Goal: Task Accomplishment & Management: Manage account settings

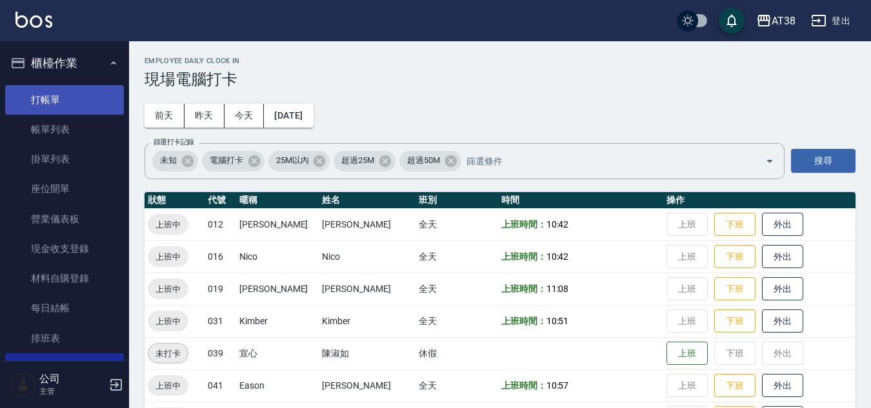
click at [48, 106] on link "打帳單" at bounding box center [64, 100] width 119 height 30
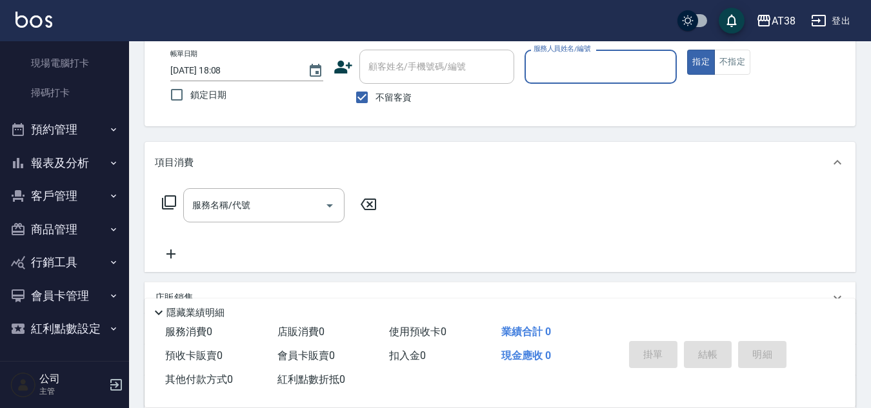
scroll to position [223, 0]
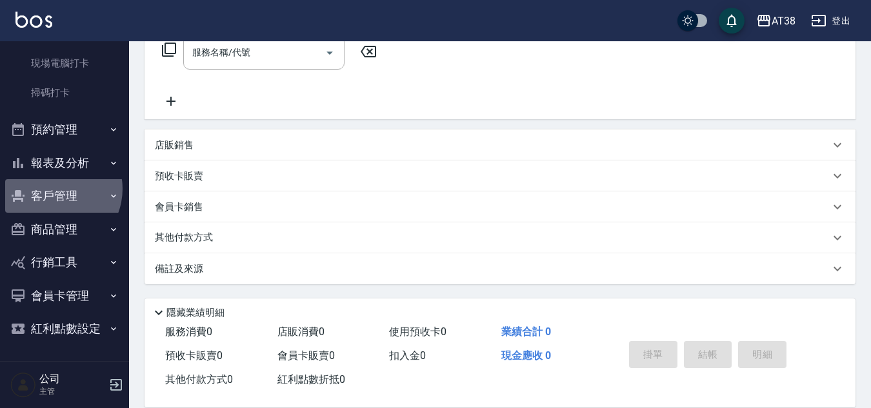
click at [56, 190] on button "客戶管理" at bounding box center [64, 196] width 119 height 34
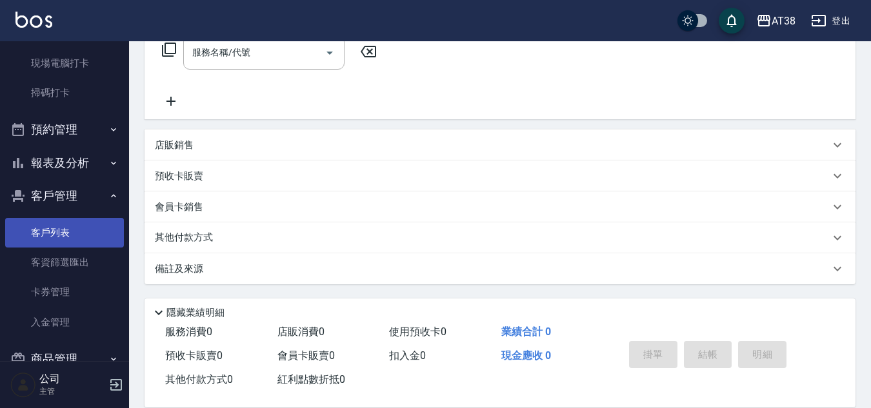
click at [55, 231] on link "客戶列表" at bounding box center [64, 233] width 119 height 30
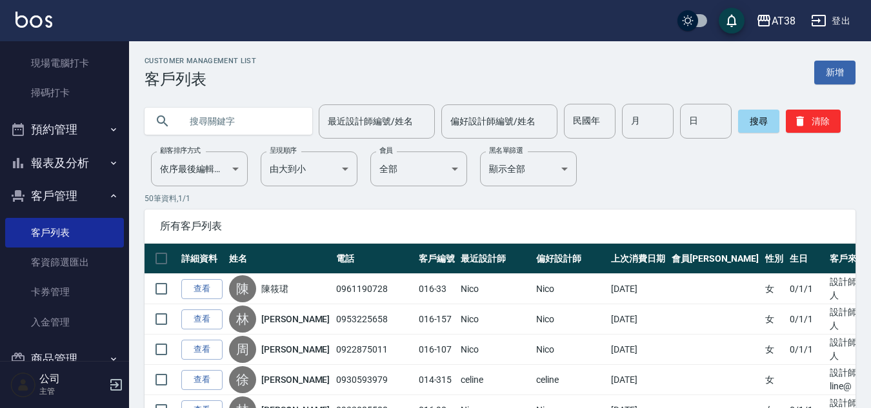
click at [247, 124] on input "text" at bounding box center [241, 121] width 121 height 35
type input "葉淑怡"
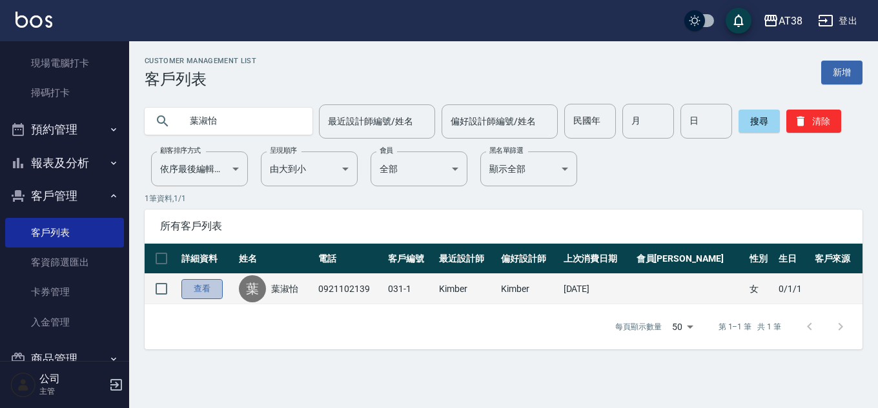
click at [199, 293] on link "查看" at bounding box center [201, 289] width 41 height 20
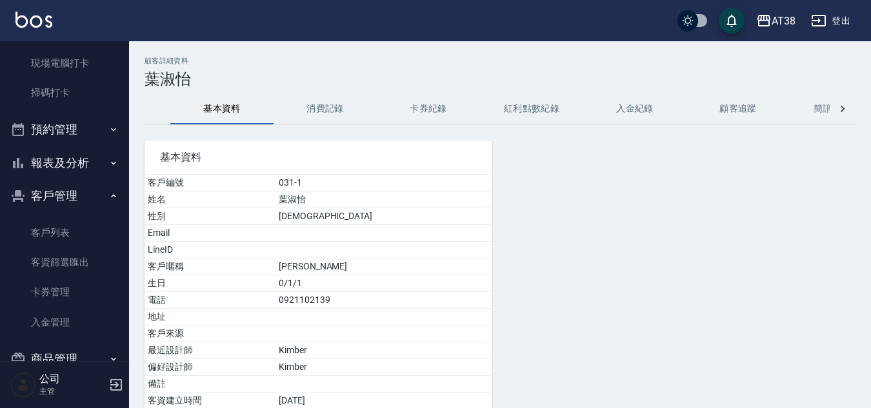
click at [319, 112] on button "消費記錄" at bounding box center [325, 109] width 103 height 31
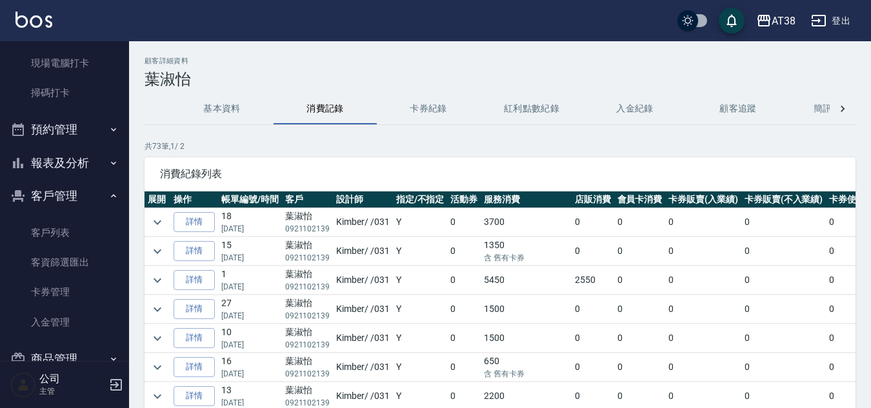
scroll to position [0, 32]
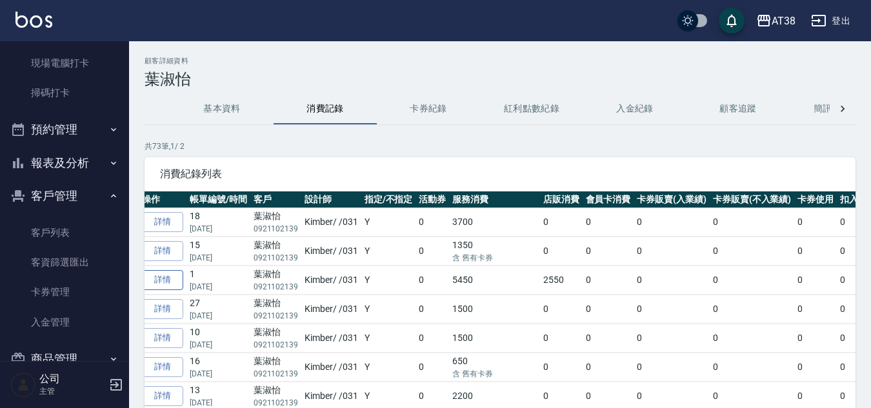
click at [161, 278] on link "詳情" at bounding box center [162, 280] width 41 height 20
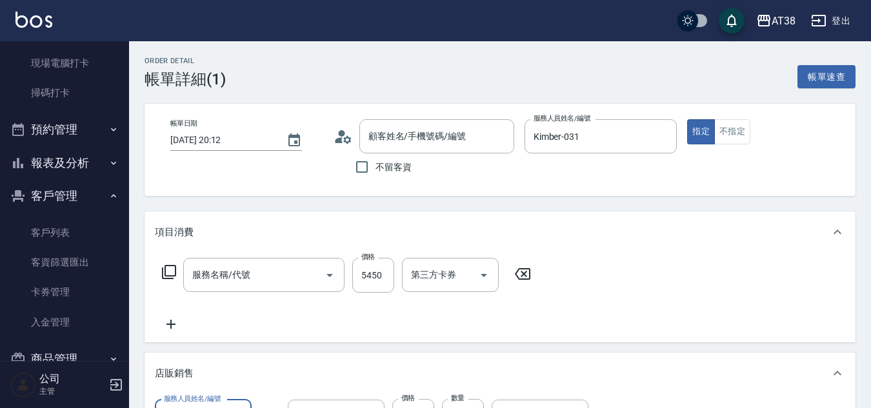
type input "[DATE] 20:12"
type input "Kimber-031"
type input "[PERSON_NAME]/0921102139/031-1"
type input "PRP頭皮提拉養護(837)"
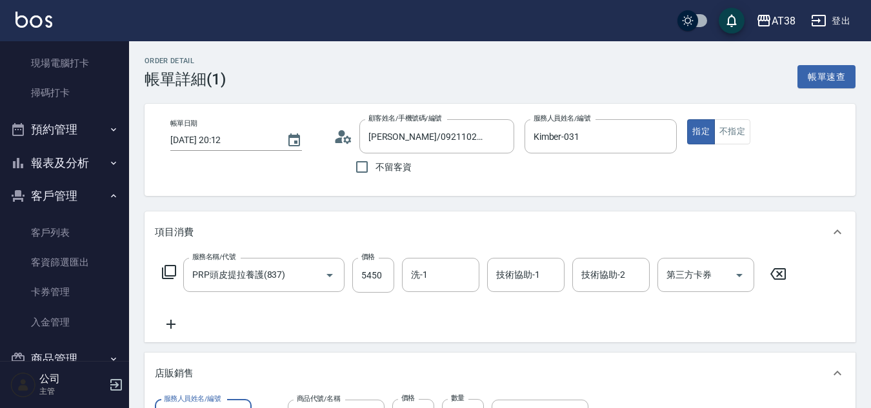
type input "PRP森髮植萃髮浴350ML"
type input "PRP全效噴霧60ml"
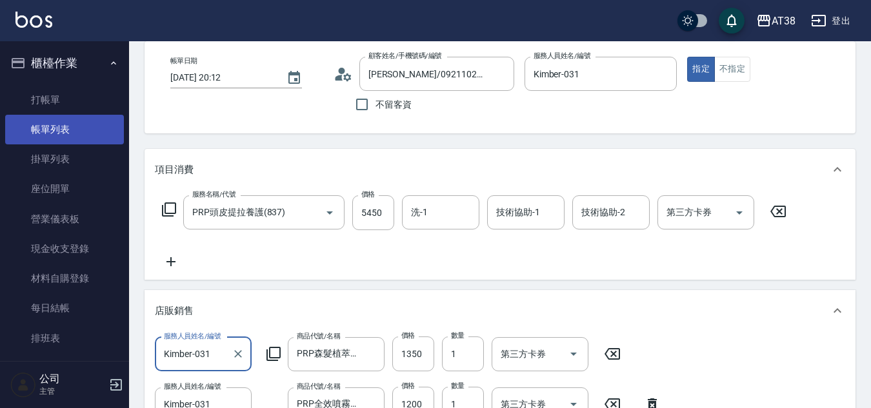
scroll to position [65, 0]
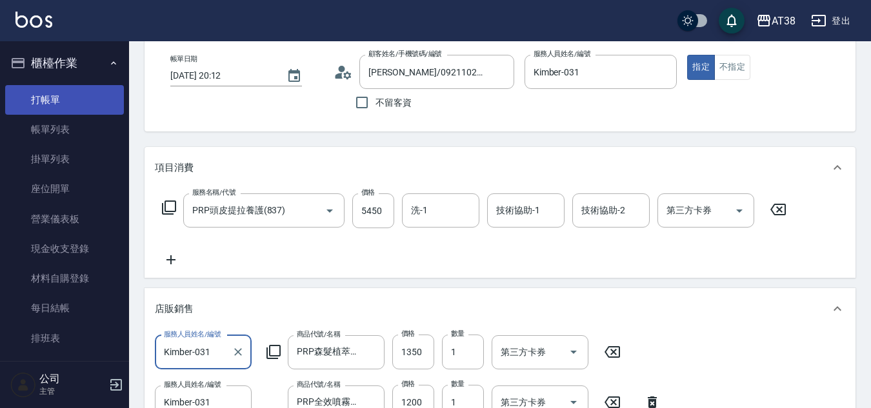
click at [50, 95] on link "打帳單" at bounding box center [64, 100] width 119 height 30
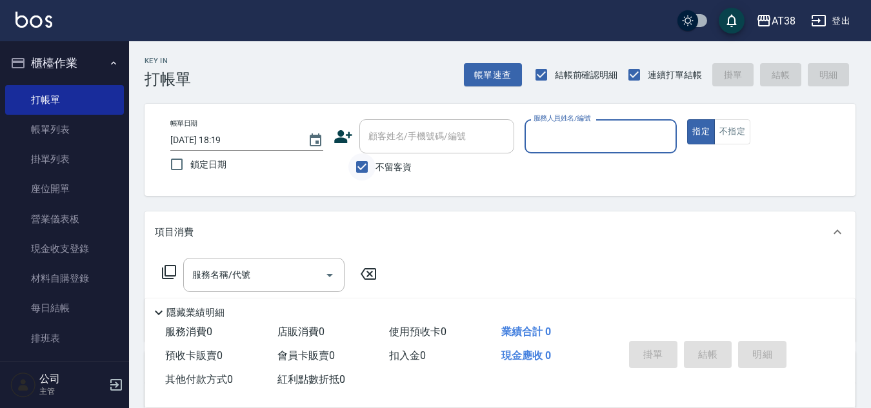
click at [367, 169] on input "不留客資" at bounding box center [361, 167] width 27 height 27
checkbox input "false"
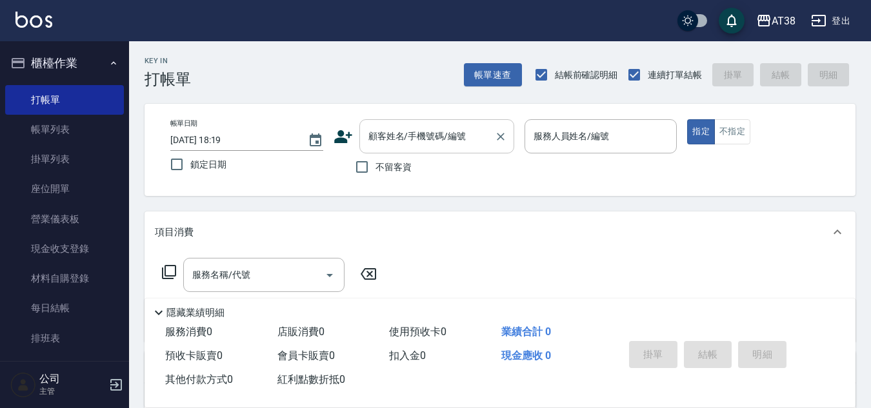
click at [382, 148] on input "顧客姓名/手機號碼/編號" at bounding box center [427, 136] width 124 height 23
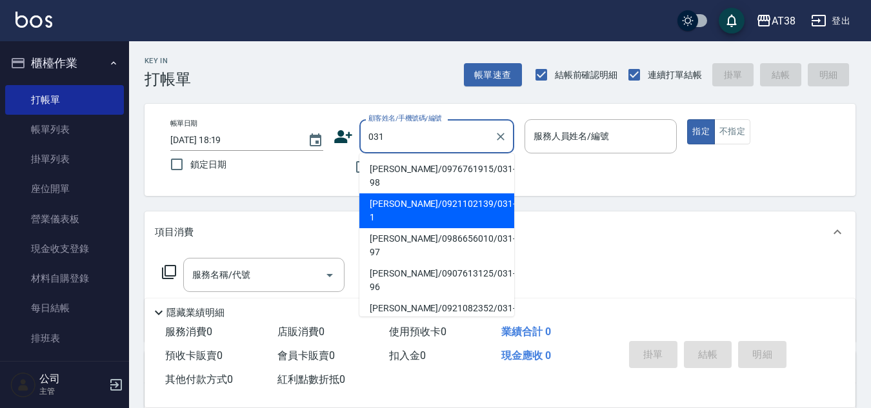
click at [407, 194] on li "[PERSON_NAME]/0921102139/031-1" at bounding box center [436, 211] width 155 height 35
type input "[PERSON_NAME]/0921102139/031-1"
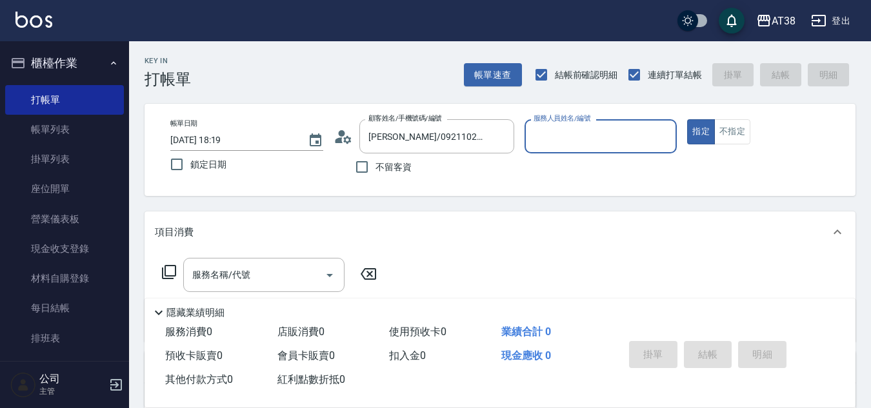
type input "Kimber-031"
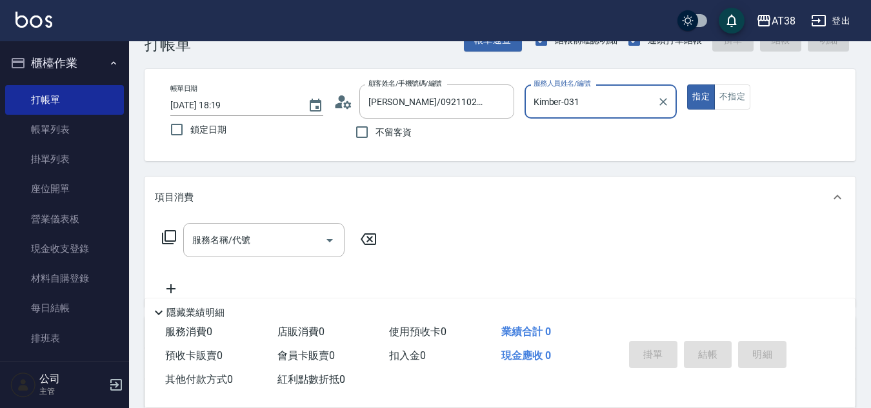
scroll to position [65, 0]
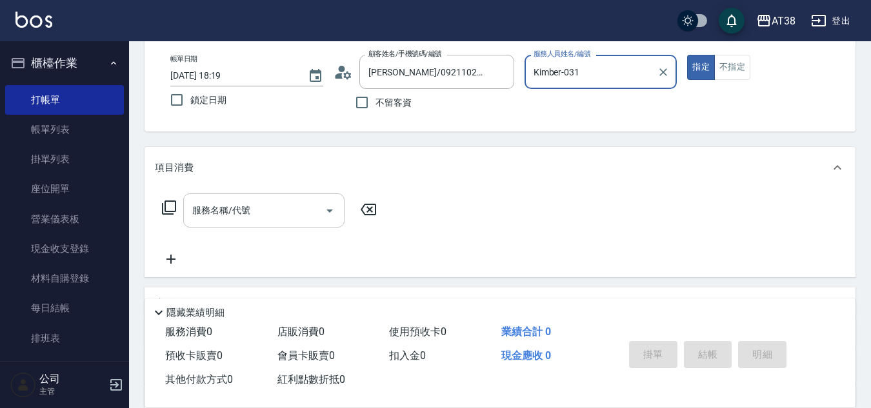
click at [233, 207] on div "服務名稱/代號 服務名稱/代號" at bounding box center [263, 211] width 161 height 34
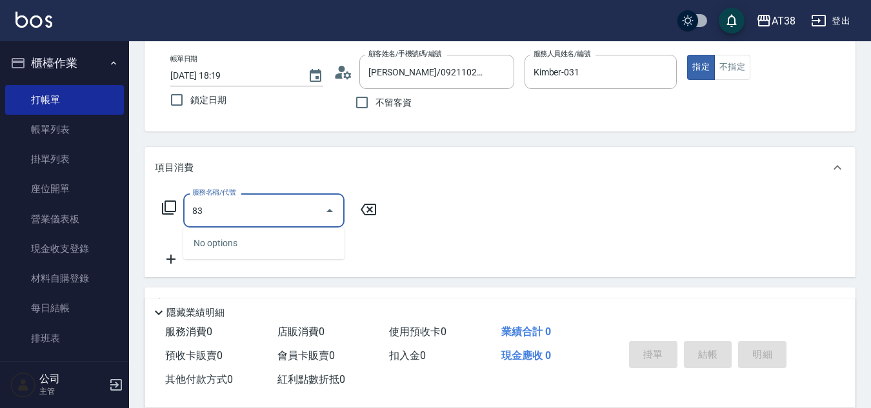
type input "837"
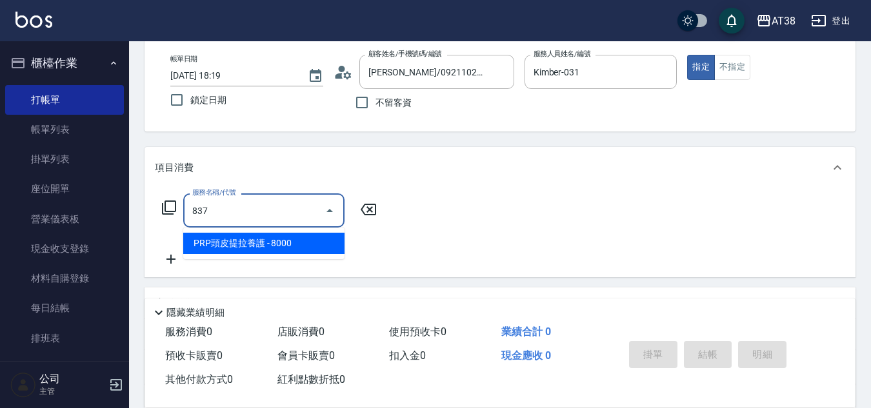
type input "800"
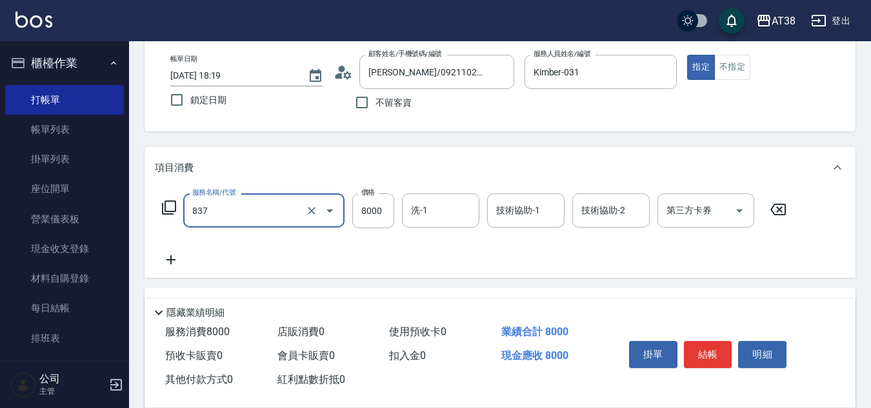
type input "PRP頭皮提拉養護(837)"
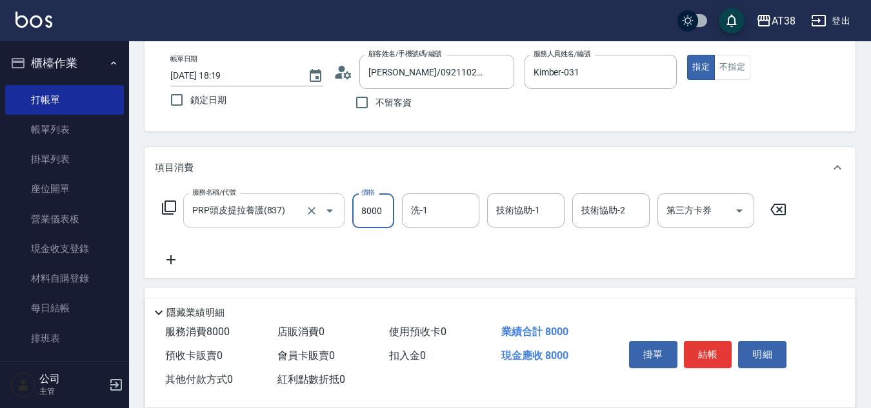
type input "0"
type input "560"
type input "5600"
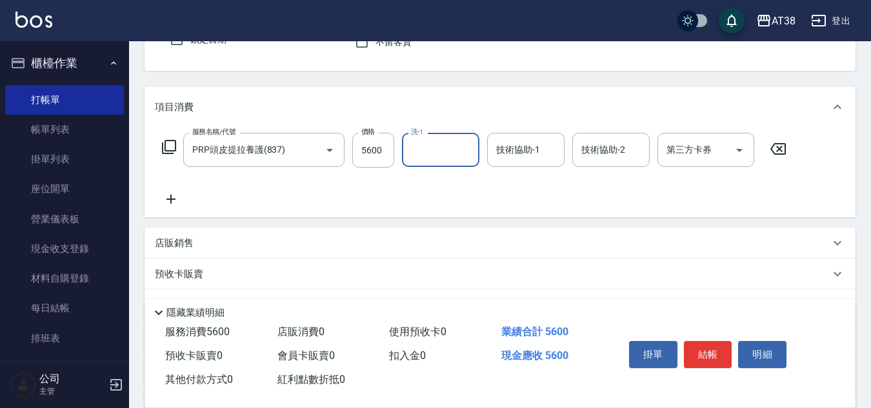
scroll to position [129, 0]
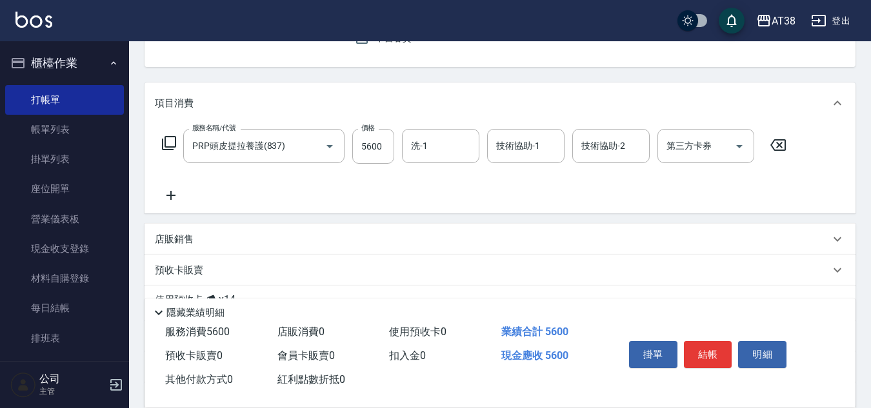
click at [177, 241] on p "店販銷售" at bounding box center [174, 240] width 39 height 14
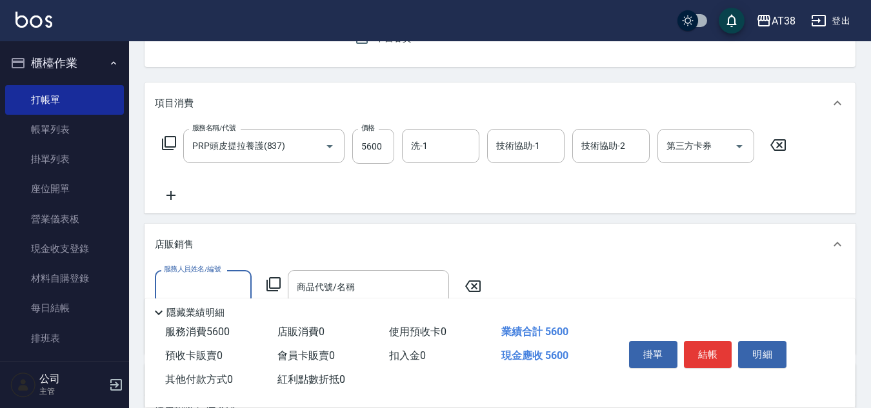
scroll to position [0, 0]
type input "Nico-016"
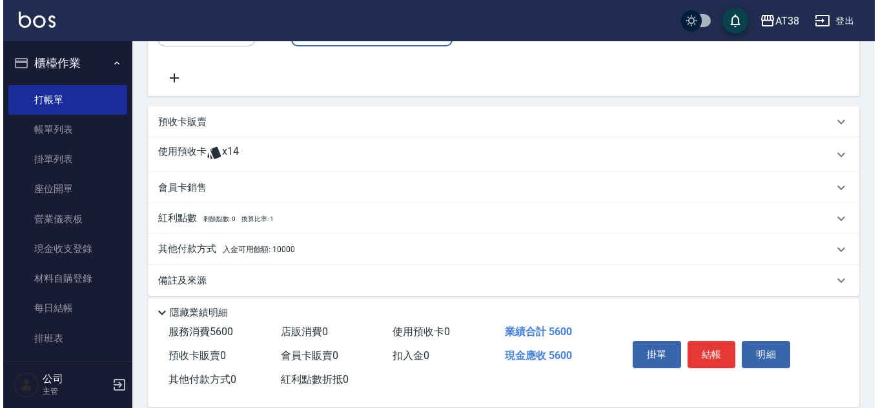
scroll to position [323, 0]
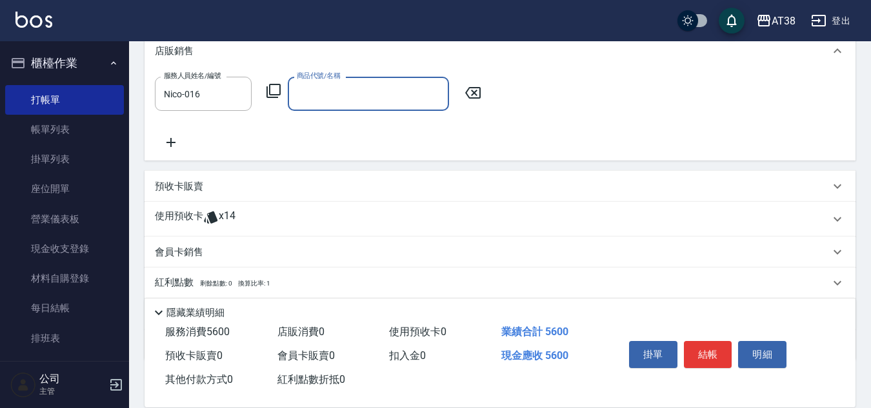
click at [274, 95] on icon at bounding box center [273, 91] width 14 height 14
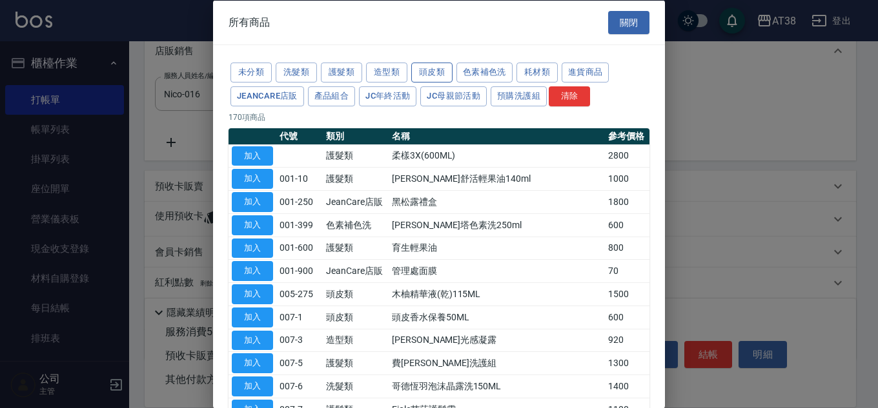
click at [427, 68] on button "頭皮類" at bounding box center [431, 73] width 41 height 20
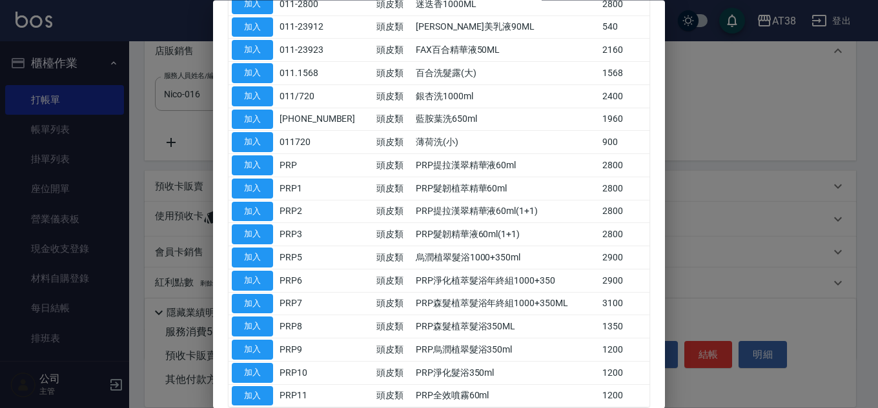
scroll to position [774, 0]
click at [258, 374] on button "加入" at bounding box center [252, 373] width 41 height 20
type input "PRP淨化髮浴350ml"
type input "680"
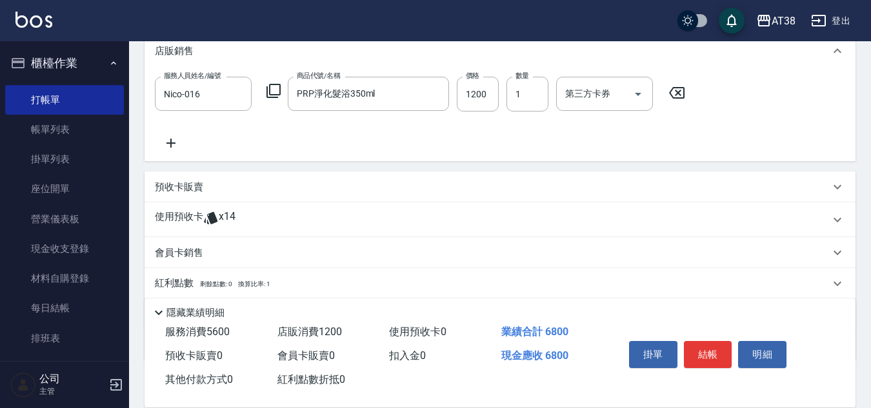
click at [175, 142] on icon at bounding box center [171, 143] width 32 height 15
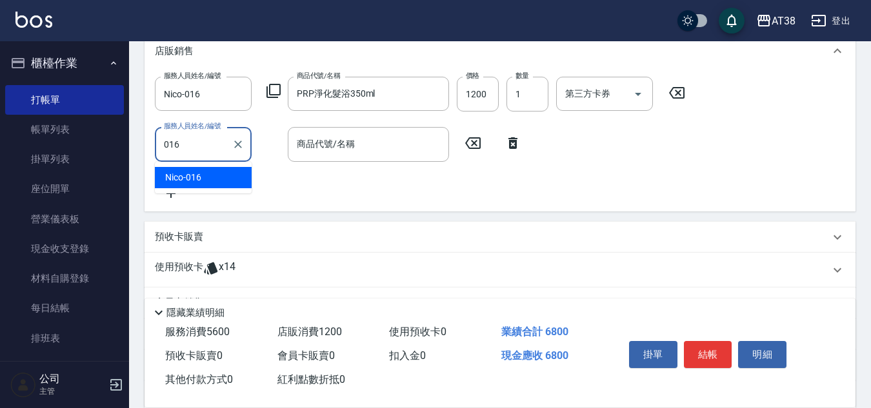
type input "Nico-016"
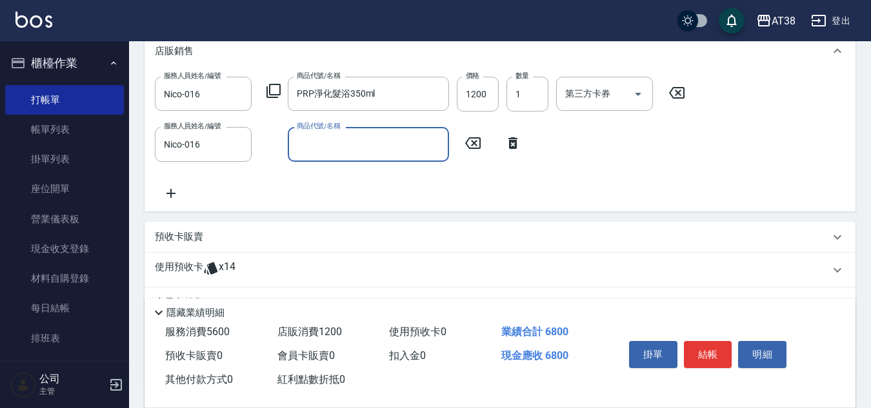
click at [274, 86] on icon at bounding box center [273, 90] width 15 height 15
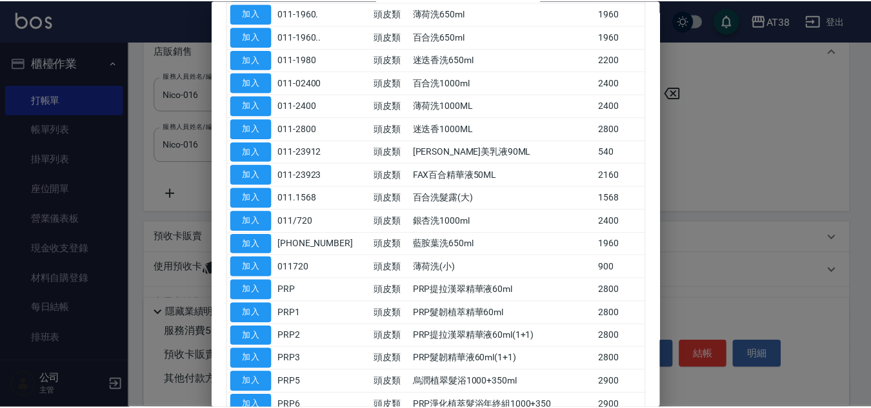
scroll to position [839, 0]
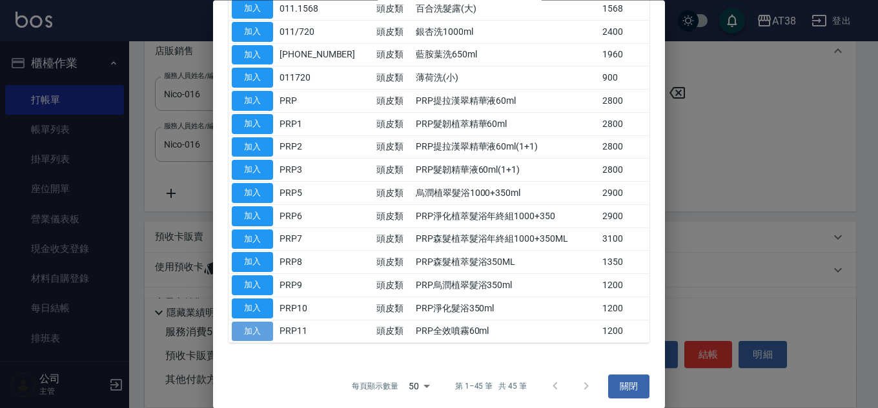
click at [261, 333] on button "加入" at bounding box center [252, 332] width 41 height 20
type input "800"
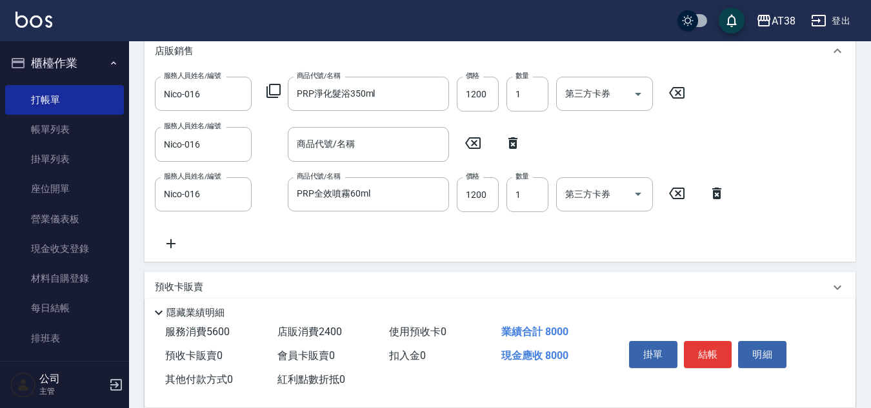
click at [514, 146] on icon at bounding box center [513, 143] width 32 height 15
type input "PRP全效噴霧60ml"
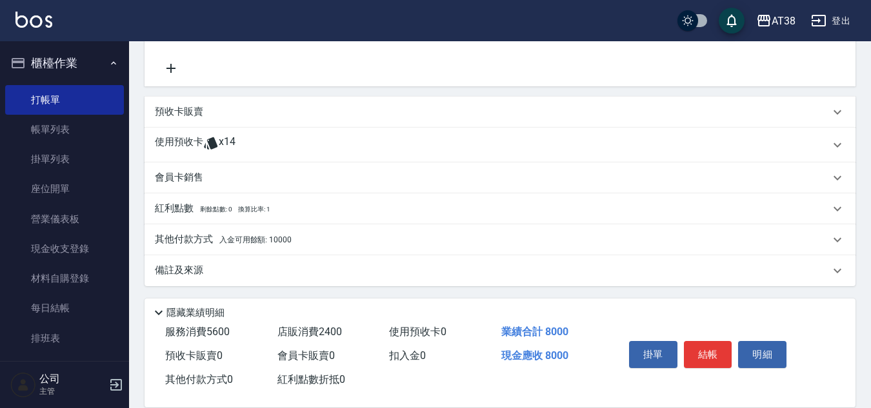
scroll to position [450, 0]
click at [196, 239] on p "其他付款方式 入金可用餘額: 10000" at bounding box center [223, 238] width 137 height 14
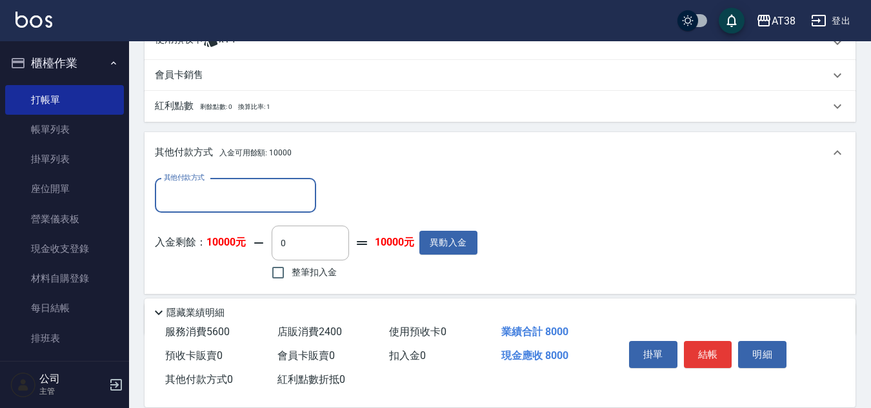
scroll to position [579, 0]
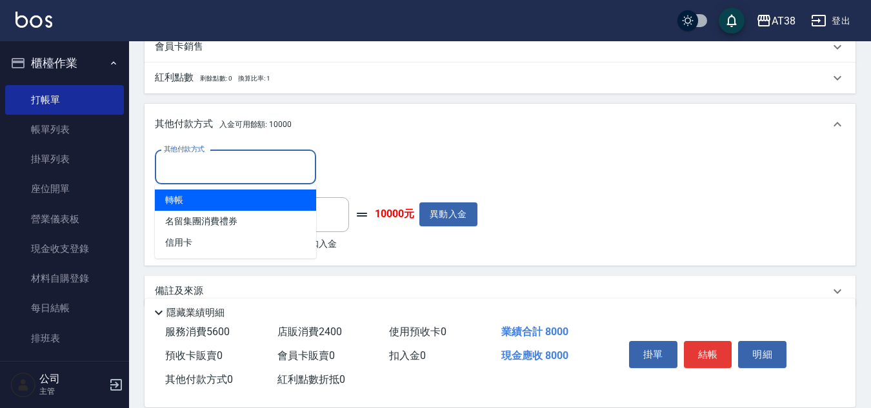
click at [186, 166] on input "其他付款方式" at bounding box center [236, 167] width 150 height 23
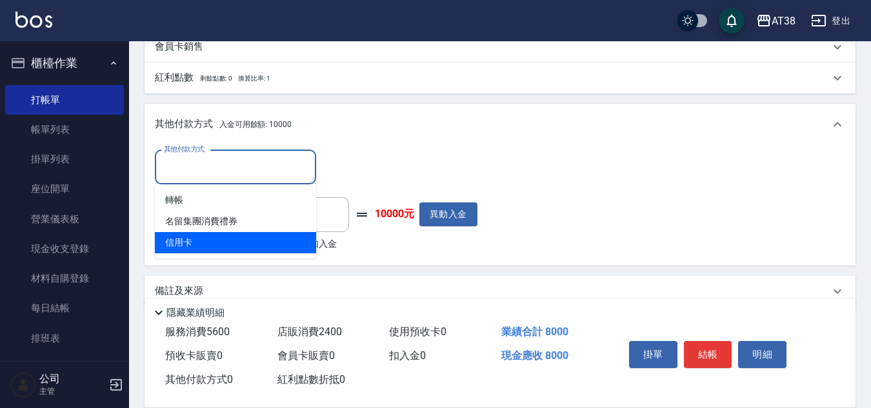
click at [174, 245] on span "信用卡" at bounding box center [235, 242] width 161 height 21
type input "信用卡"
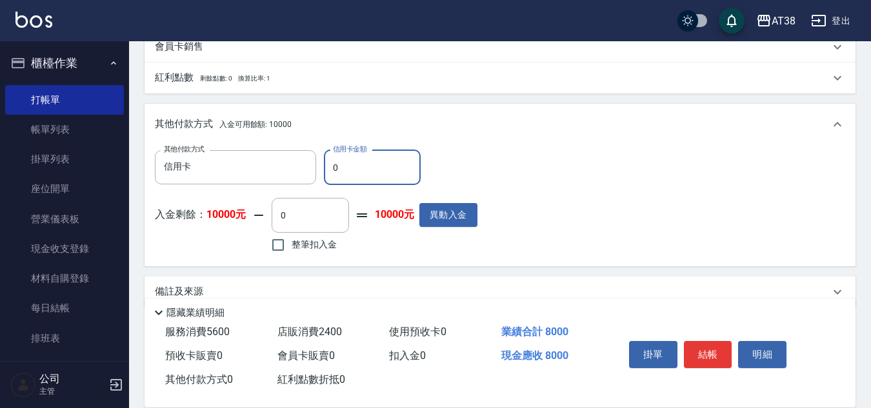
type input "80"
type input "790"
type input "800"
type input "0"
type input "8000"
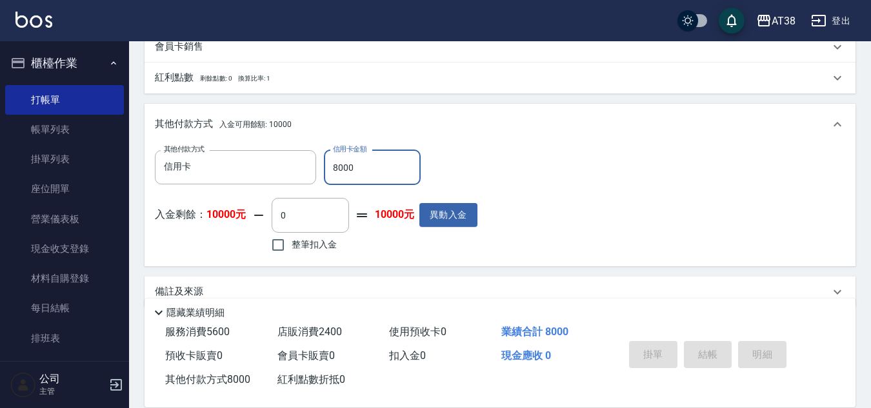
type input "[DATE] 18:25"
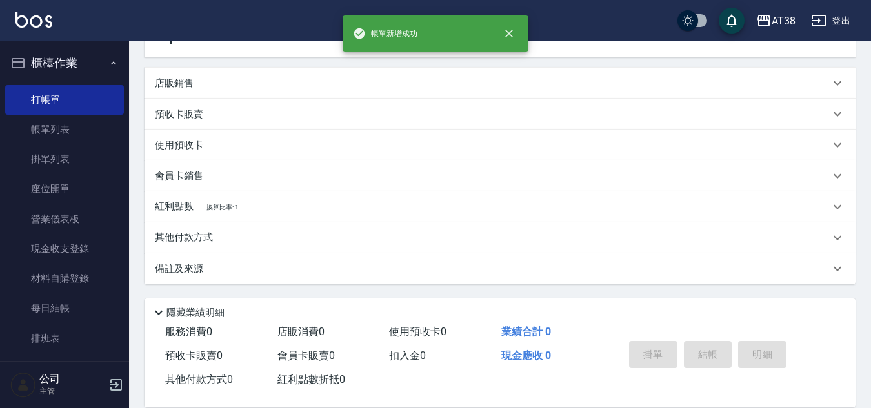
scroll to position [0, 0]
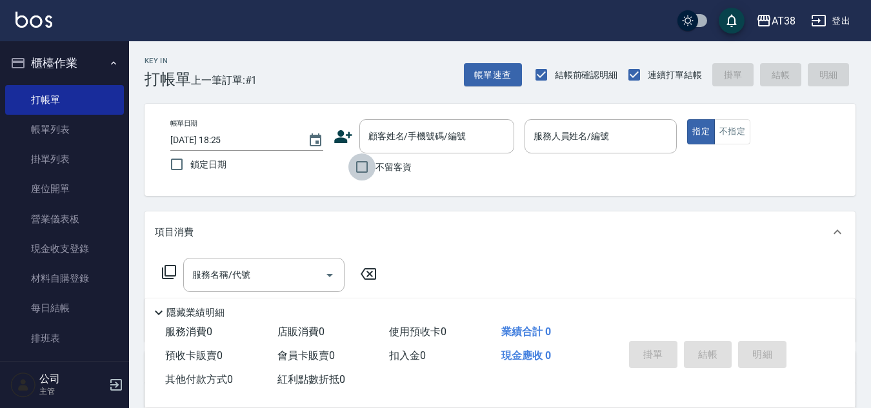
click at [359, 165] on input "不留客資" at bounding box center [361, 167] width 27 height 27
checkbox input "true"
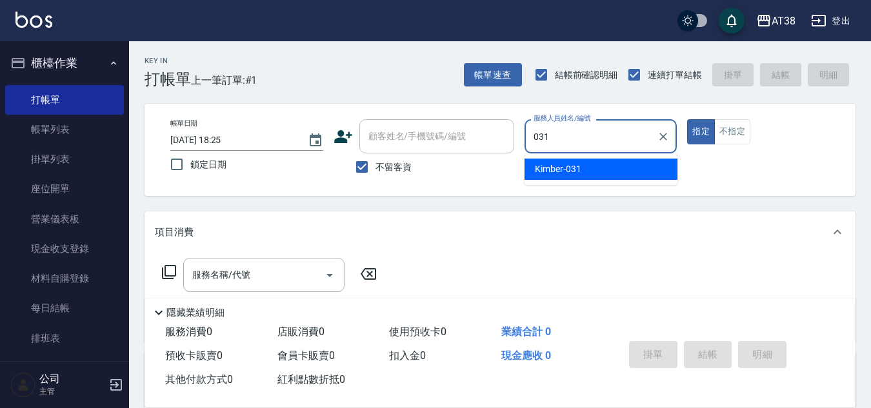
type input "Kimber-031"
type button "true"
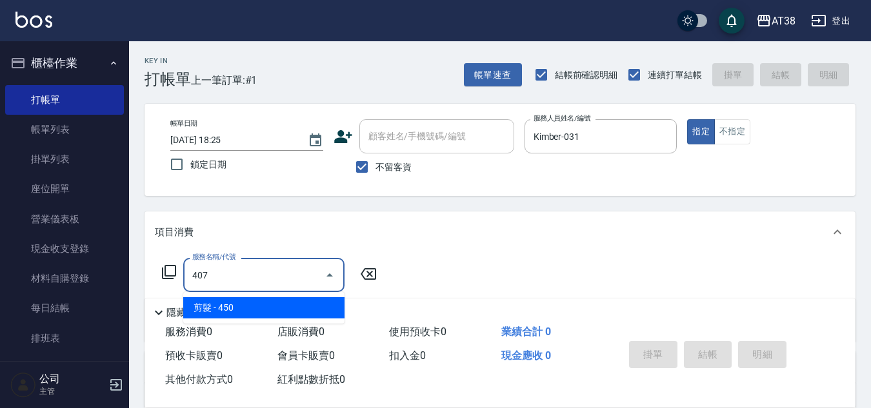
type input "剪髮(407)"
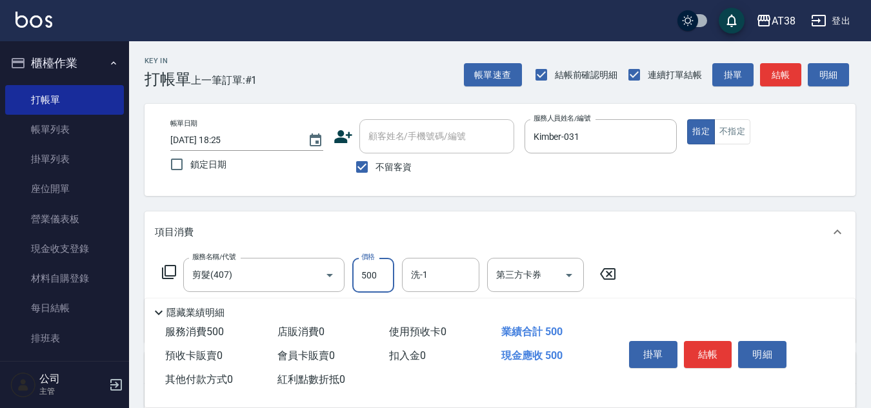
type input "500"
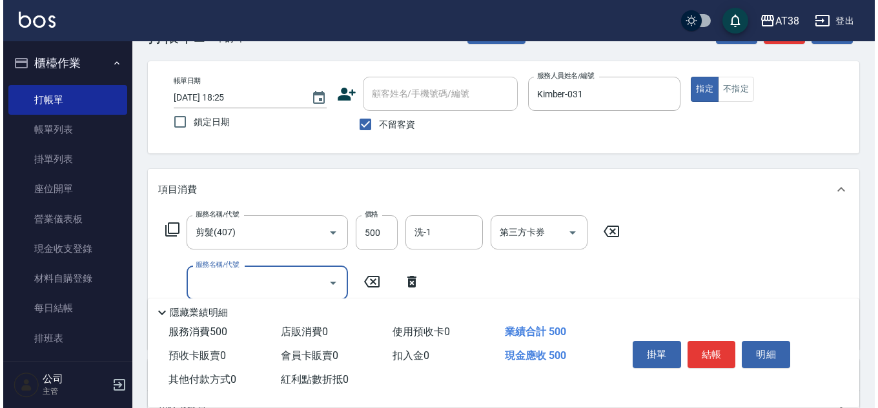
scroll to position [65, 0]
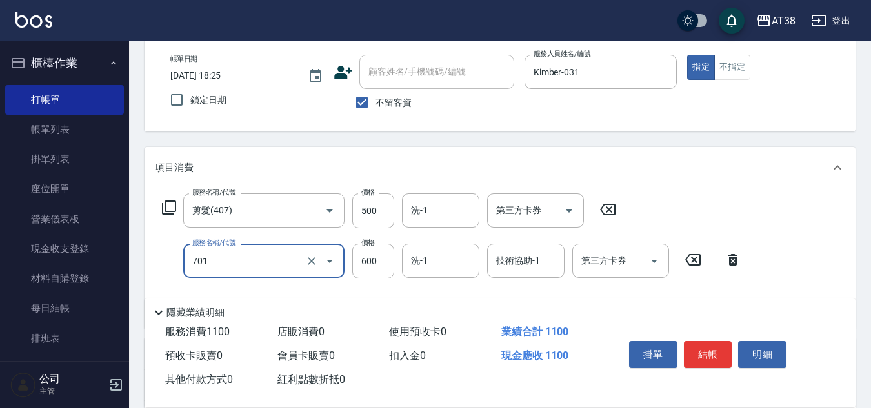
type input "護髮(自嶺料)(701)"
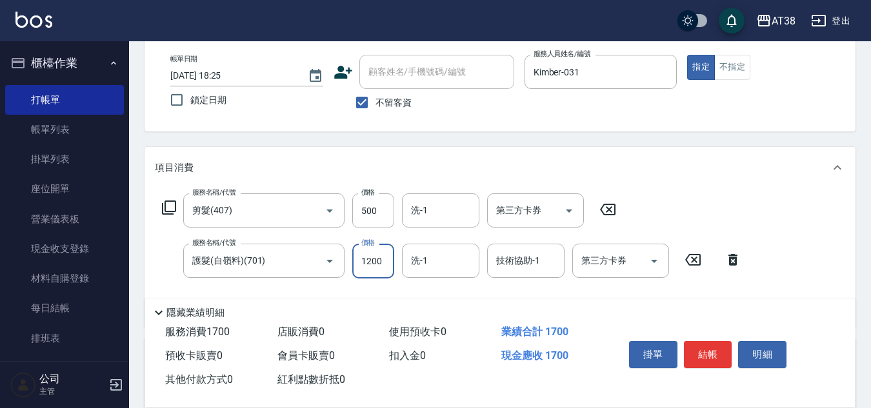
type input "1200"
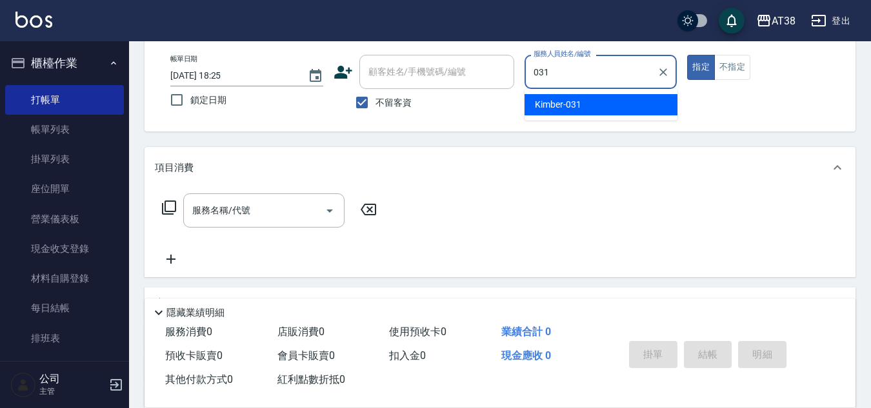
type input "Kimber-031"
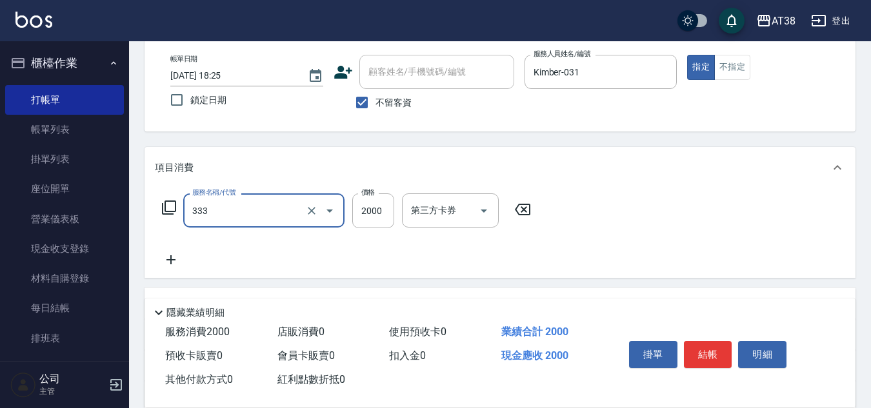
type input "網路燙髮(333)"
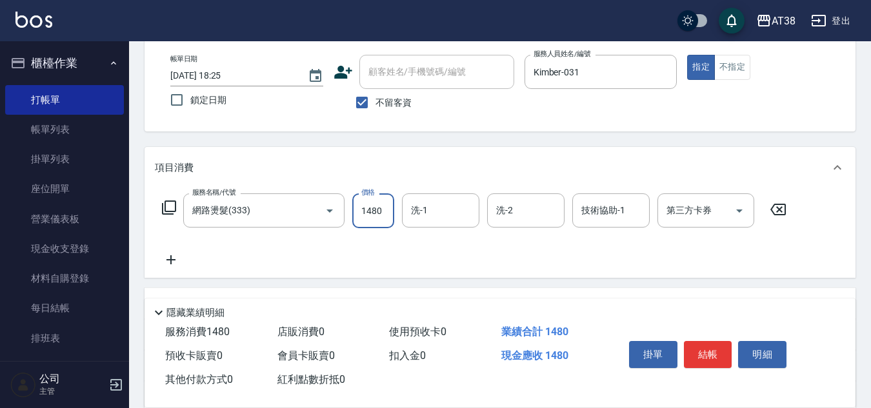
type input "1480"
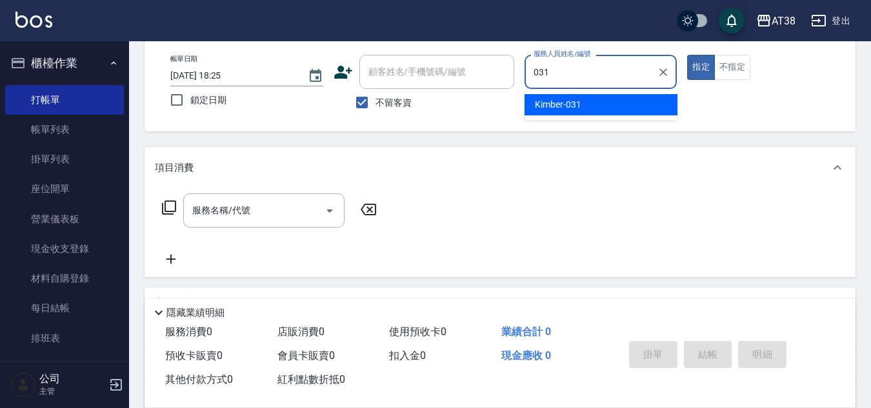
type input "Kimber-031"
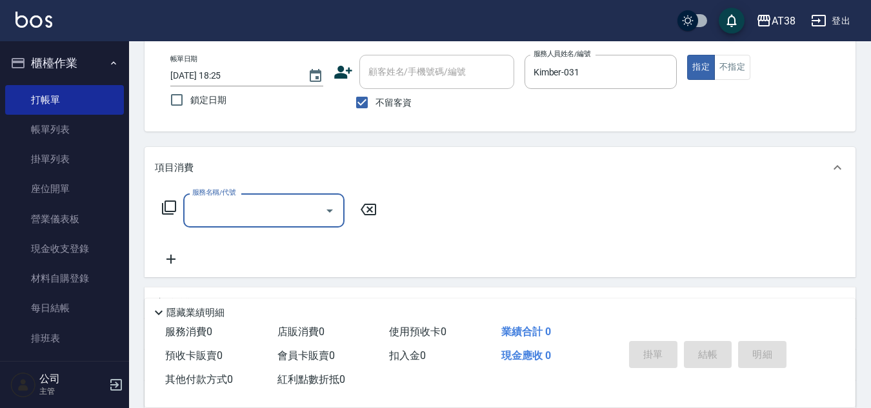
click at [166, 205] on icon at bounding box center [169, 208] width 14 height 14
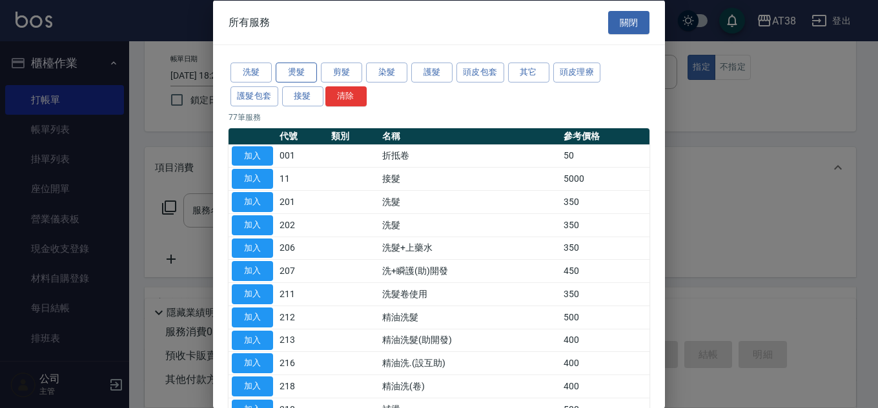
click at [303, 70] on button "燙髮" at bounding box center [296, 73] width 41 height 20
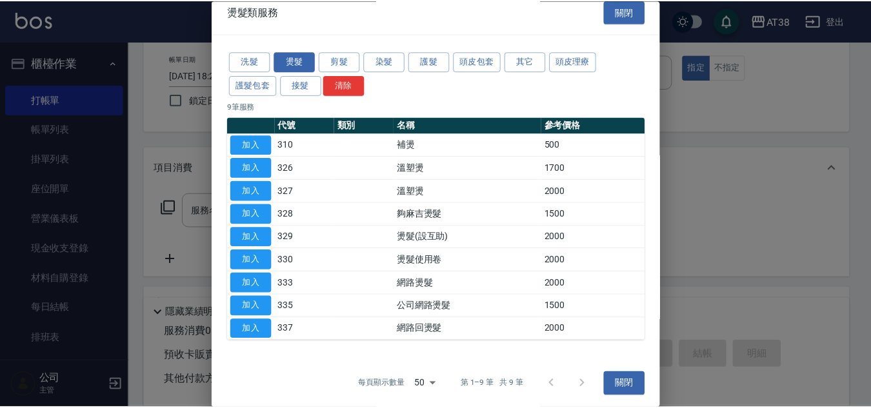
scroll to position [14, 0]
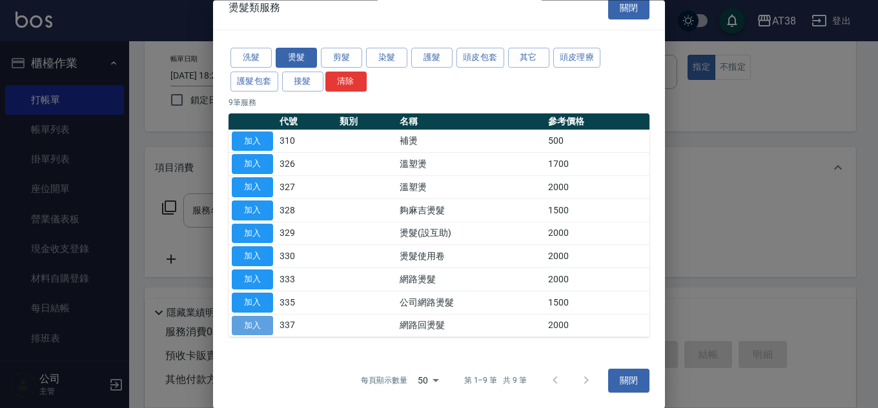
click at [254, 325] on button "加入" at bounding box center [252, 326] width 41 height 20
type input "網路回燙髮(337)"
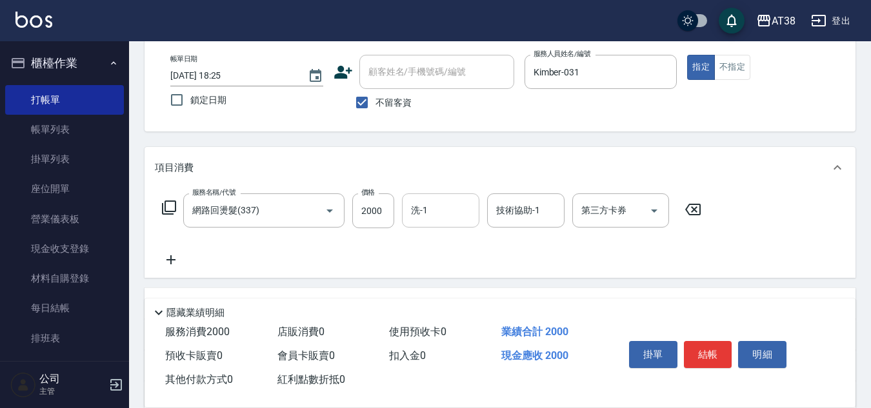
click at [429, 218] on input "洗-1" at bounding box center [441, 210] width 66 height 23
type input "君君-051"
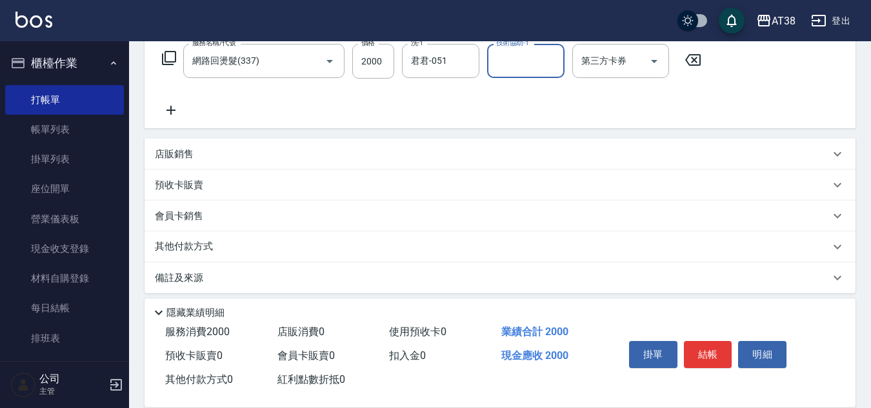
scroll to position [223, 0]
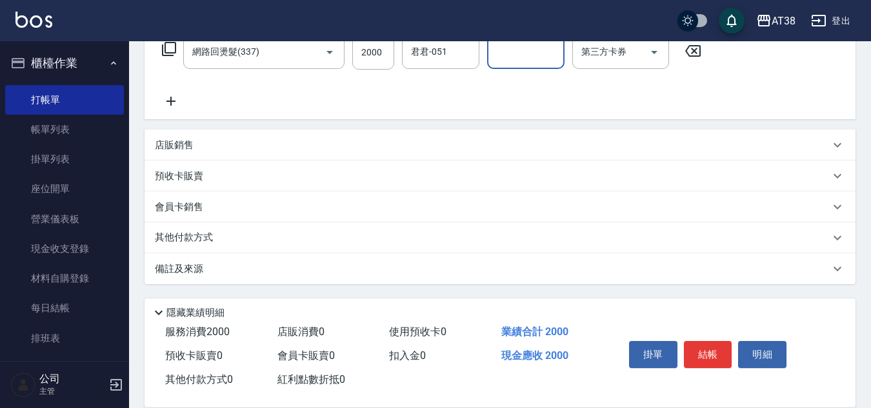
click at [205, 236] on p "其他付款方式" at bounding box center [187, 238] width 65 height 14
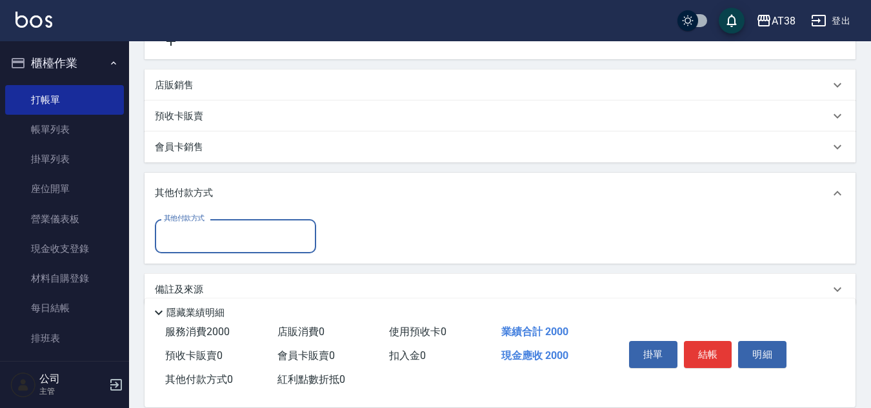
scroll to position [304, 0]
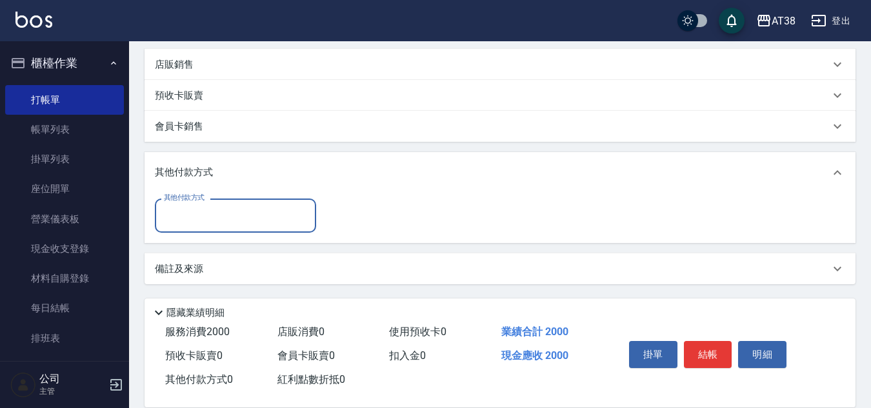
click at [187, 216] on input "其他付款方式" at bounding box center [236, 216] width 150 height 23
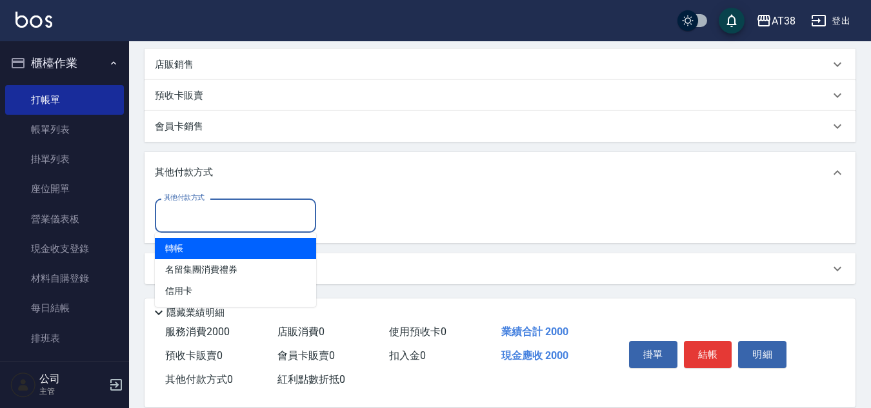
click at [177, 245] on span "轉帳" at bounding box center [235, 248] width 161 height 21
type input "轉帳"
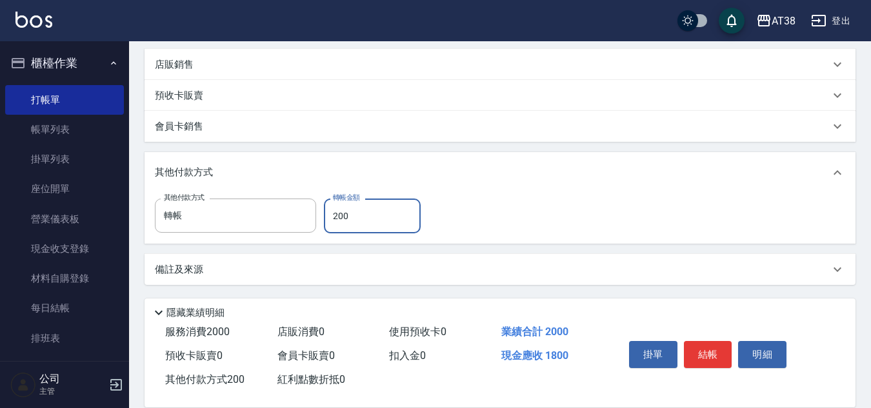
type input "2000"
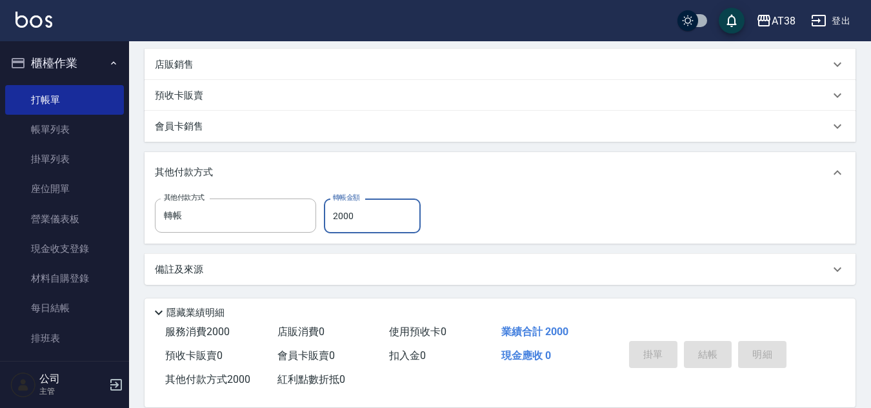
type input "[DATE] 18:26"
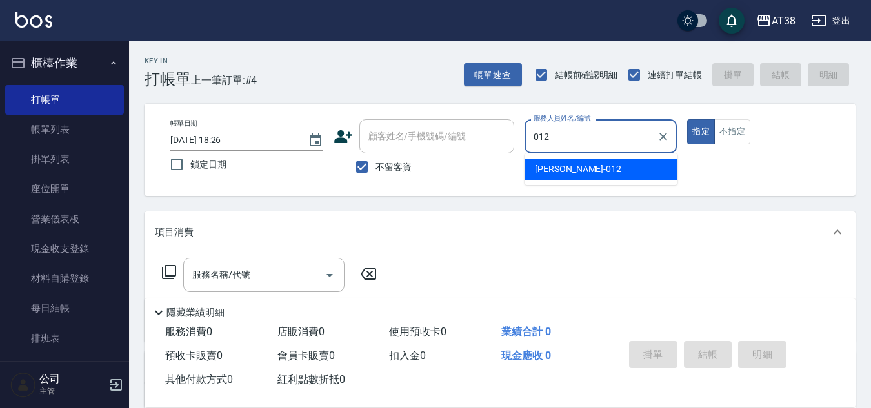
type input "[PERSON_NAME]-012"
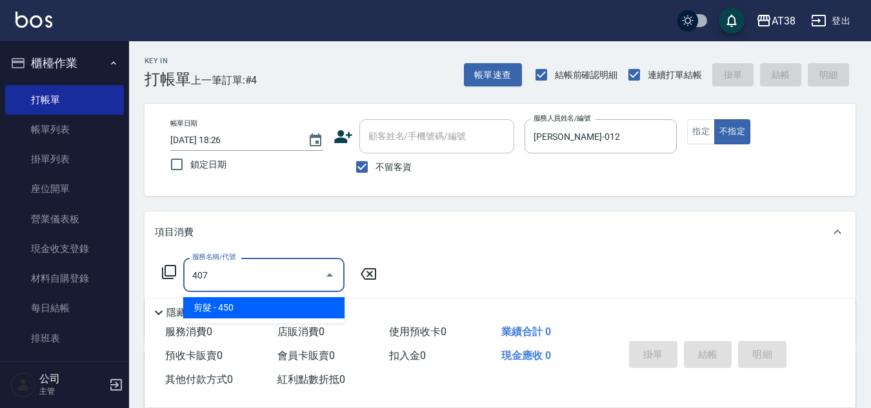
type input "剪髮(407)"
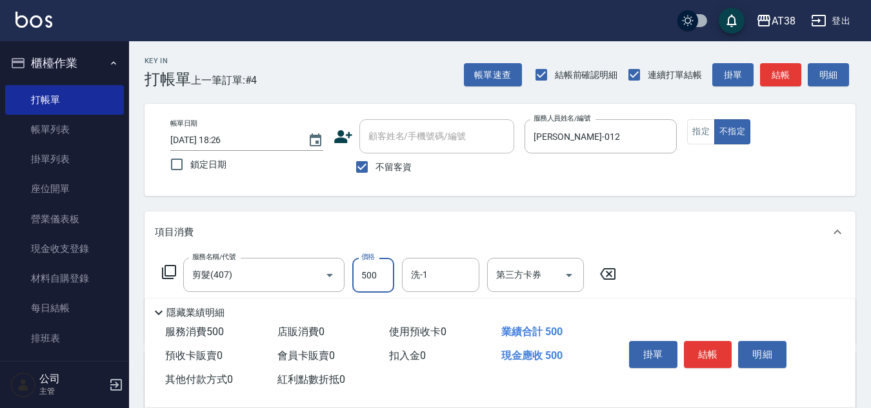
type input "500"
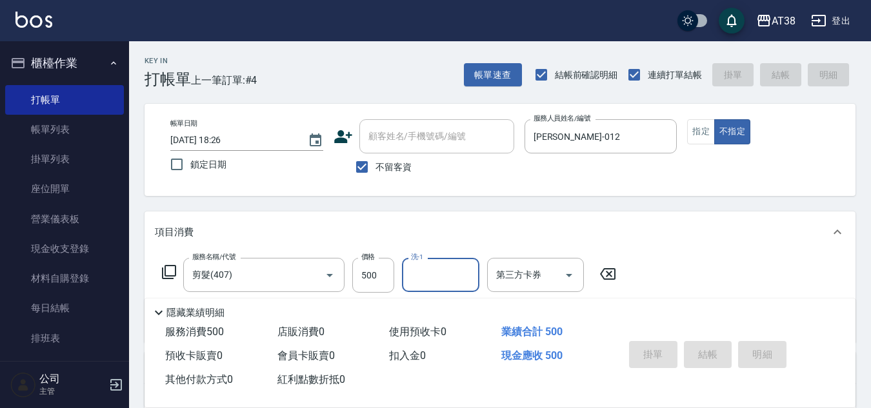
type input "[DATE] 18:28"
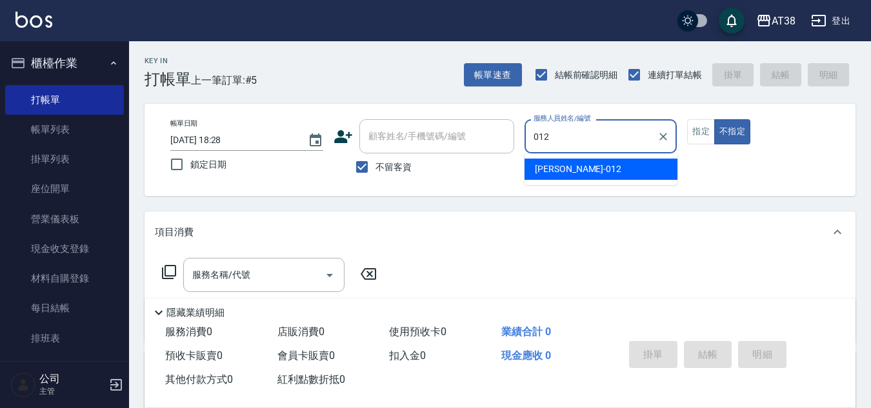
type input "[PERSON_NAME]-012"
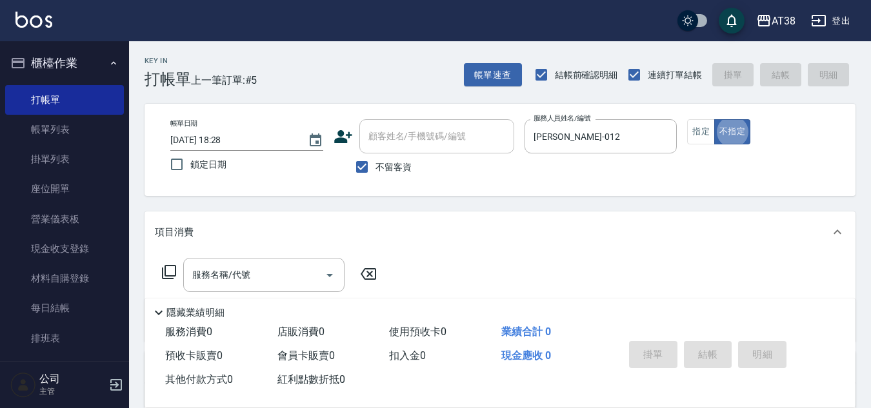
type button "false"
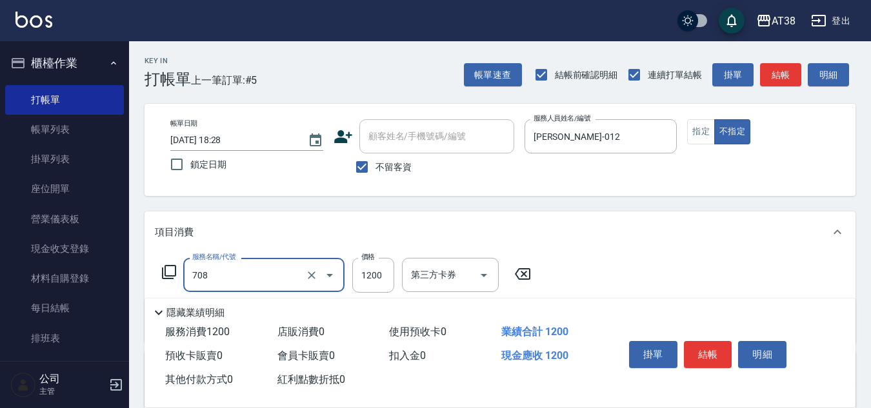
type input "哥德三劑護髮(708)"
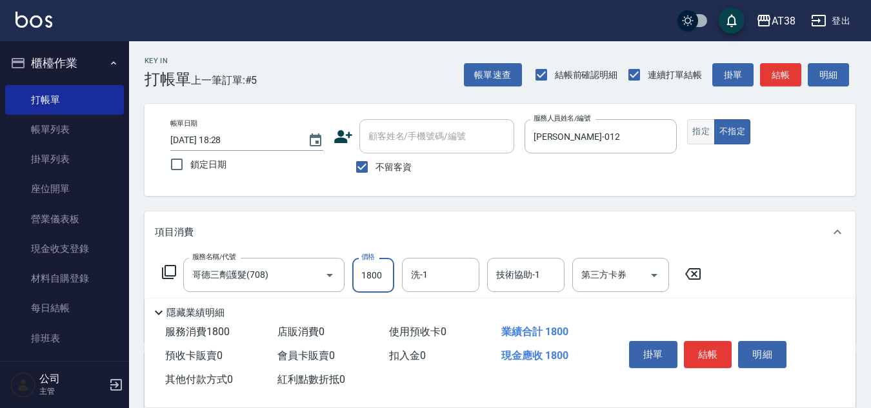
type input "1800"
click at [697, 137] on button "指定" at bounding box center [701, 131] width 28 height 25
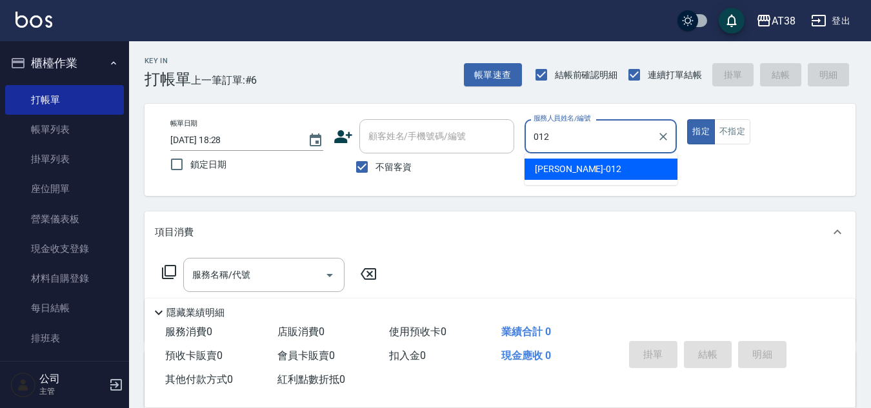
type input "[PERSON_NAME]-012"
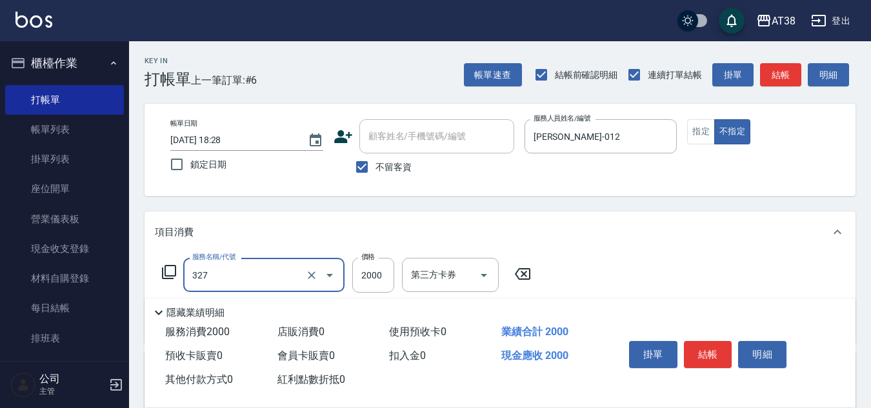
type input "溫塑燙(327)"
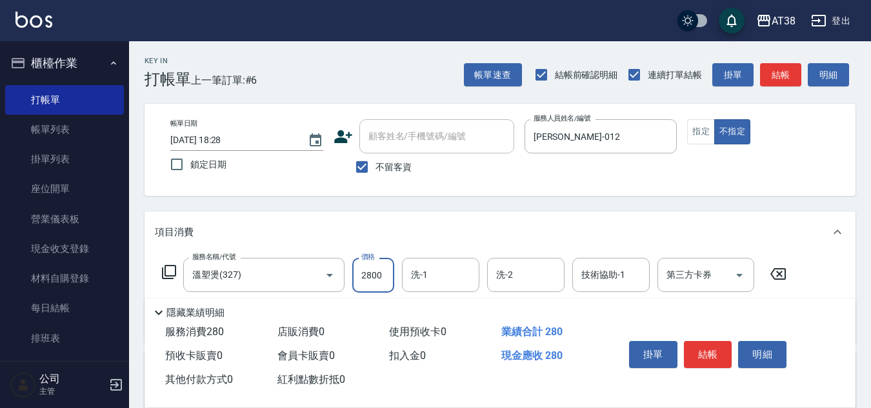
type input "2800"
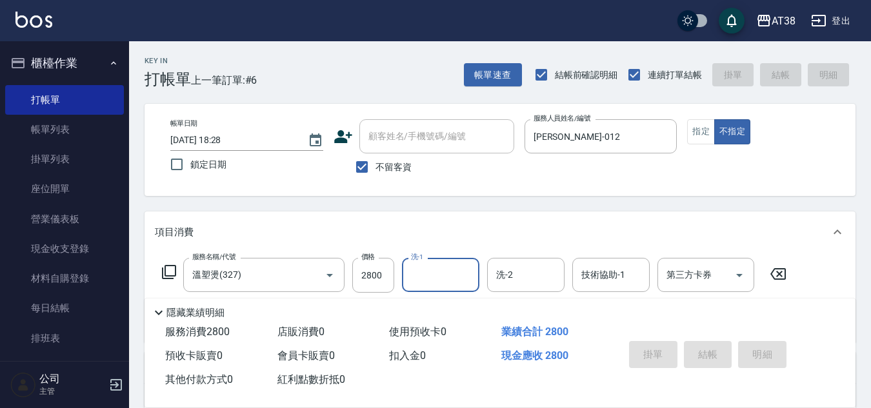
type input "[DATE] 18:29"
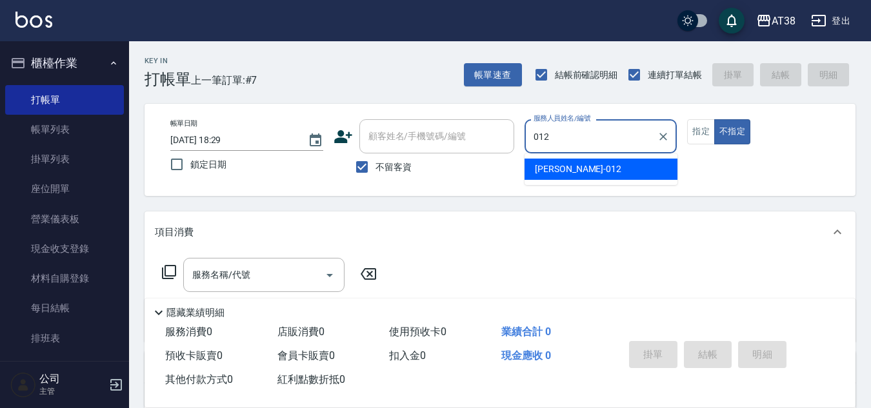
type input "[PERSON_NAME]-012"
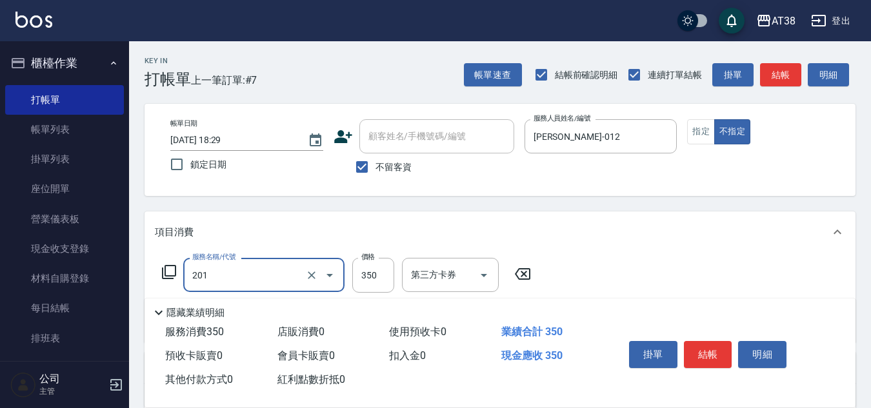
type input "洗髮(201)"
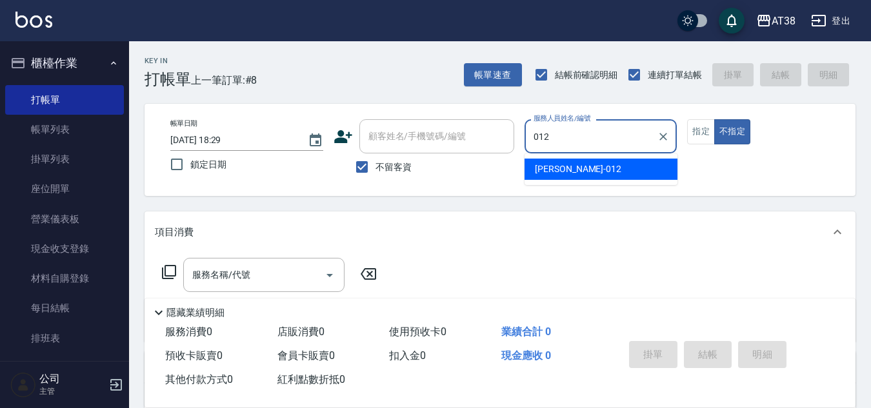
type input "[PERSON_NAME]-012"
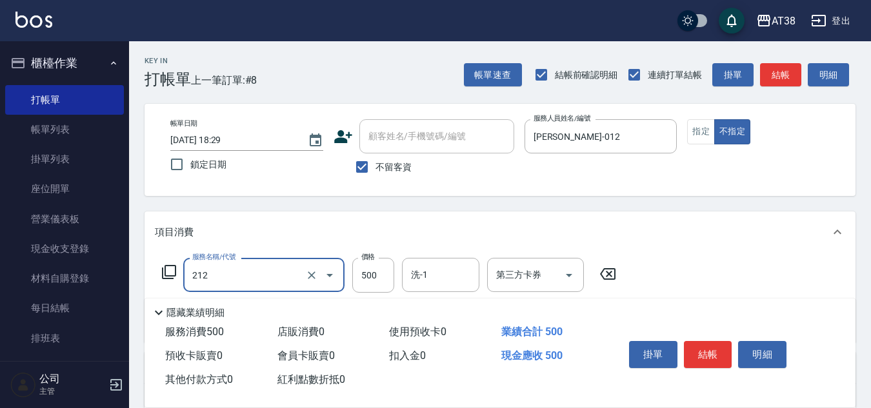
type input "精油洗髮(212)"
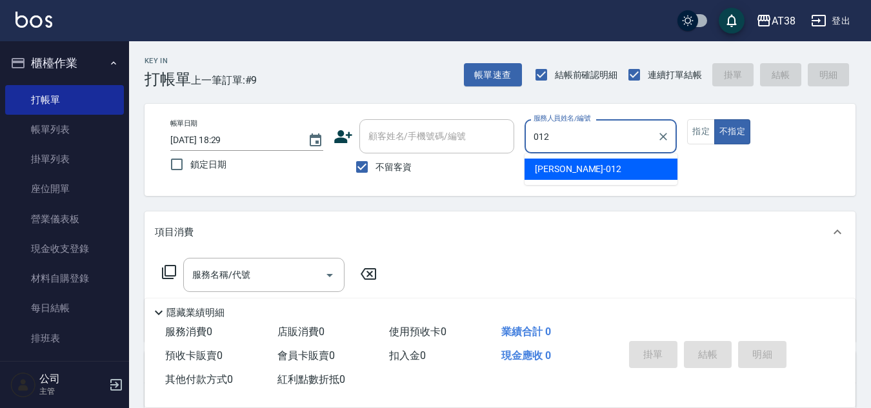
type input "[PERSON_NAME]-012"
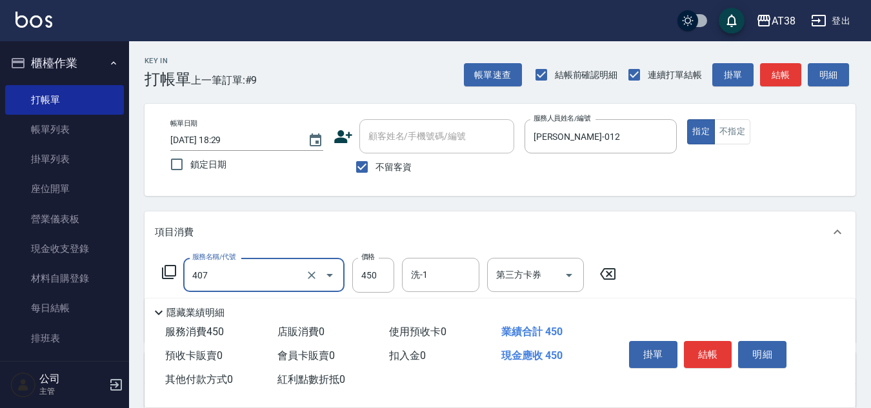
type input "剪髮(407)"
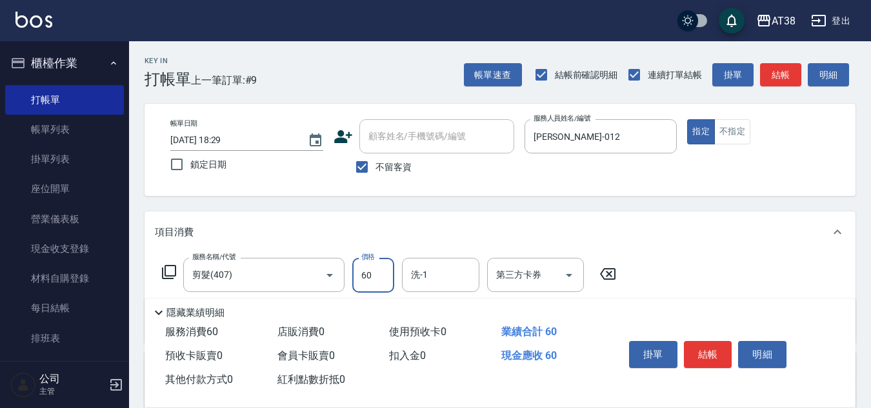
type input "600"
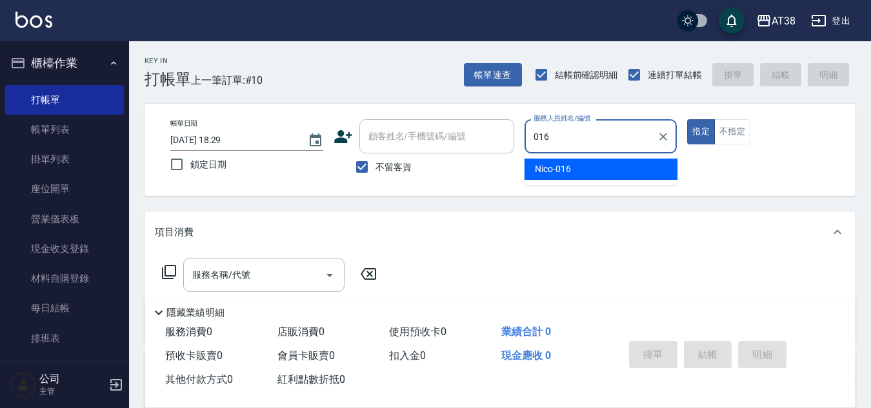
type input "Nico-016"
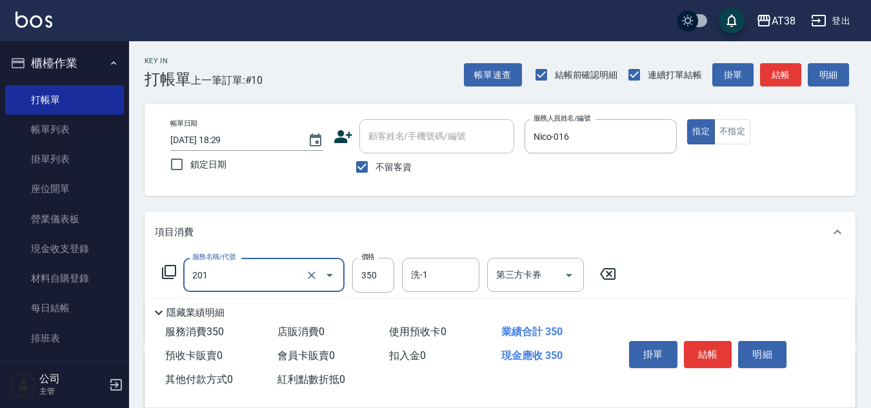
type input "洗髮(201)"
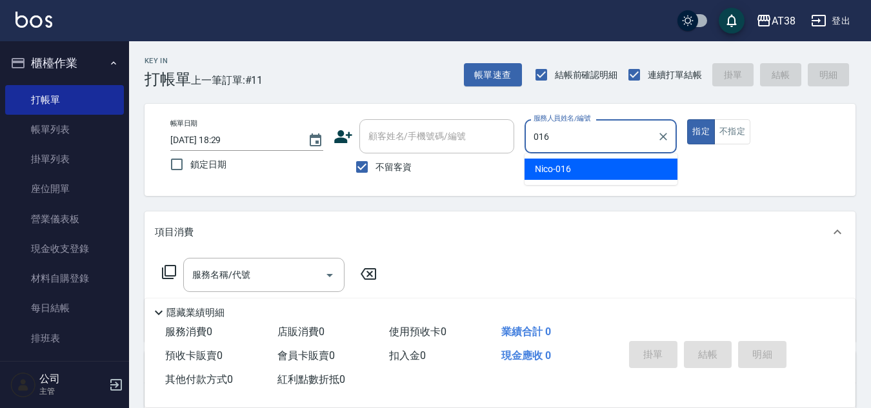
type input "Nico-016"
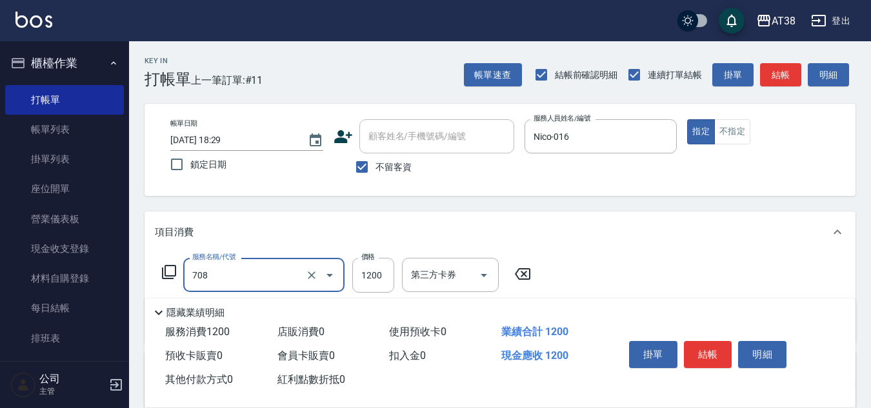
type input "哥德三劑護髮(708)"
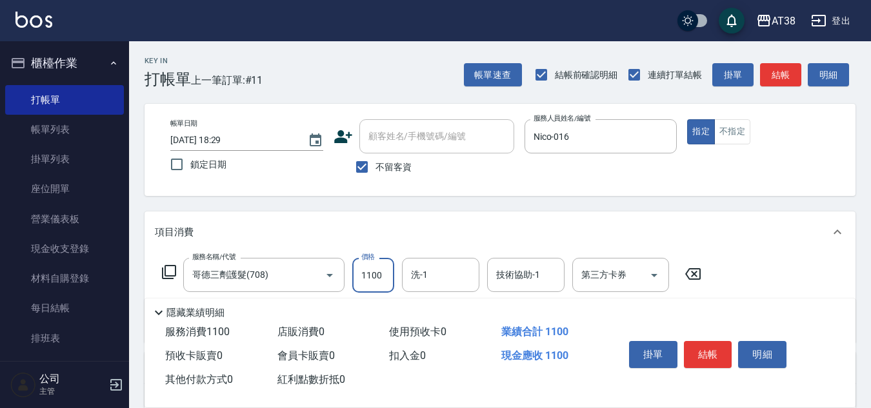
type input "1100"
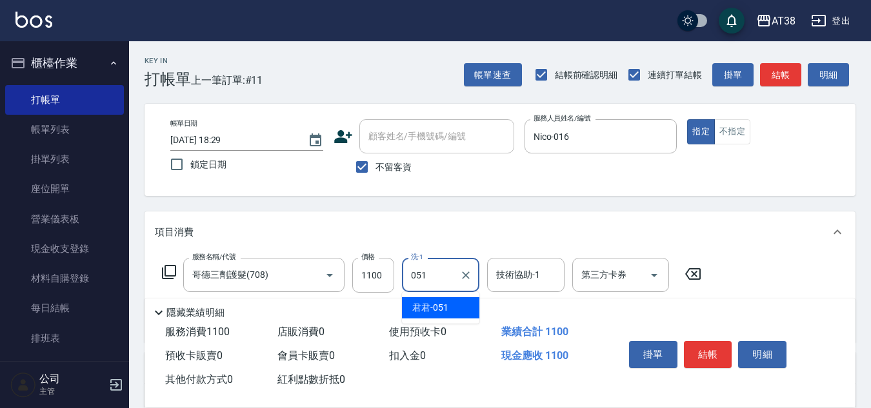
type input "君君-051"
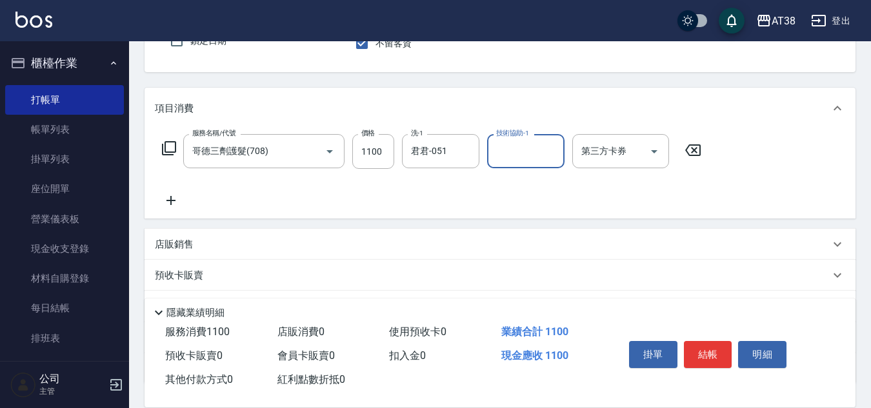
scroll to position [129, 0]
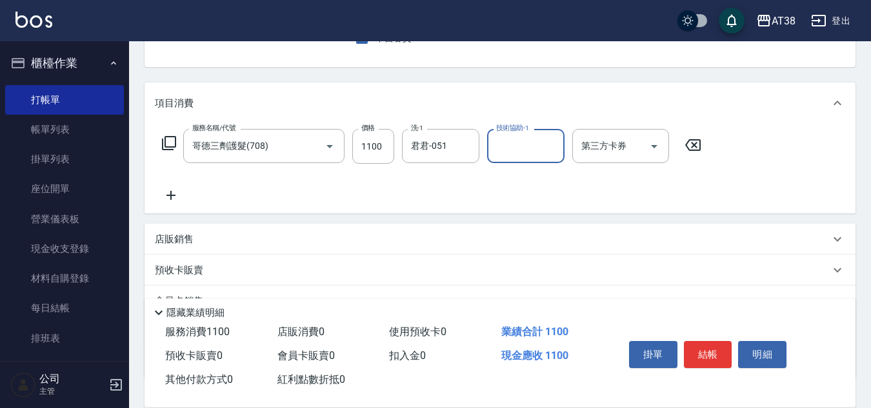
click at [178, 242] on p "店販銷售" at bounding box center [174, 240] width 39 height 14
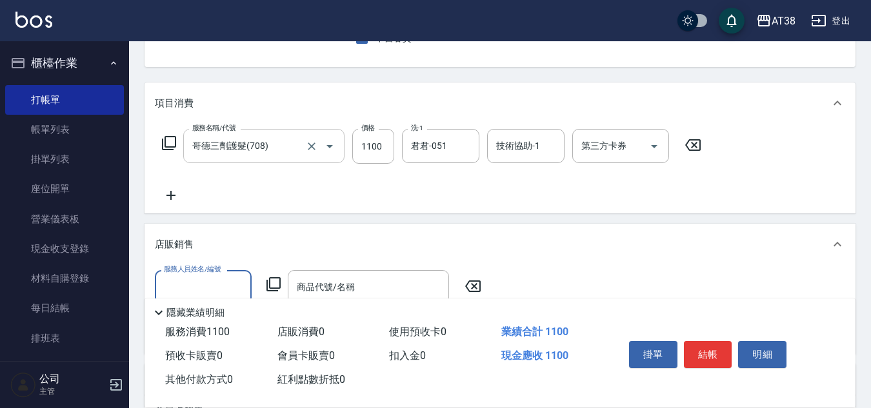
scroll to position [0, 0]
type input "Nico-016"
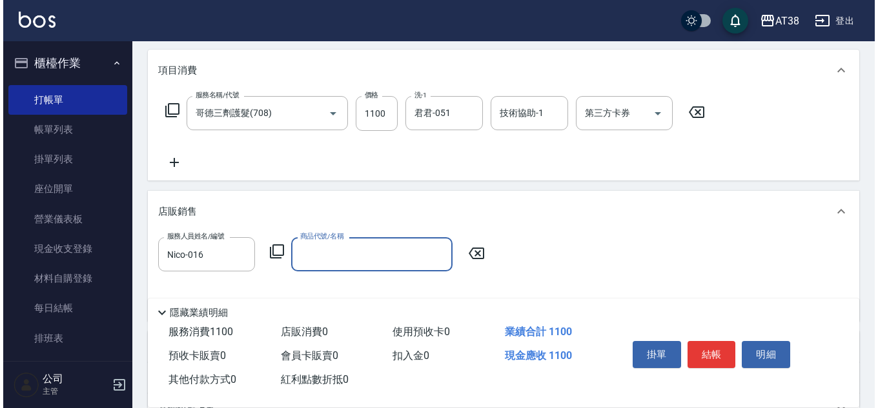
scroll to position [194, 0]
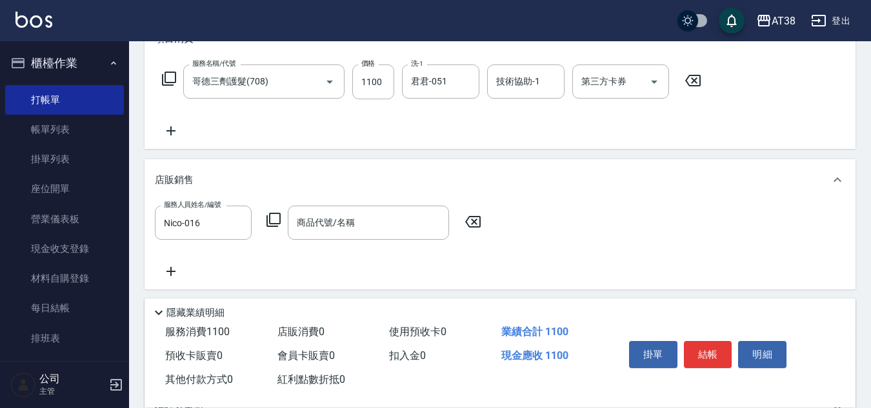
click at [277, 225] on icon at bounding box center [273, 220] width 14 height 14
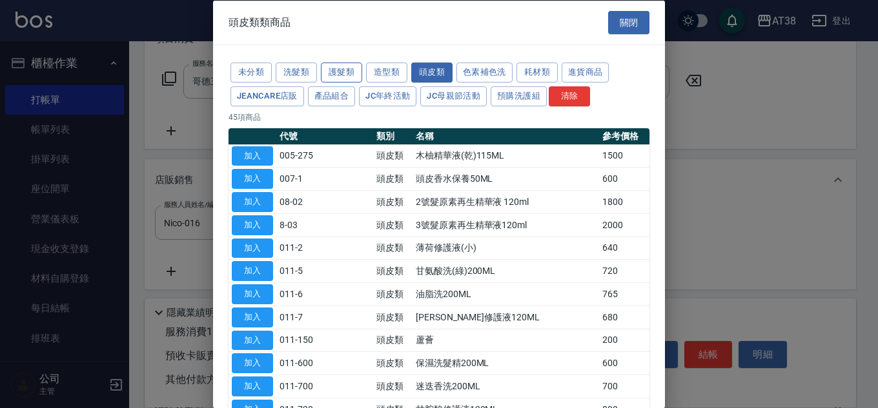
click at [337, 70] on button "護髮類" at bounding box center [341, 73] width 41 height 20
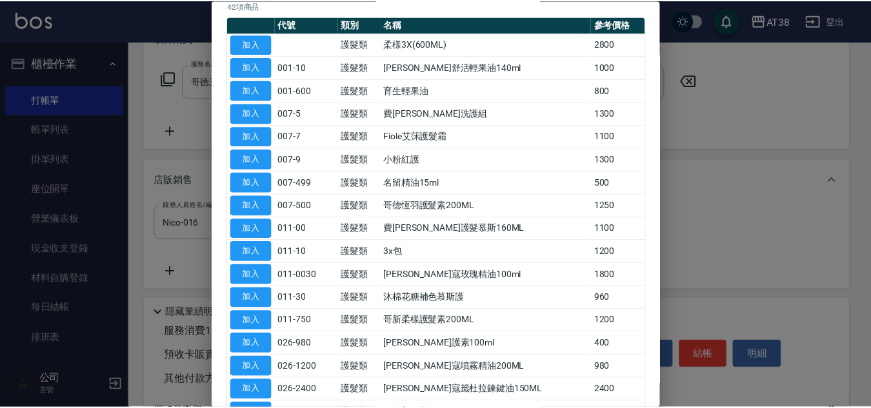
scroll to position [258, 0]
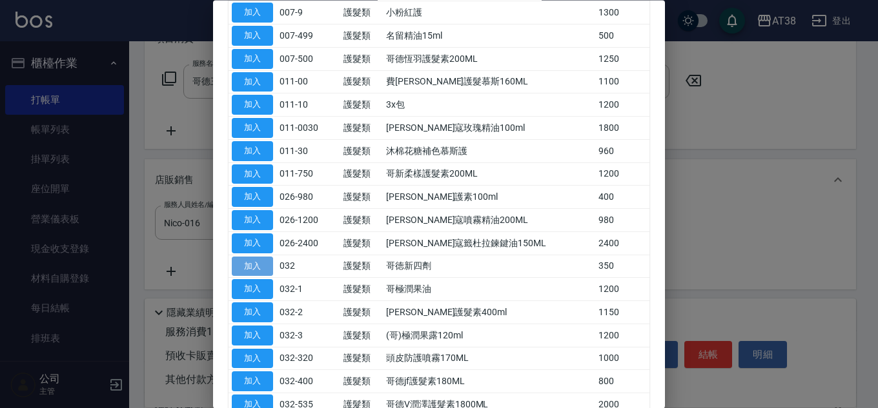
click at [244, 261] on button "加入" at bounding box center [252, 267] width 41 height 20
type input "哥徳新四劑"
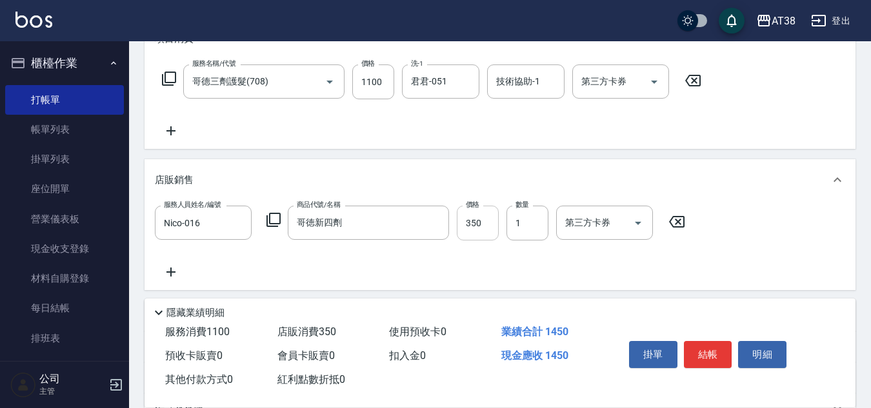
click at [463, 216] on input "350" at bounding box center [478, 223] width 42 height 35
type input "300"
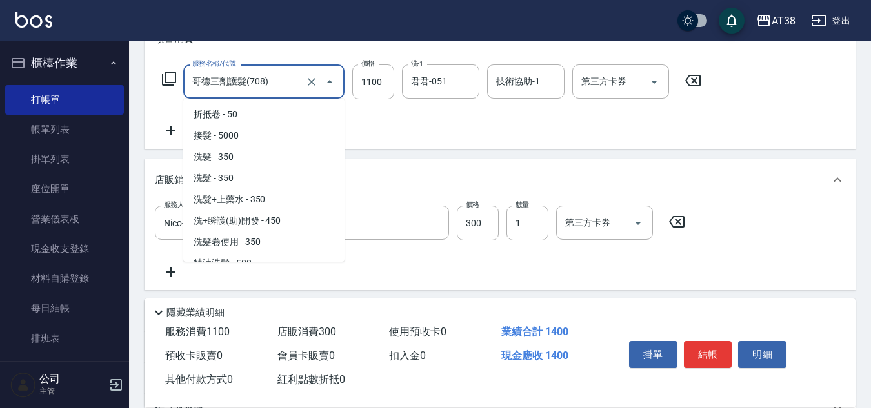
click at [270, 81] on input "哥德三劑護髮(708)" at bounding box center [246, 81] width 114 height 23
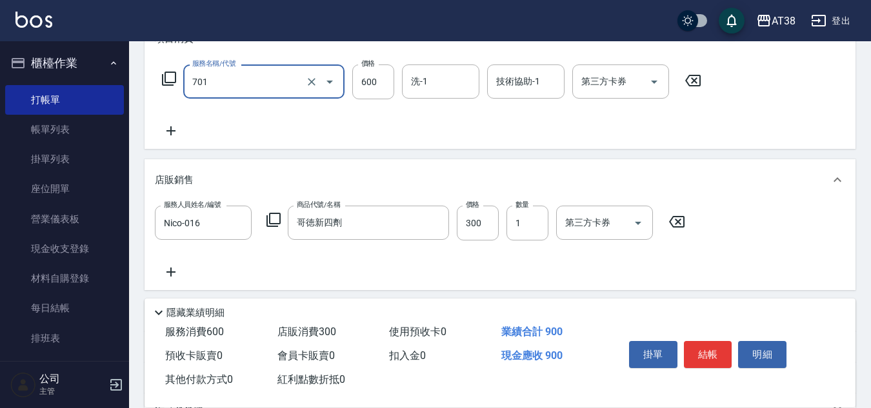
type input "護髮(自嶺料)(701)"
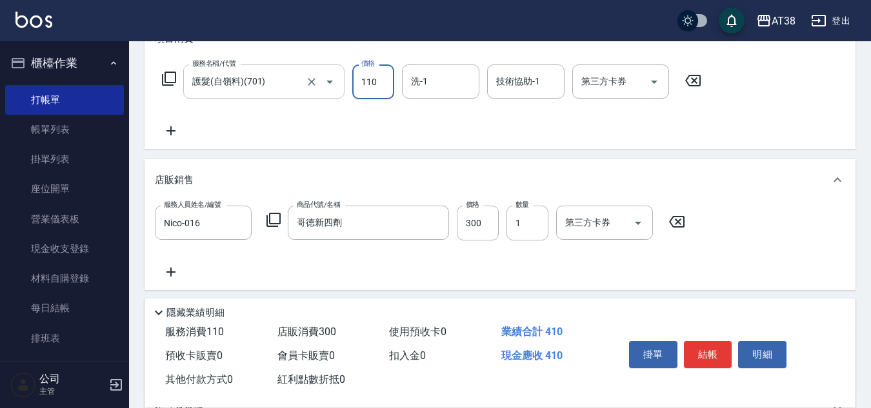
type input "1100"
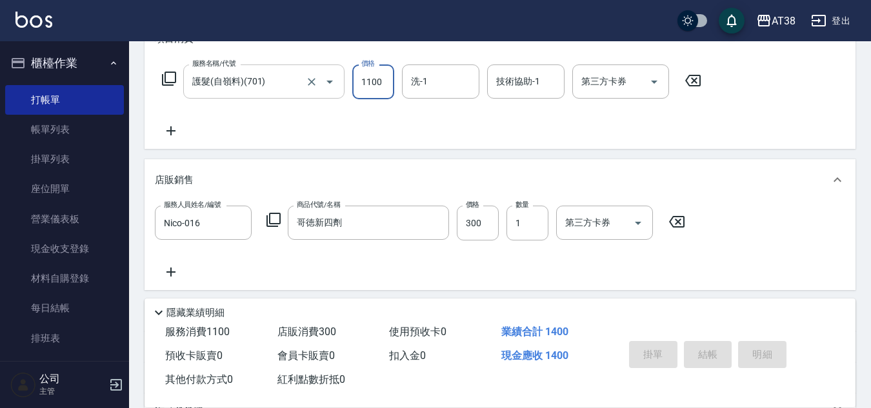
type input "[DATE] 18:32"
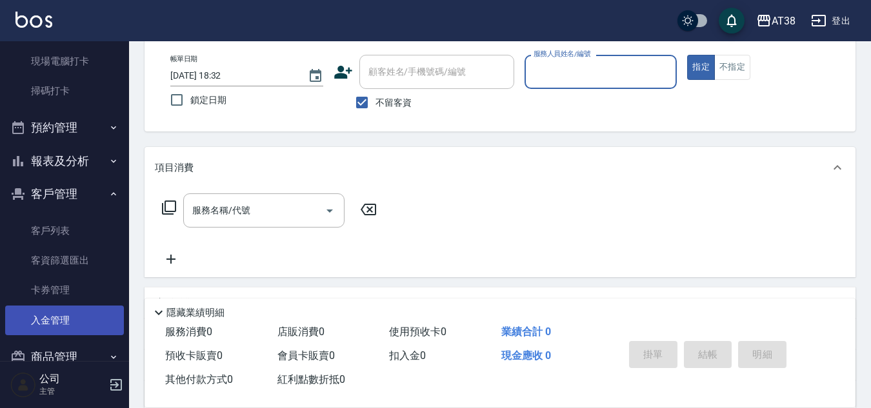
scroll to position [306, 0]
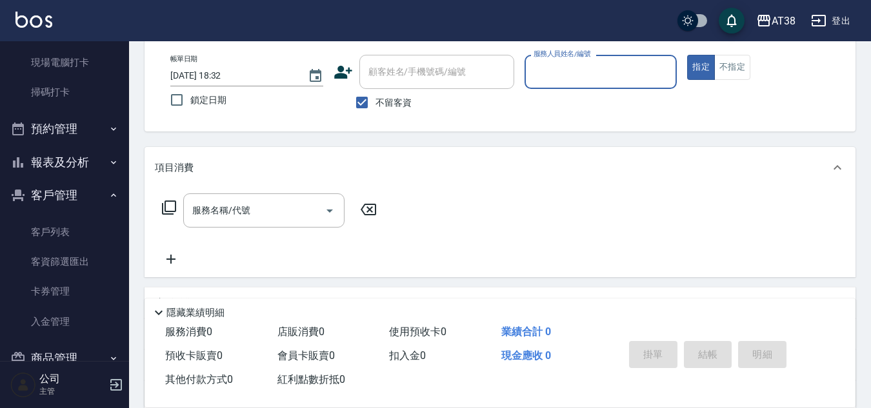
click at [90, 154] on button "報表及分析" at bounding box center [64, 163] width 119 height 34
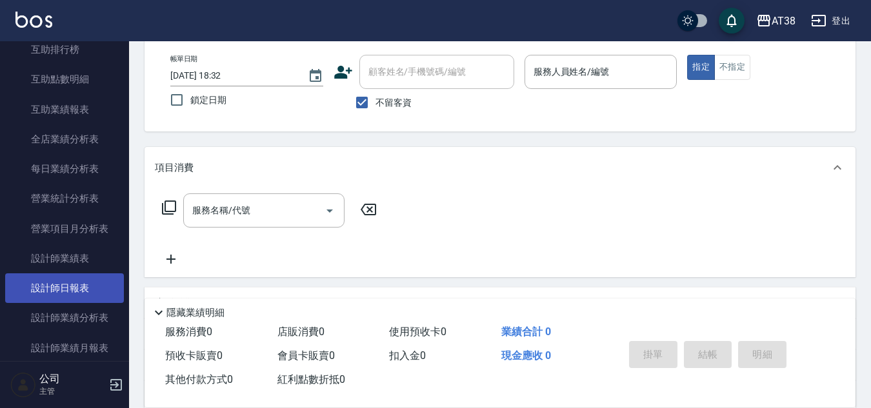
scroll to position [693, 0]
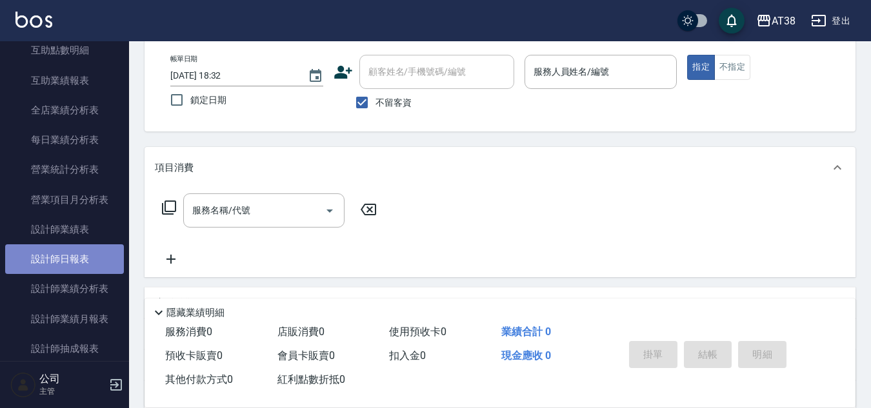
click at [74, 259] on link "設計師日報表" at bounding box center [64, 260] width 119 height 30
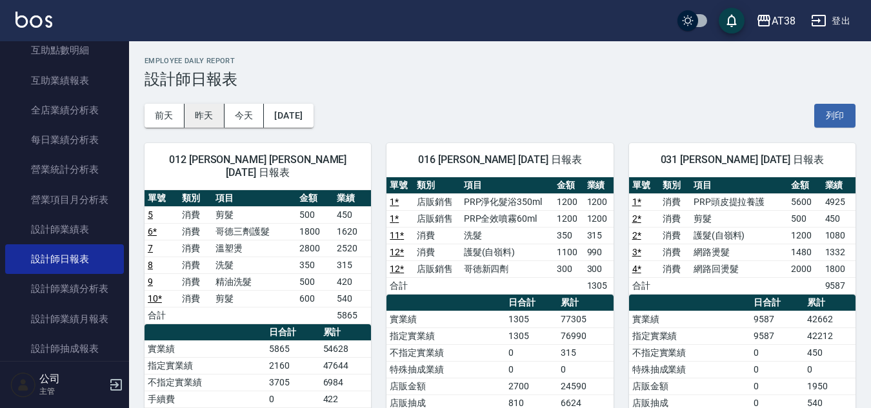
click at [212, 117] on button "昨天" at bounding box center [205, 116] width 40 height 24
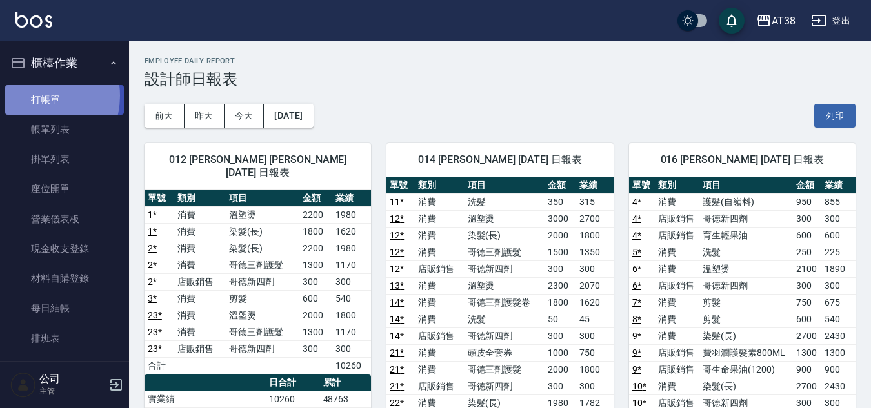
click at [35, 95] on link "打帳單" at bounding box center [64, 100] width 119 height 30
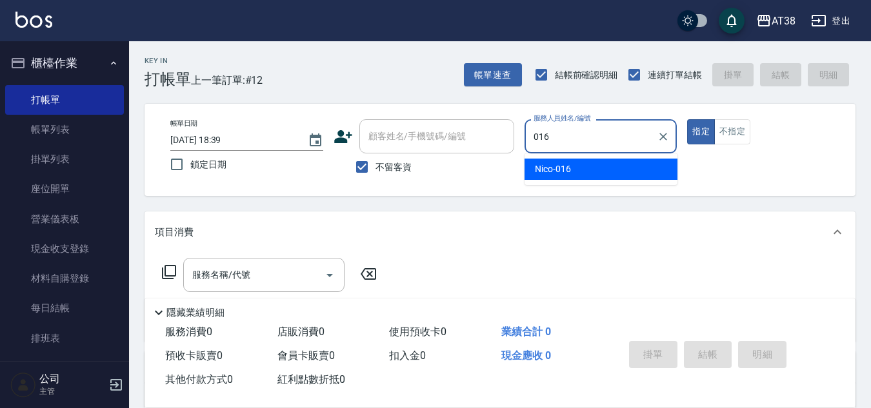
type input "Nico-016"
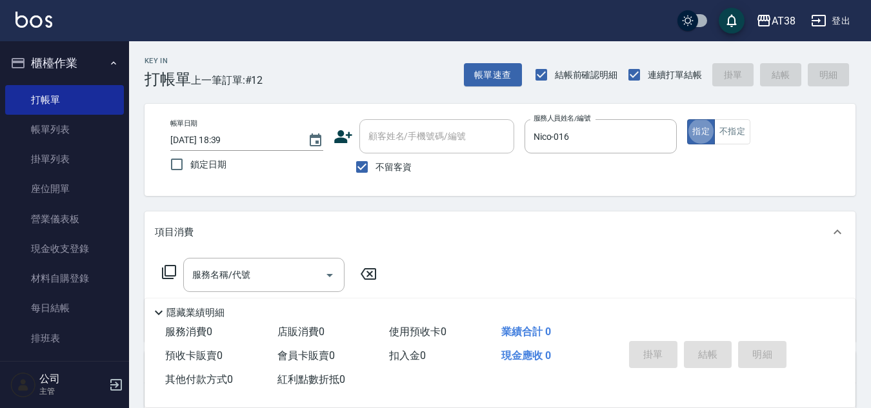
type button "true"
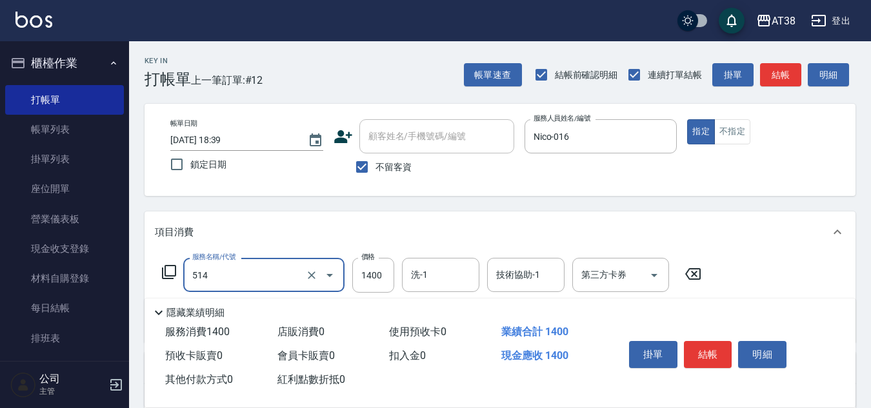
type input "染髮(長)(514)"
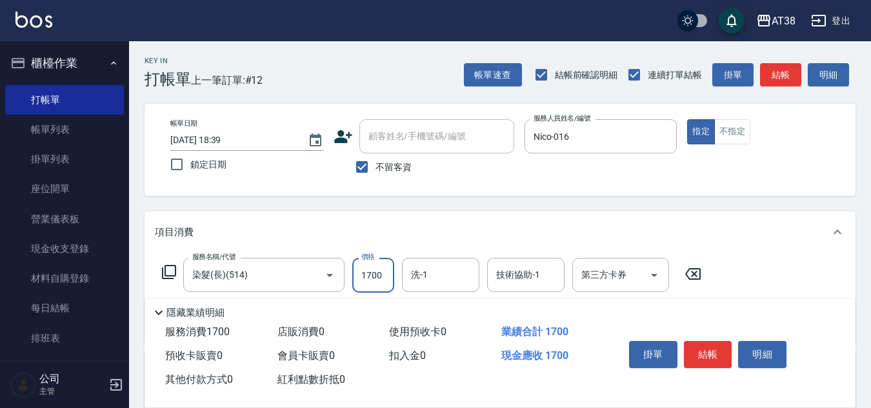
type input "1700"
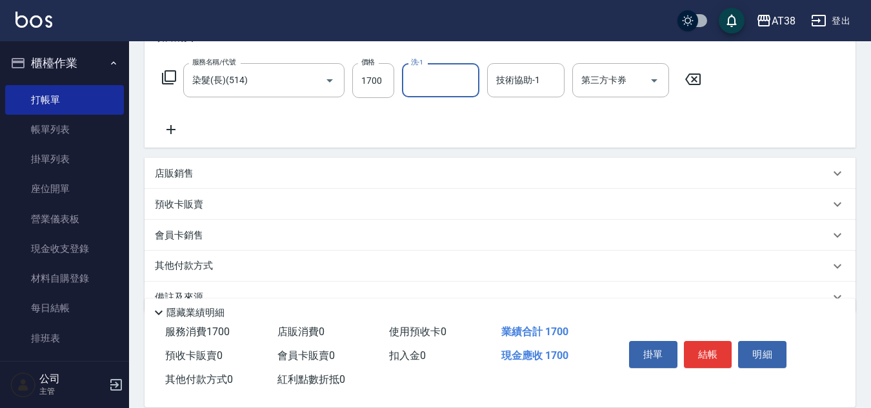
scroll to position [223, 0]
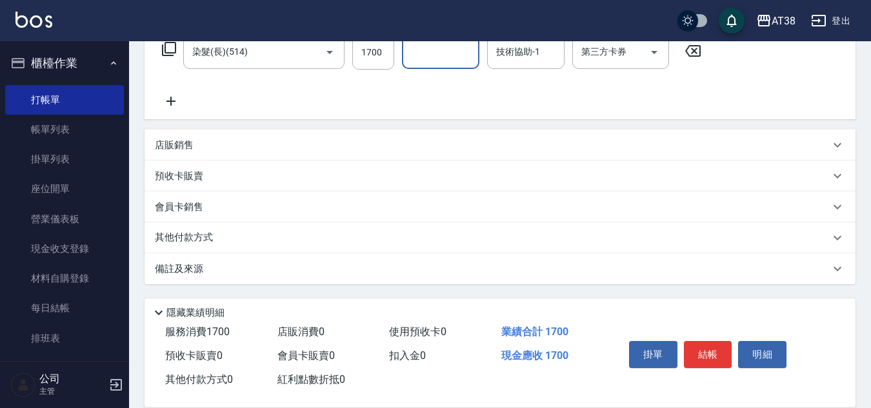
click at [174, 149] on p "店販銷售" at bounding box center [174, 146] width 39 height 14
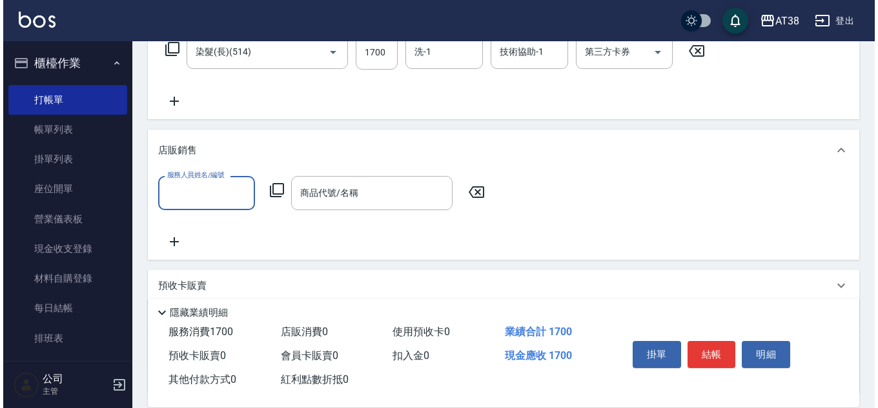
scroll to position [0, 0]
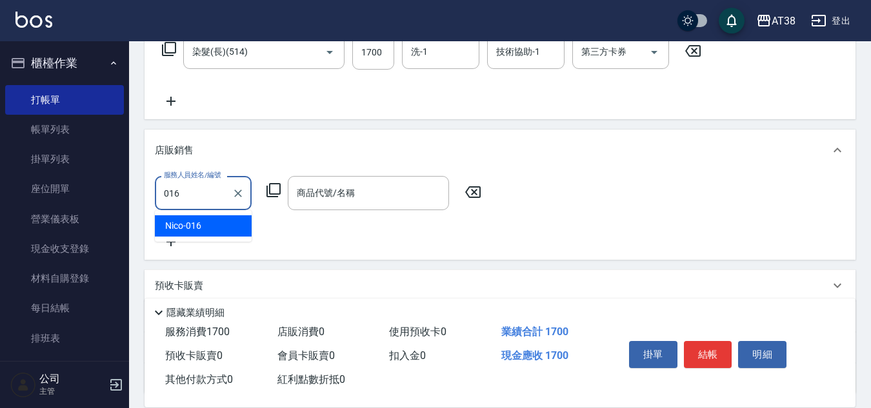
type input "Nico-016"
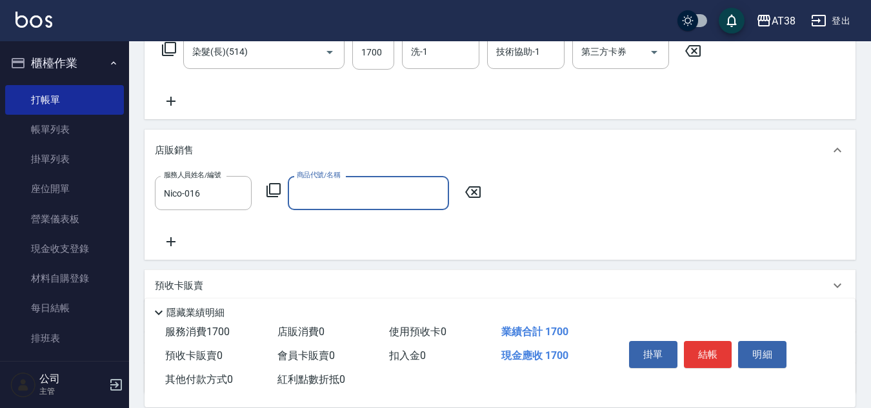
click at [271, 186] on icon at bounding box center [273, 190] width 15 height 15
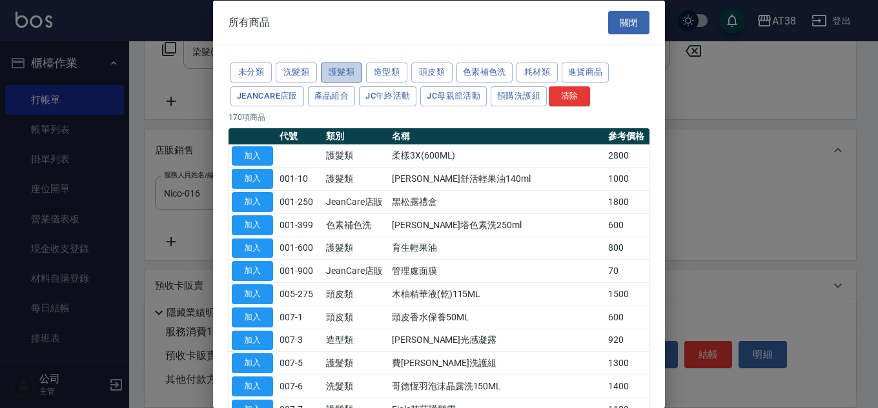
click at [343, 74] on button "護髮類" at bounding box center [341, 73] width 41 height 20
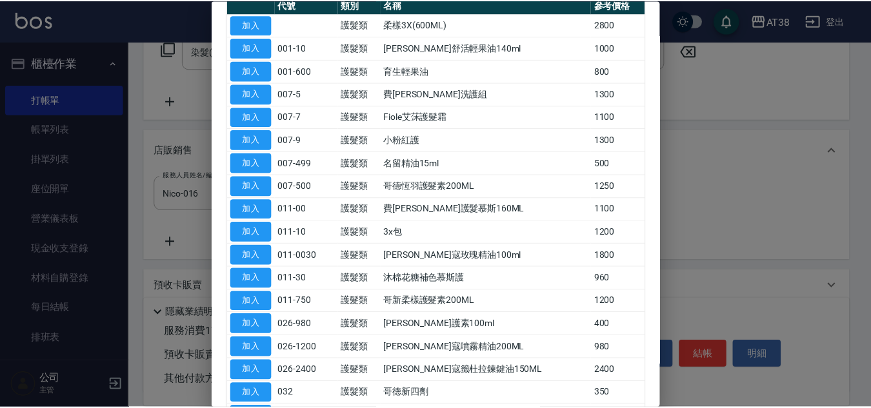
scroll to position [258, 0]
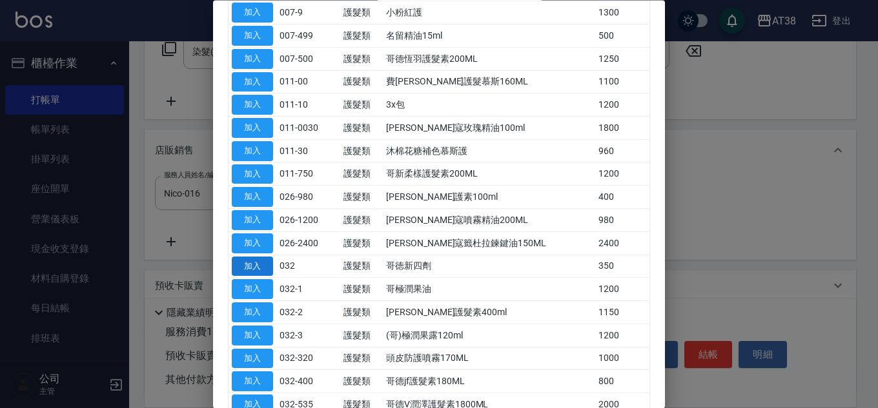
click at [249, 265] on button "加入" at bounding box center [252, 267] width 41 height 20
type input "哥徳新四劑"
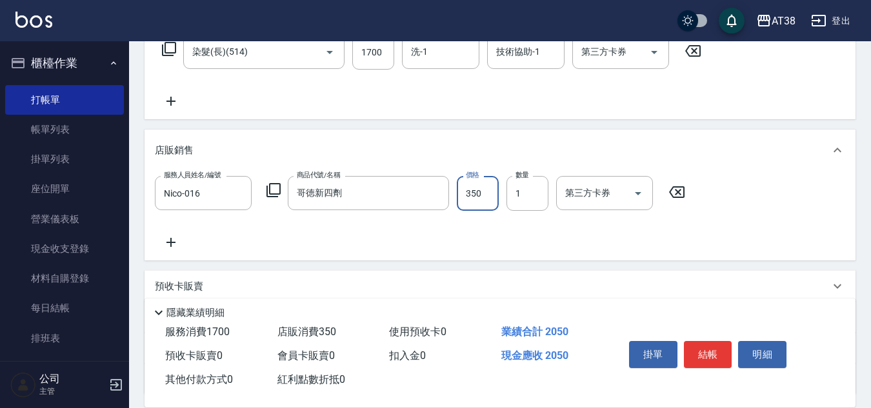
click at [472, 206] on input "350" at bounding box center [478, 193] width 42 height 35
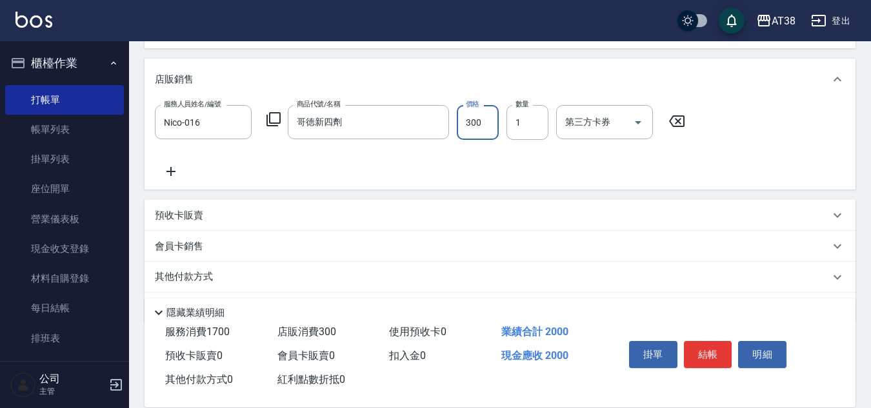
scroll to position [334, 0]
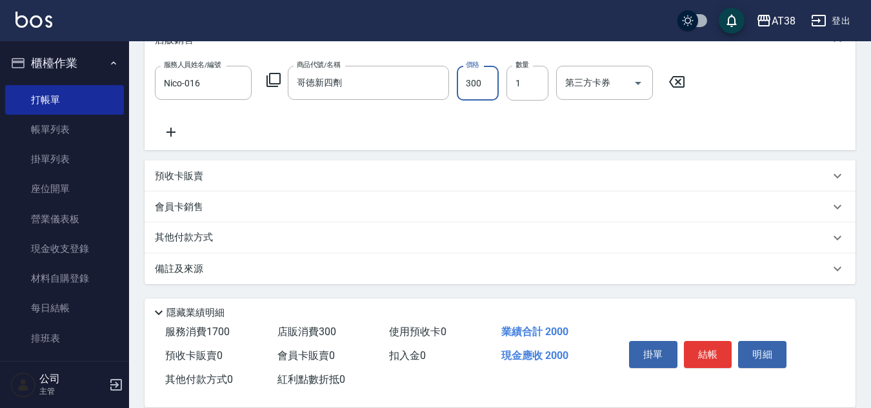
type input "300"
click at [192, 240] on p "其他付款方式" at bounding box center [187, 238] width 65 height 14
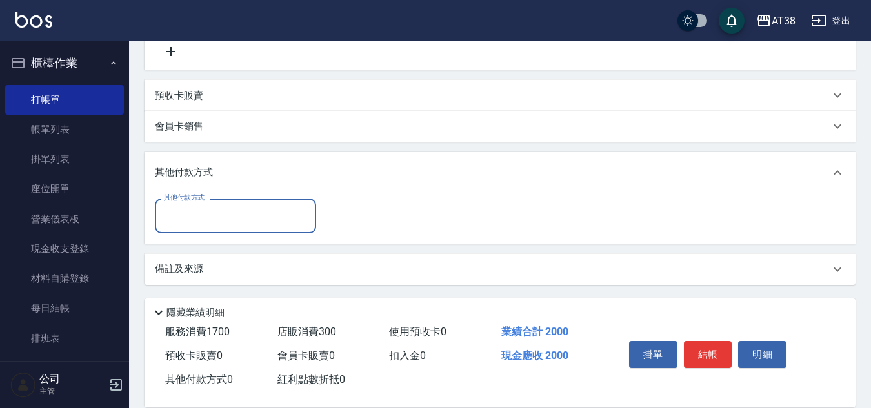
scroll to position [415, 0]
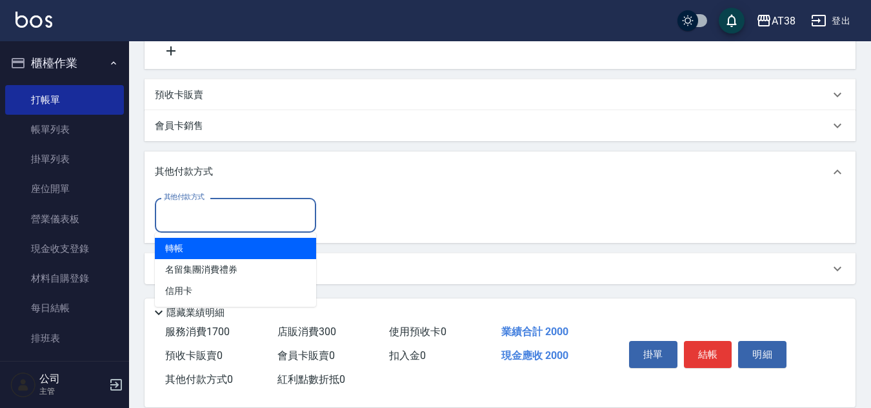
click at [203, 216] on input "其他付款方式" at bounding box center [236, 215] width 150 height 23
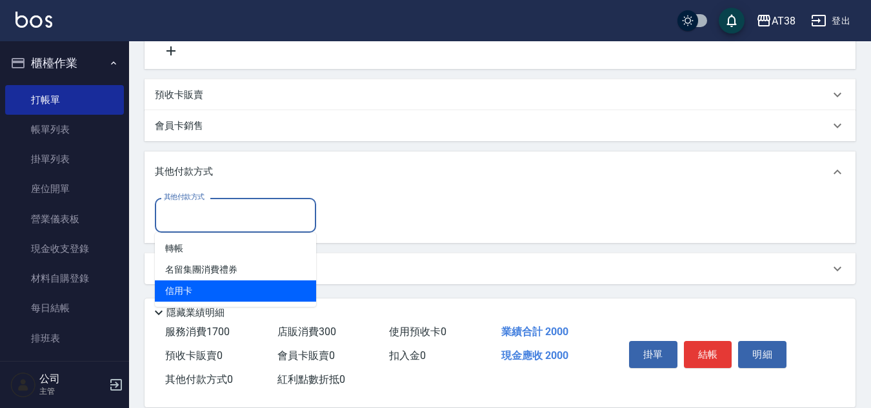
click at [181, 289] on span "信用卡" at bounding box center [235, 291] width 161 height 21
type input "信用卡"
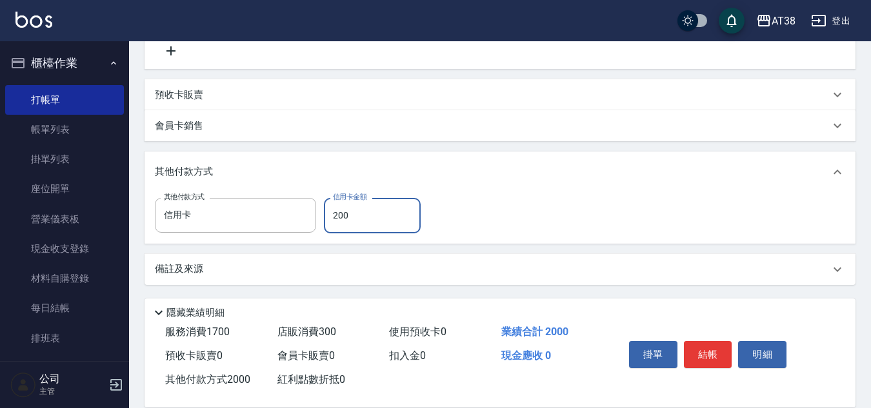
type input "2000"
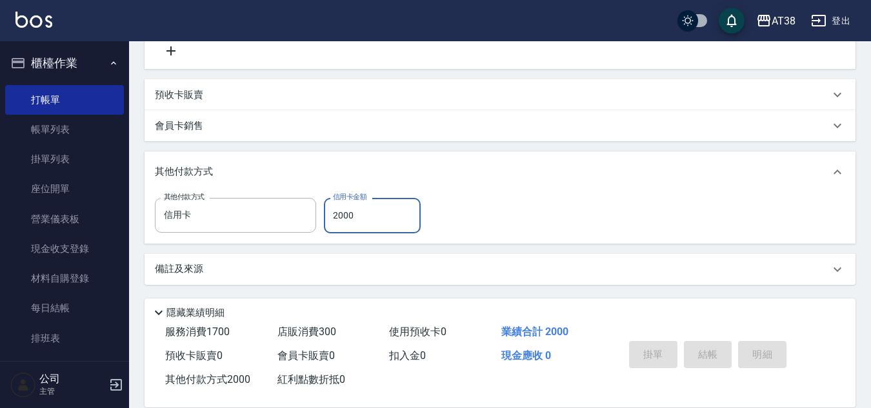
type input "[DATE] 18:40"
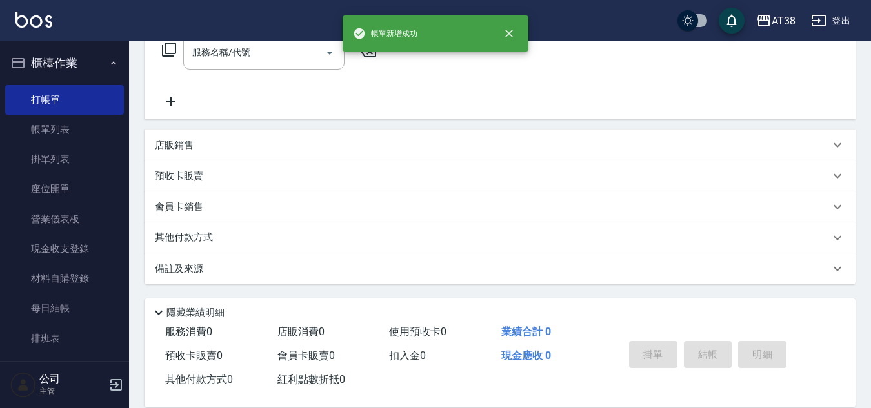
scroll to position [0, 0]
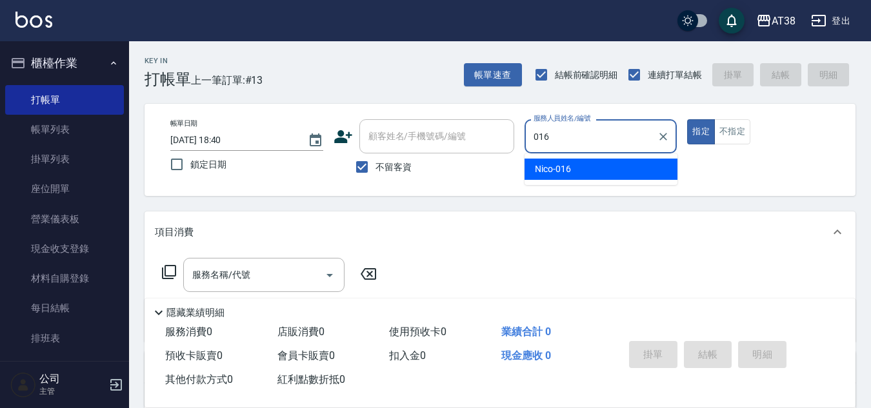
type input "Nico-016"
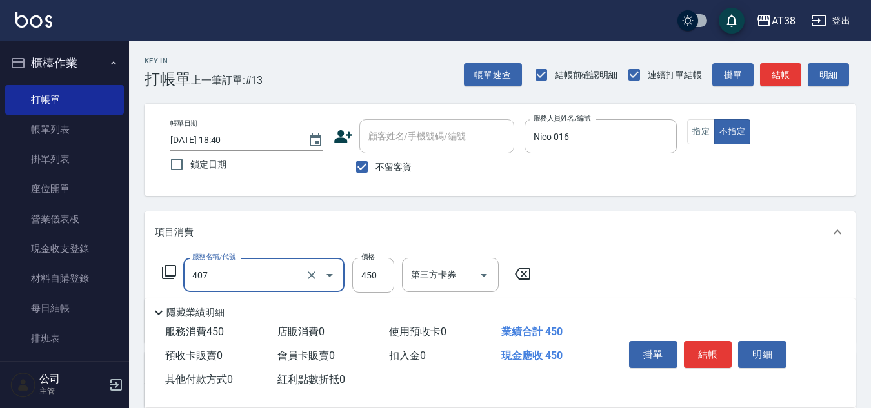
type input "剪髮(407)"
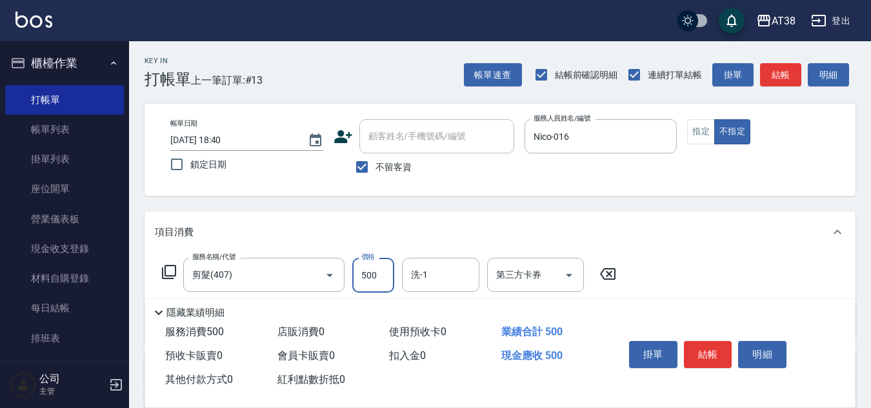
type input "500"
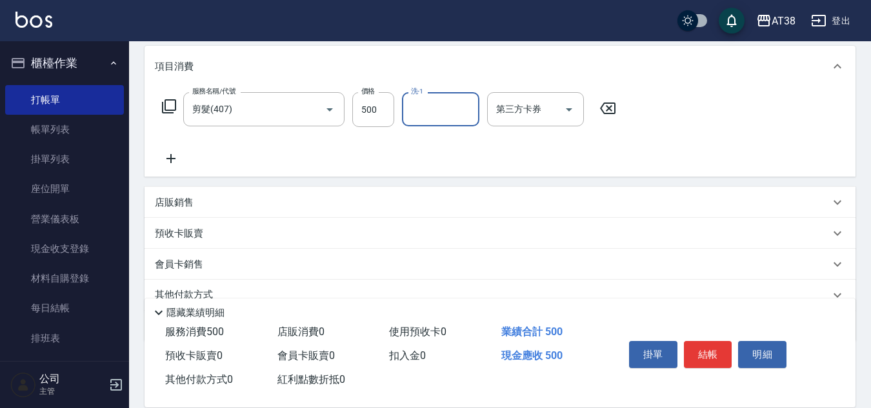
scroll to position [194, 0]
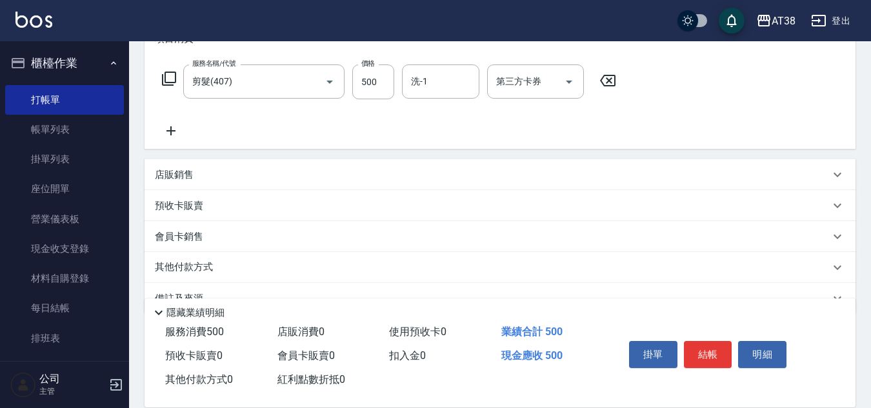
click at [182, 174] on p "店販銷售" at bounding box center [174, 175] width 39 height 14
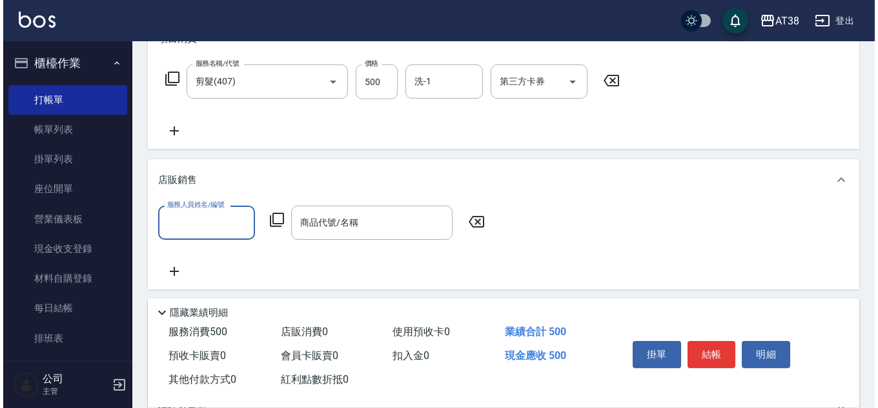
scroll to position [0, 0]
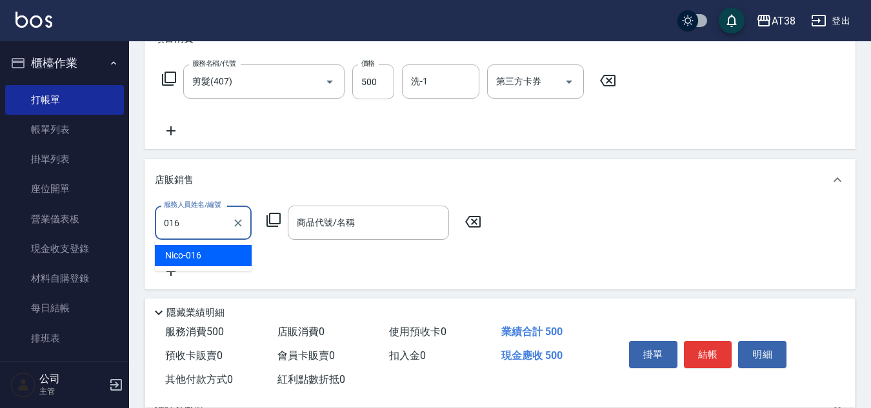
type input "Nico-016"
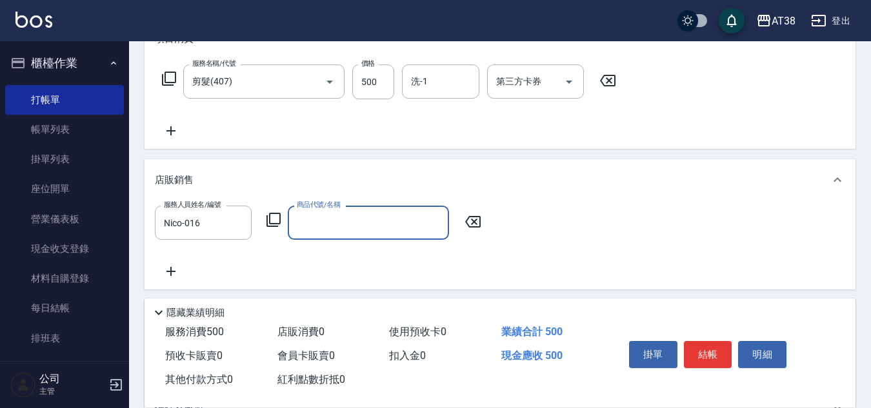
click at [271, 216] on icon at bounding box center [273, 219] width 15 height 15
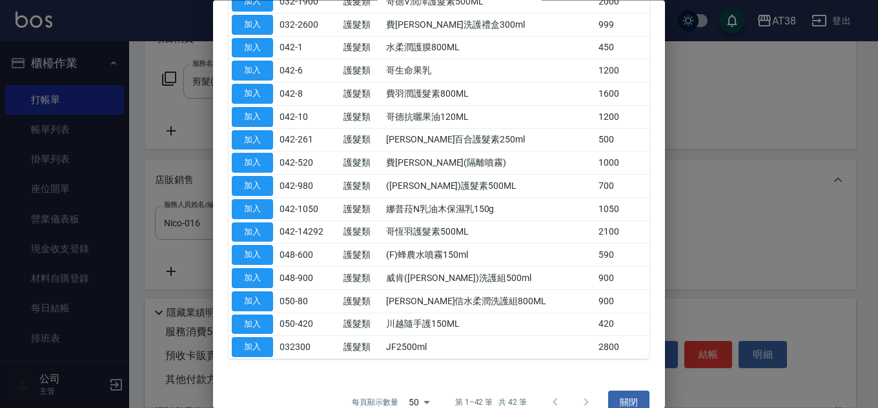
scroll to position [776, 0]
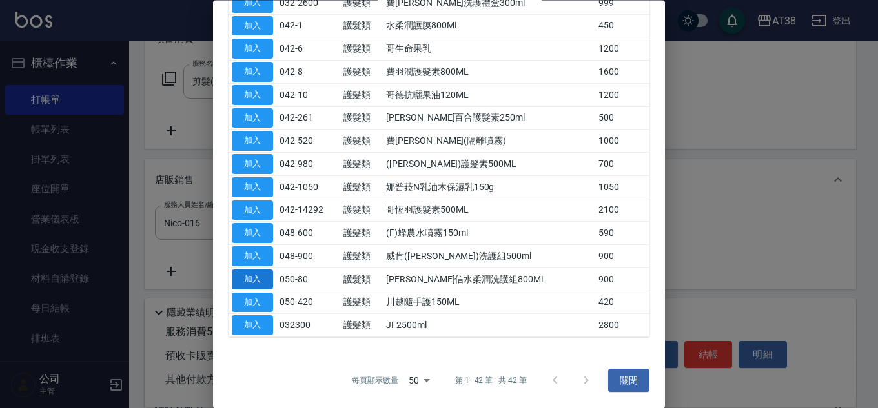
click at [252, 281] on button "加入" at bounding box center [252, 280] width 41 height 20
type input "[PERSON_NAME]信水柔潤洗護組800ML"
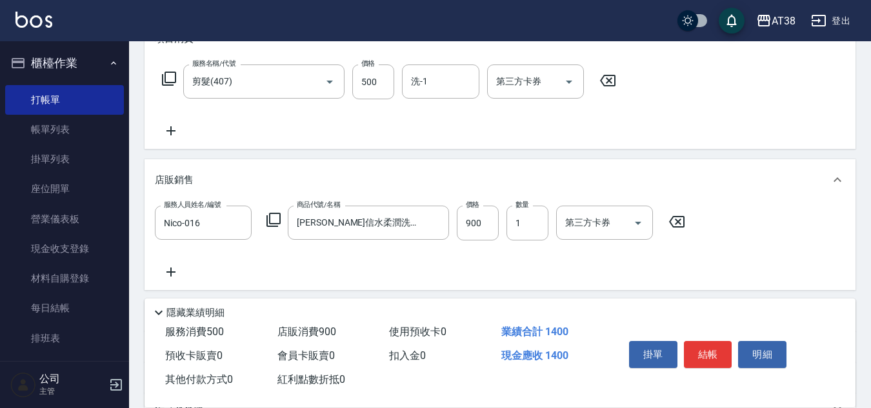
click at [176, 269] on icon at bounding box center [171, 272] width 32 height 15
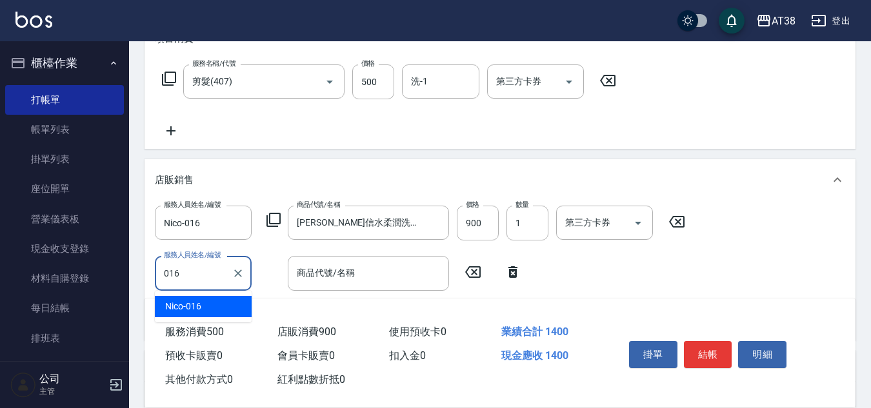
type input "Nico-016"
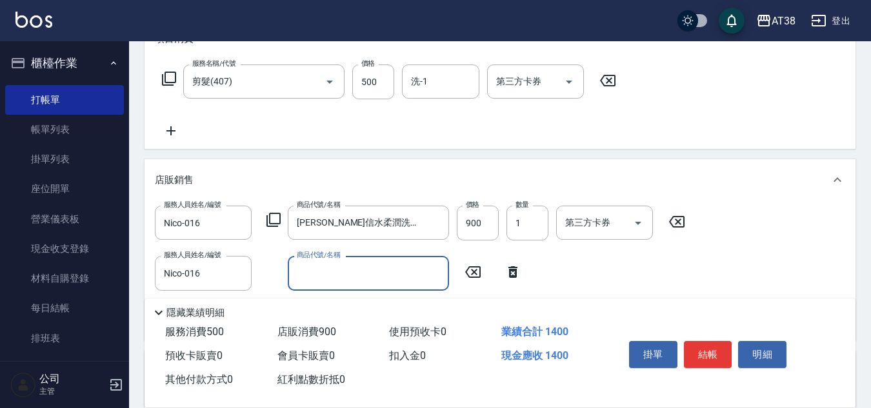
click at [272, 219] on icon at bounding box center [273, 219] width 15 height 15
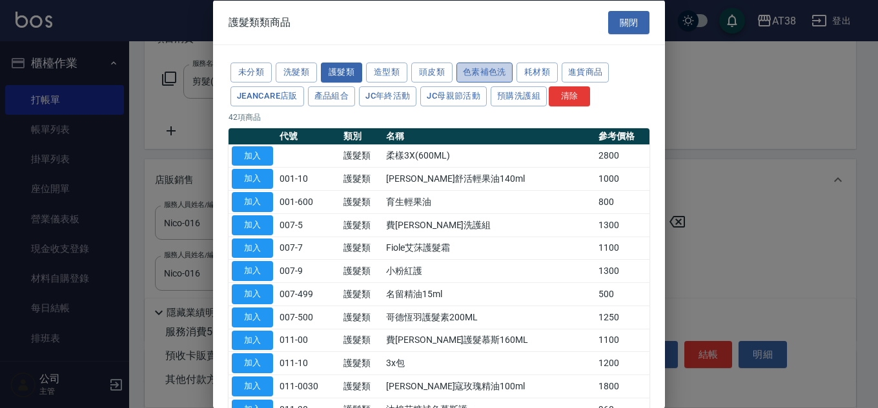
click at [486, 74] on button "色素補色洗" at bounding box center [484, 73] width 56 height 20
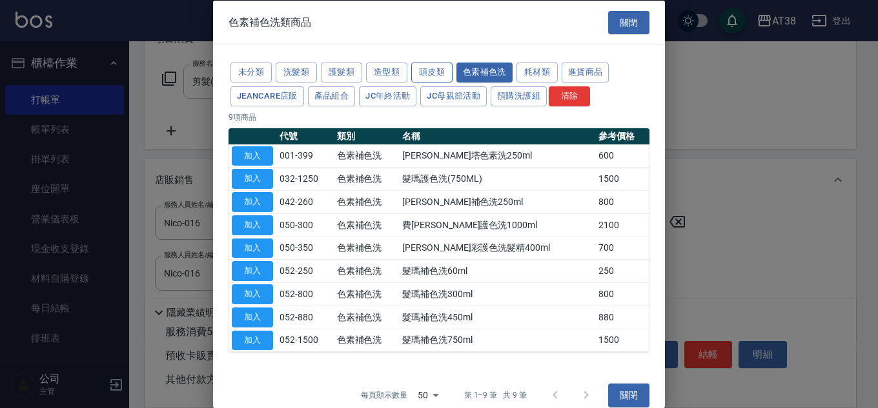
click at [439, 71] on button "頭皮類" at bounding box center [431, 73] width 41 height 20
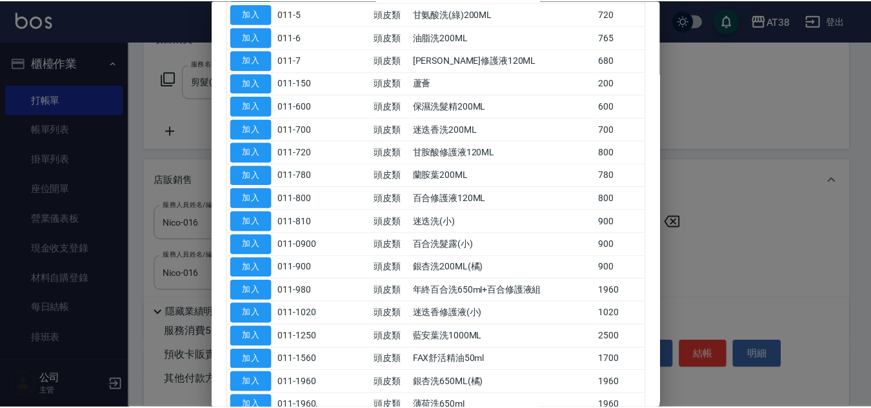
scroll to position [258, 0]
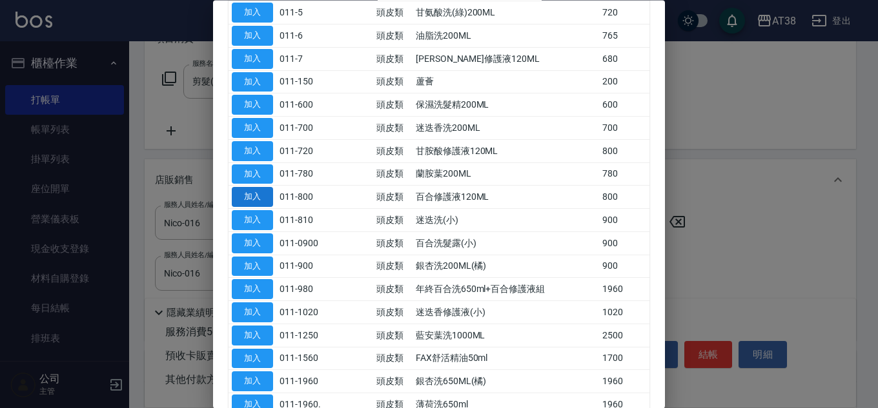
click at [263, 199] on button "加入" at bounding box center [252, 198] width 41 height 20
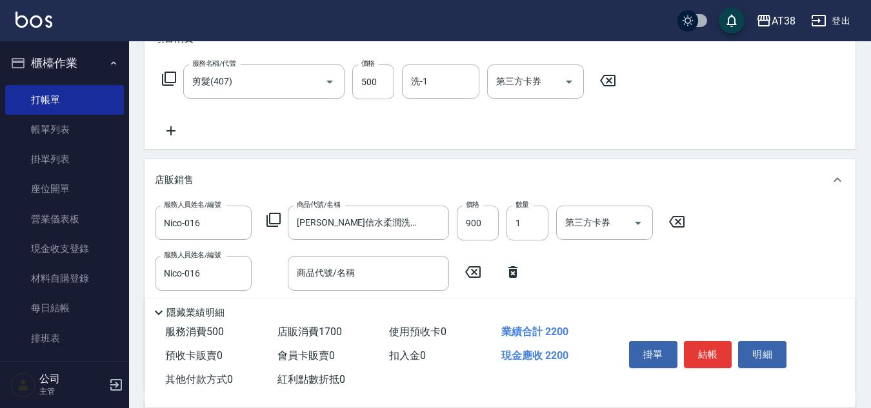
click at [516, 276] on icon at bounding box center [512, 272] width 9 height 12
type input "百合修護液120ML"
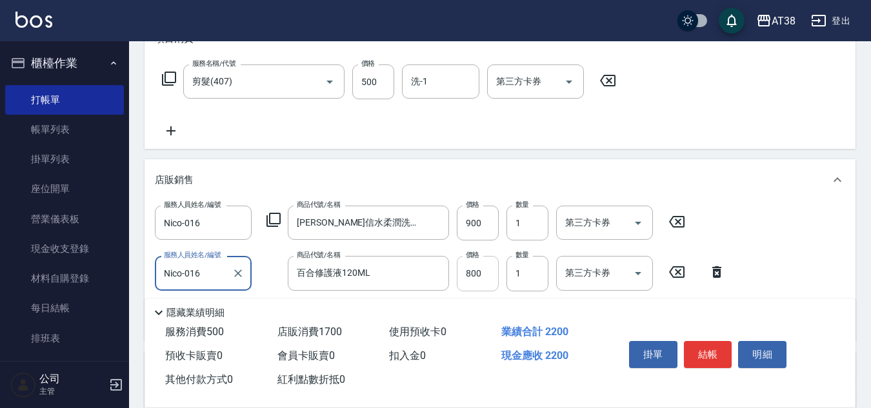
click at [486, 274] on input "800" at bounding box center [478, 273] width 42 height 35
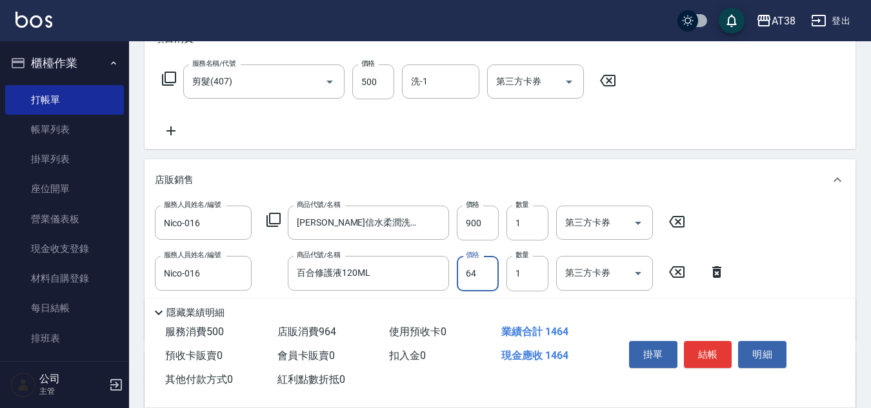
type input "640"
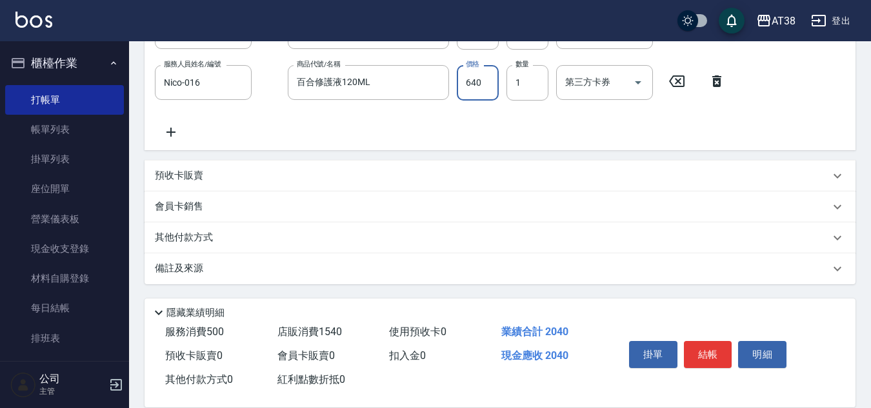
scroll to position [320, 0]
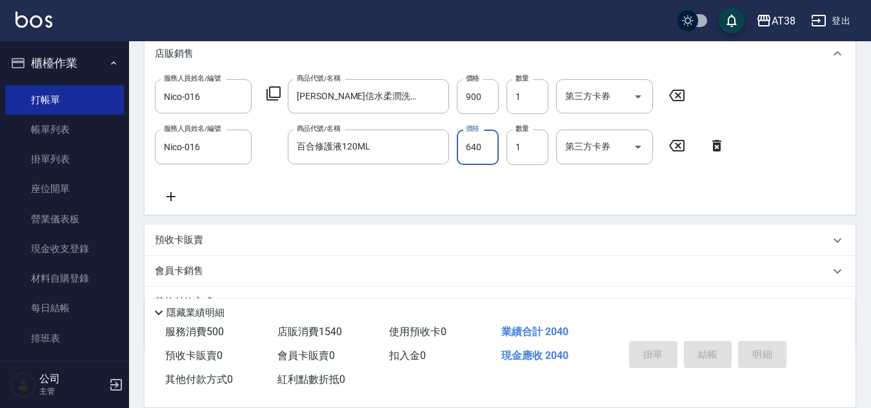
type input "[DATE] 18:41"
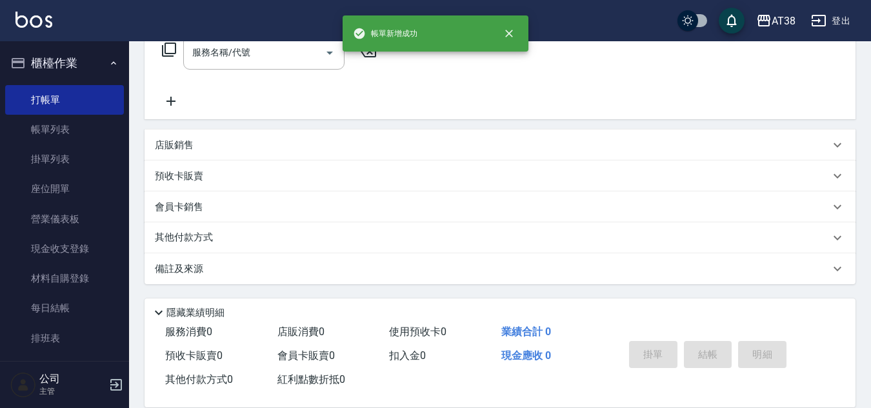
scroll to position [0, 0]
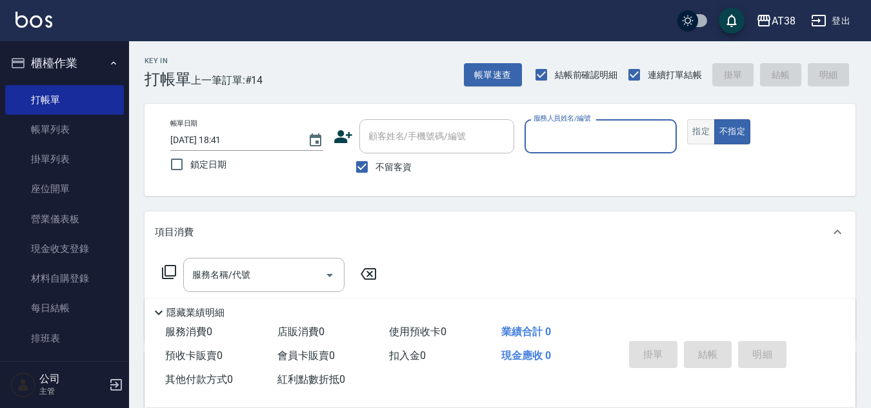
click at [690, 136] on button "指定" at bounding box center [701, 131] width 28 height 25
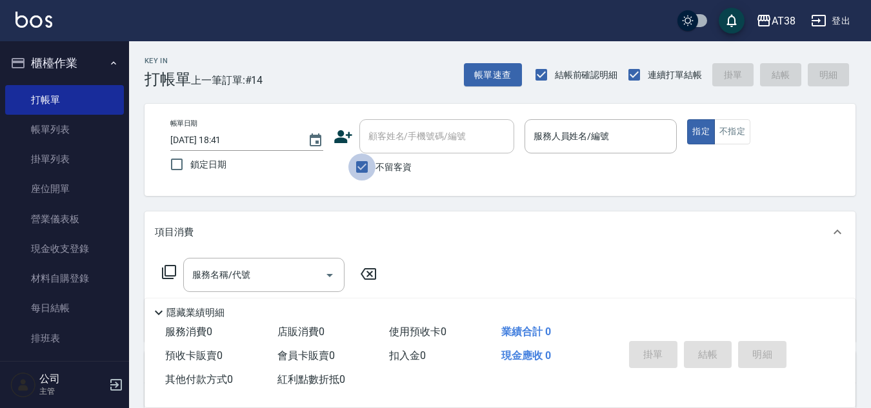
click at [362, 168] on input "不留客資" at bounding box center [361, 167] width 27 height 27
checkbox input "false"
click at [379, 137] on input "顧客姓名/手機號碼/編號" at bounding box center [427, 136] width 124 height 23
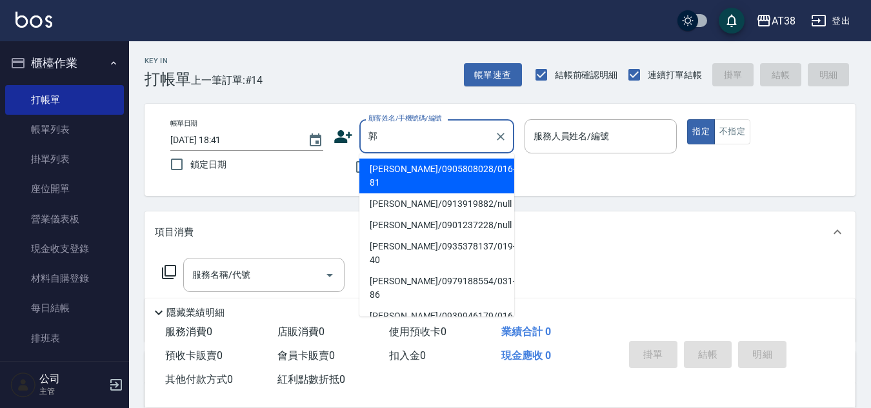
click at [420, 166] on li "[PERSON_NAME]/0905808028/016-81" at bounding box center [436, 176] width 155 height 35
type input "[PERSON_NAME]/0905808028/016-81"
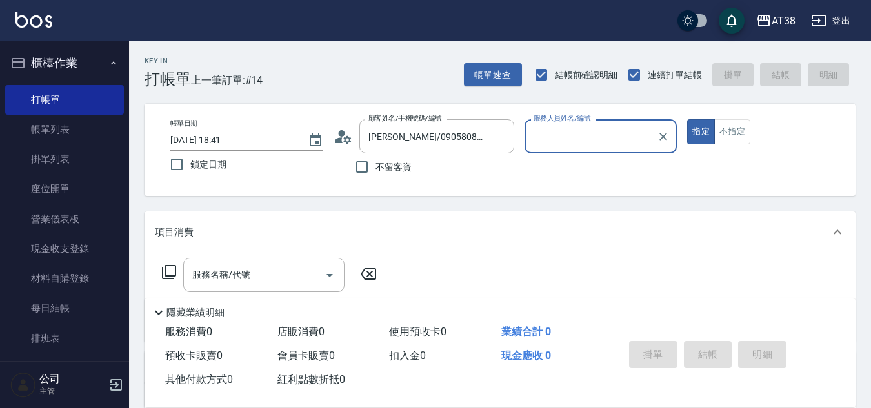
type input "Nico-016"
click at [248, 281] on input "服務名稱/代號" at bounding box center [254, 275] width 130 height 23
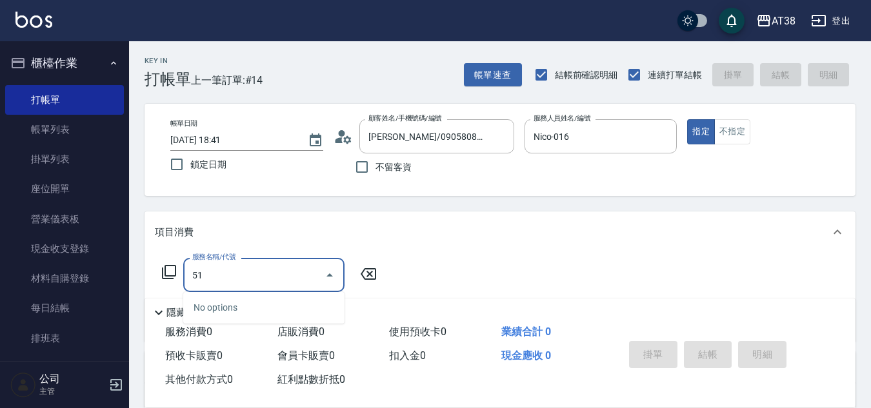
type input "514"
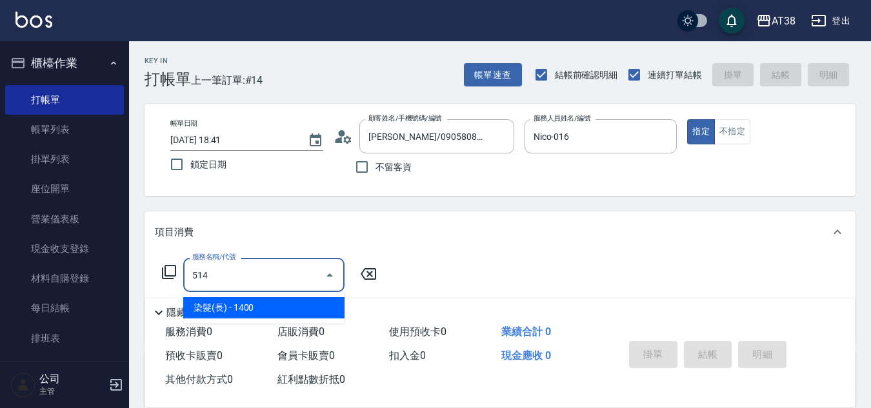
type input "140"
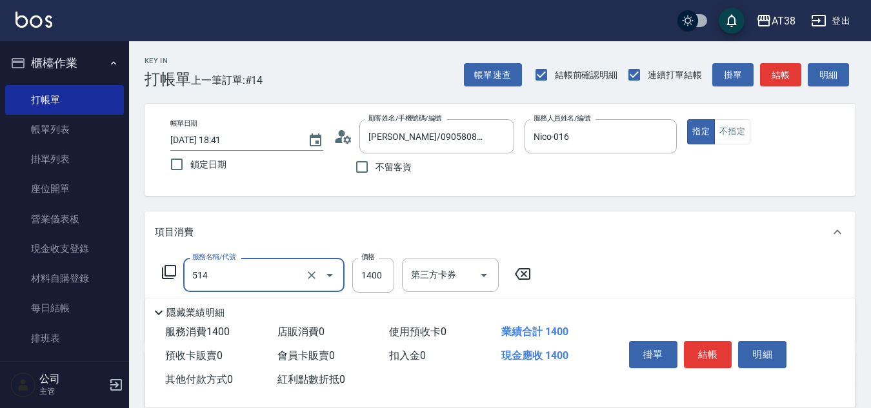
type input "染髮(長)(514)"
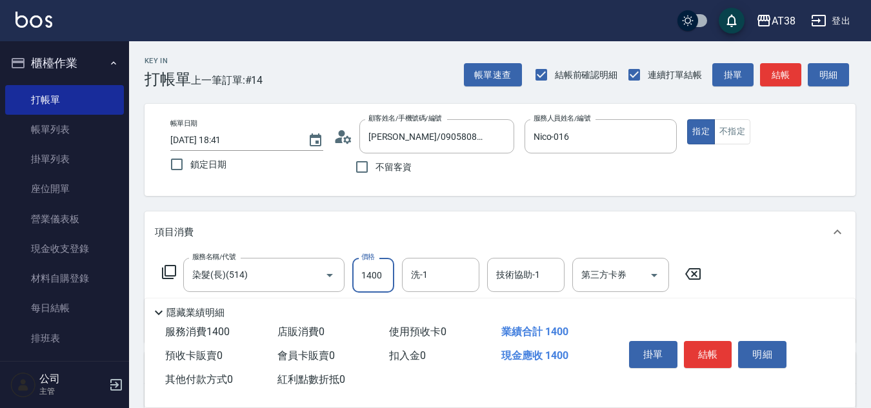
type input "0"
type input "21"
type input "20"
type input "2100"
type input "210"
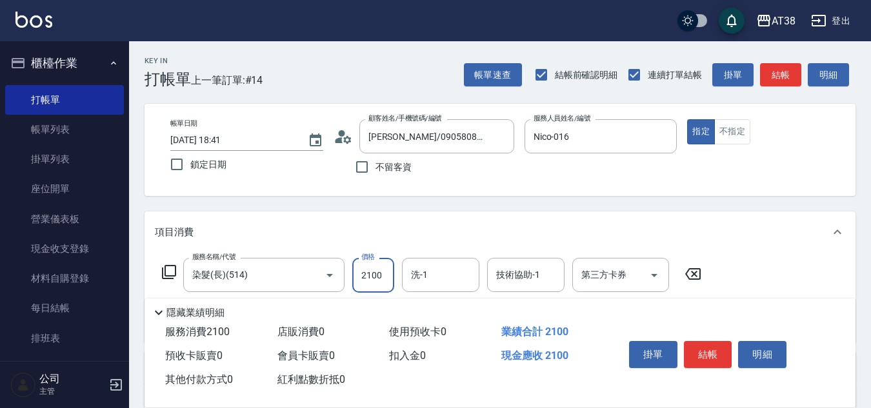
type input "2100"
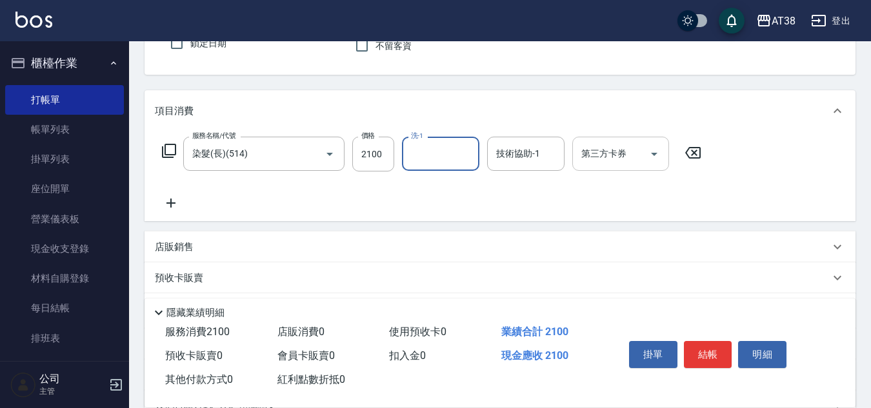
scroll to position [129, 0]
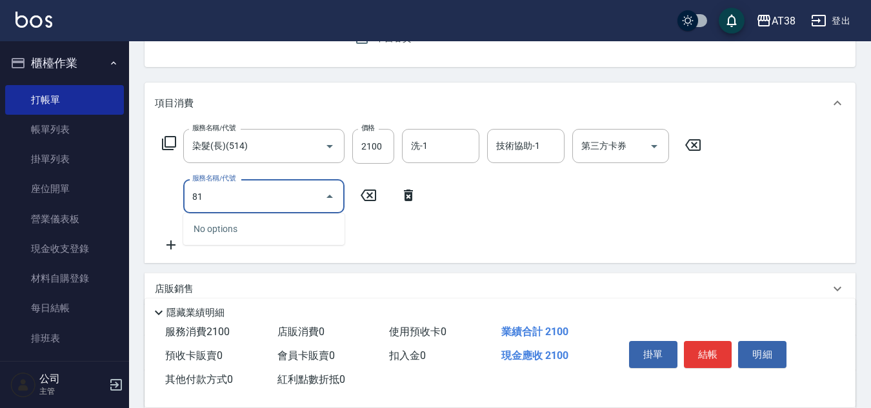
type input "819"
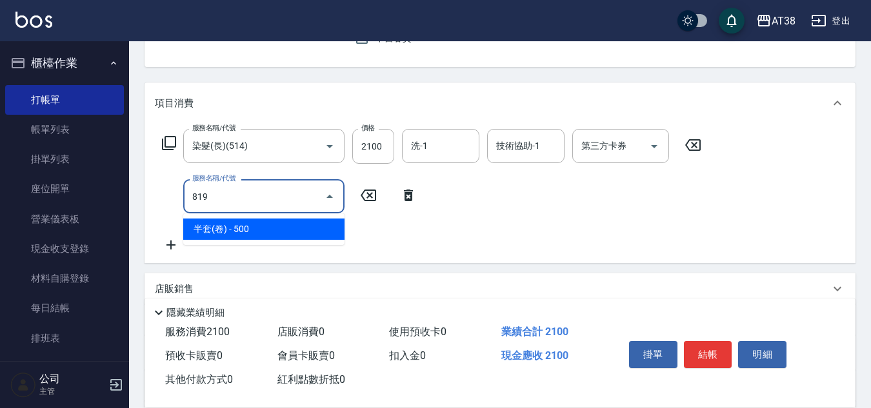
type input "260"
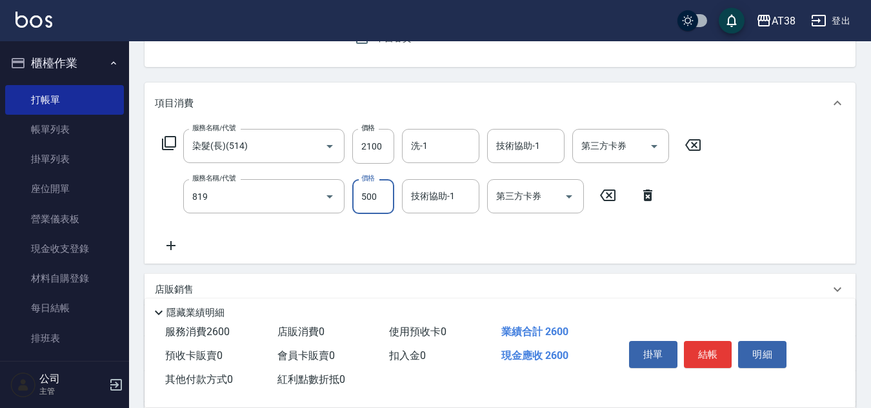
type input "半套(卷)(819)"
type input "5"
type input "210"
type input "55"
type input "260"
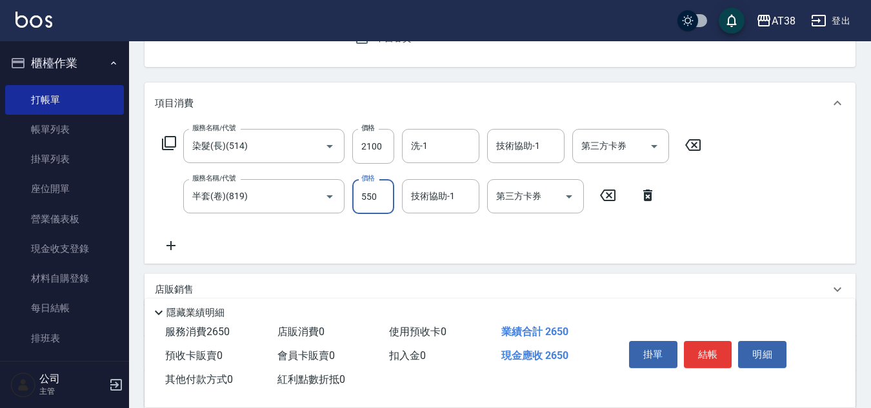
type input "550"
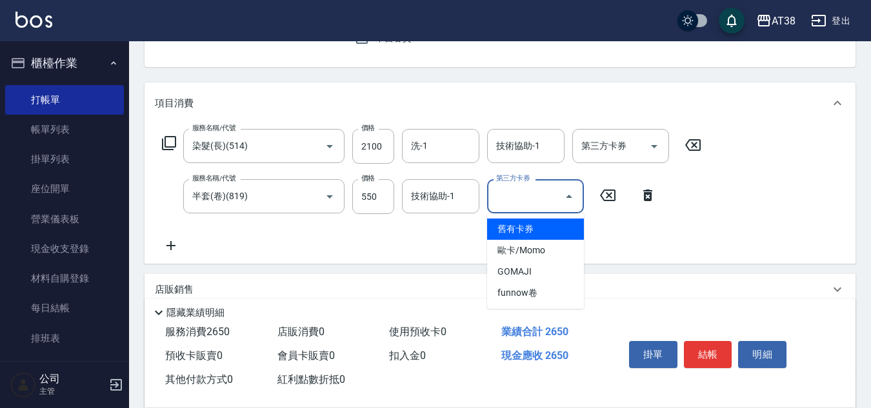
type input "210"
type input "舊有卡券"
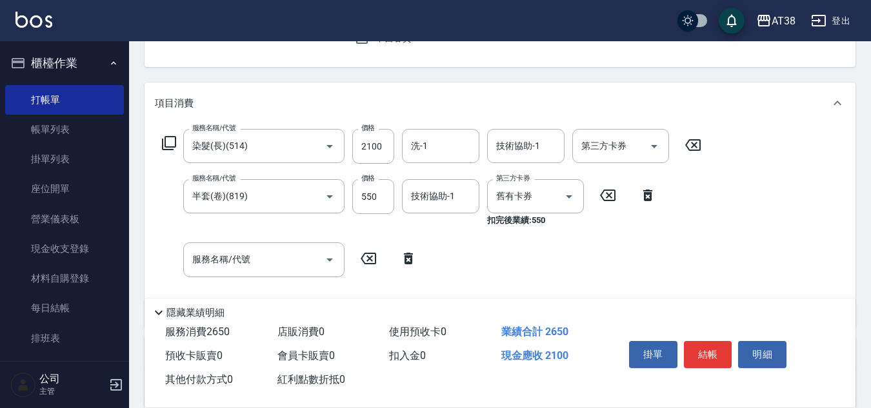
click at [407, 258] on icon at bounding box center [408, 259] width 9 height 12
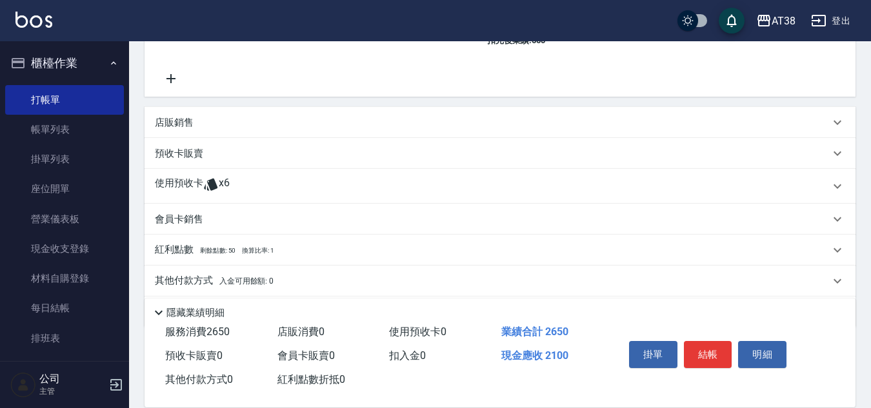
scroll to position [323, 0]
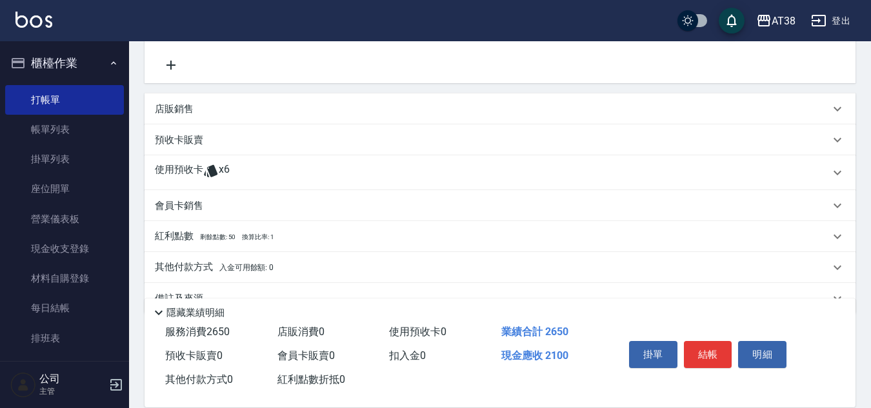
click at [170, 108] on p "店販銷售" at bounding box center [174, 110] width 39 height 14
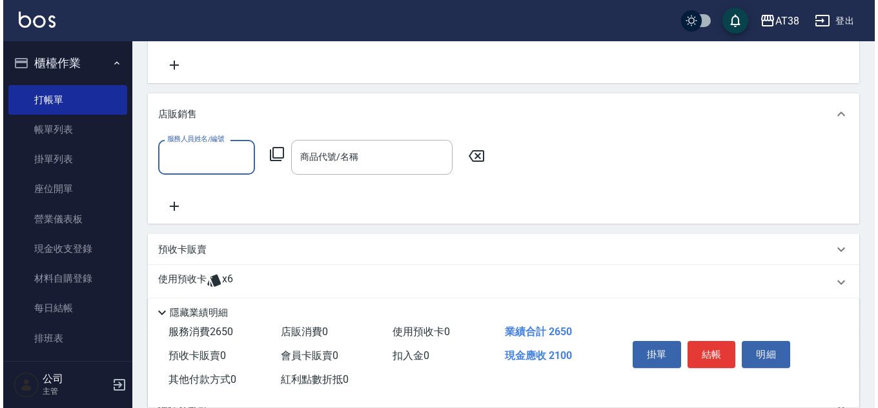
scroll to position [0, 0]
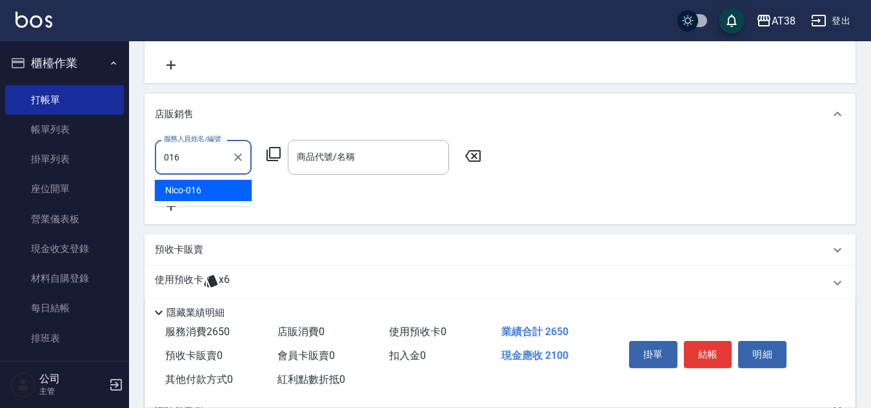
type input "Nico-016"
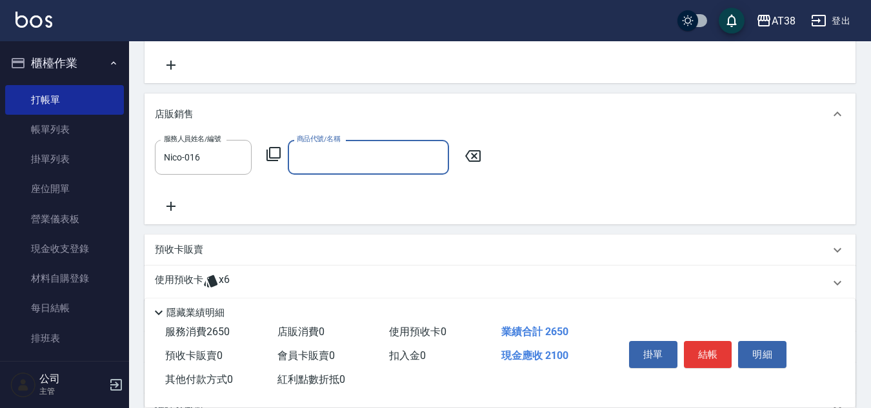
click at [270, 150] on icon at bounding box center [273, 154] width 14 height 14
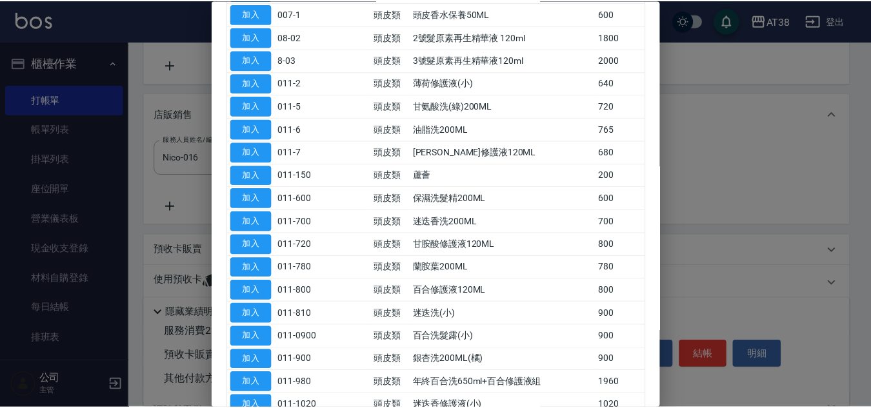
scroll to position [194, 0]
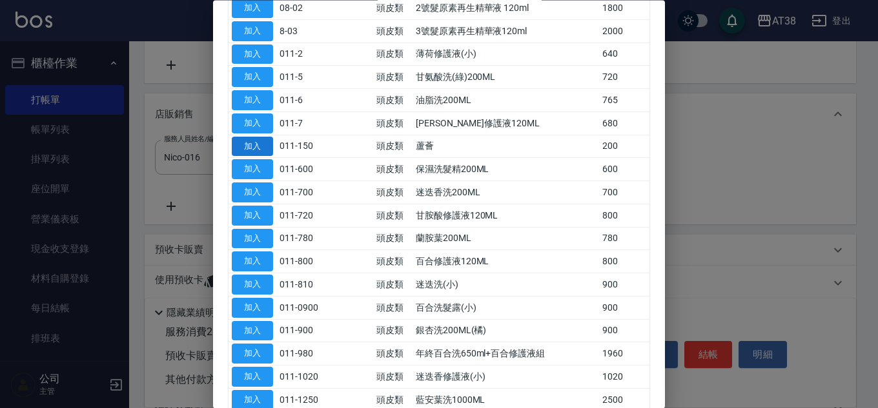
click at [264, 148] on button "加入" at bounding box center [252, 147] width 41 height 20
type input "蘆薈"
type input "230"
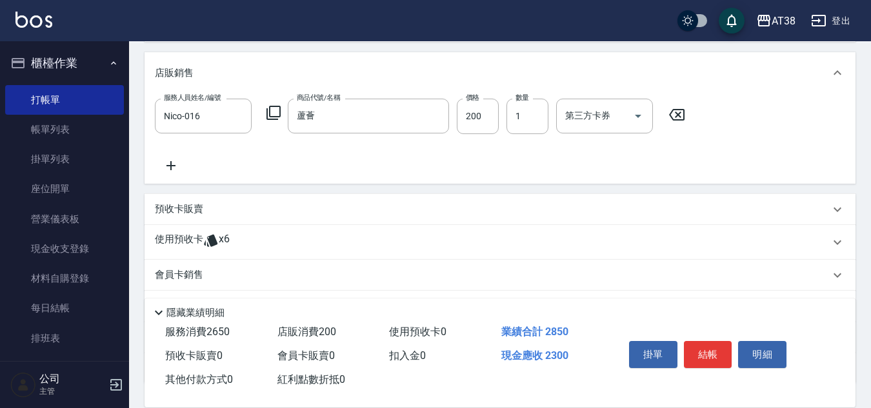
scroll to position [387, 0]
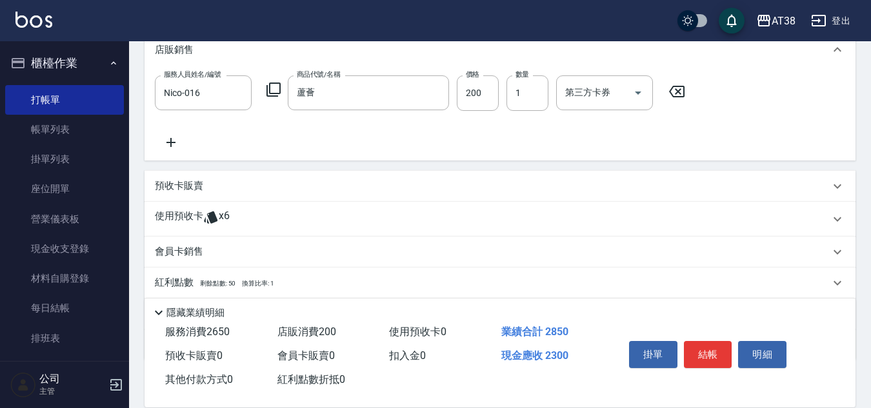
click at [166, 140] on icon at bounding box center [171, 142] width 32 height 15
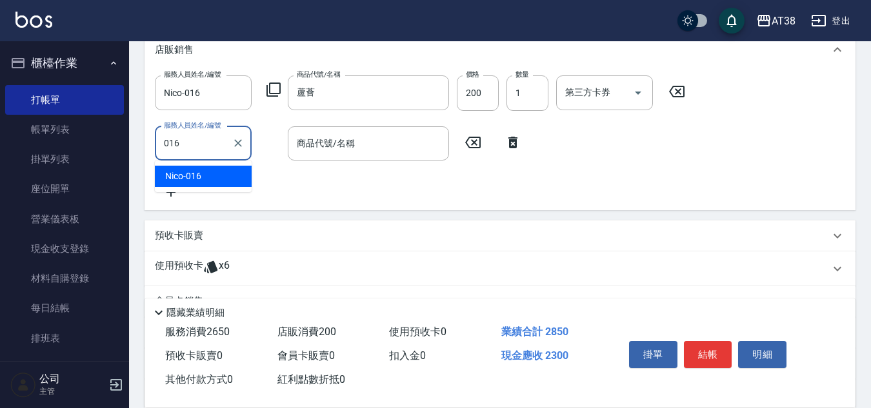
type input "Nico-016"
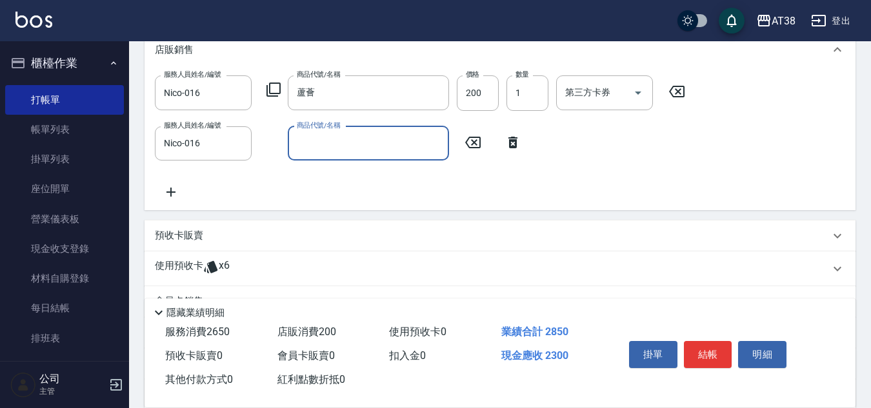
click at [277, 86] on icon at bounding box center [273, 89] width 15 height 15
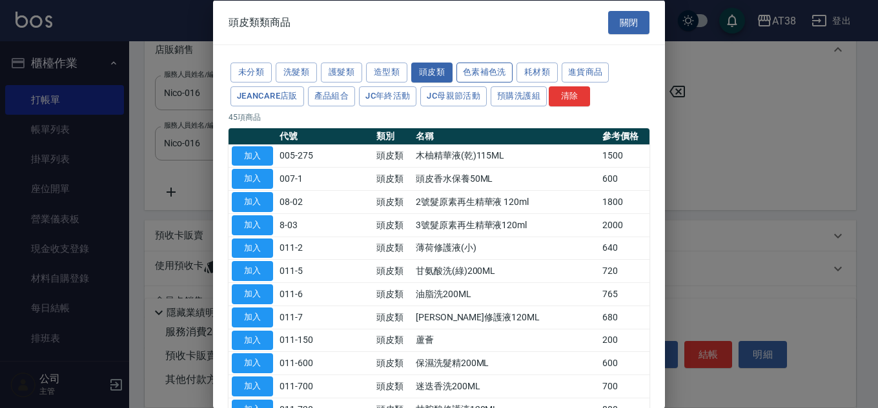
click at [497, 68] on button "色素補色洗" at bounding box center [484, 73] width 56 height 20
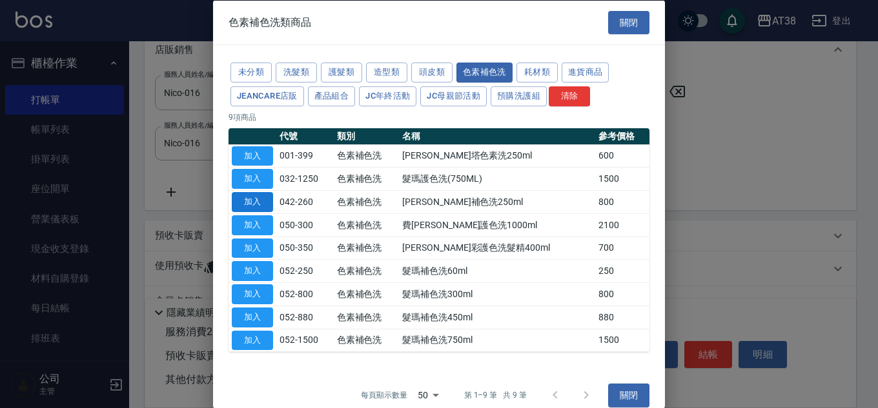
click at [264, 200] on button "加入" at bounding box center [252, 202] width 41 height 20
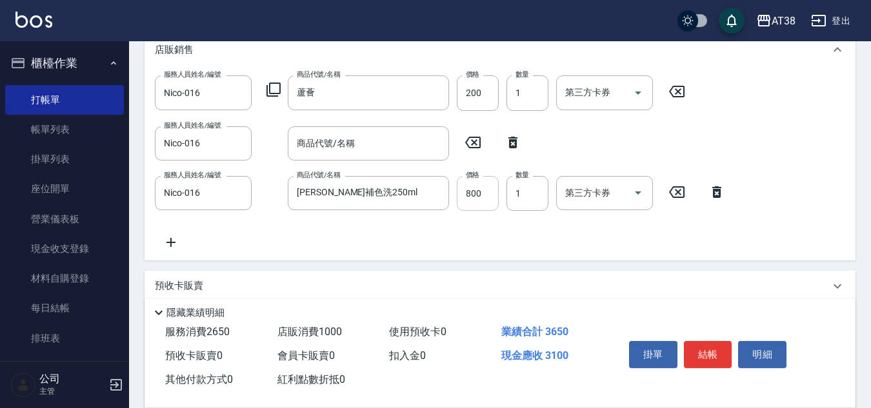
click at [483, 201] on input "800" at bounding box center [478, 193] width 42 height 35
type input "230"
type input "70"
type input "300"
type input "700"
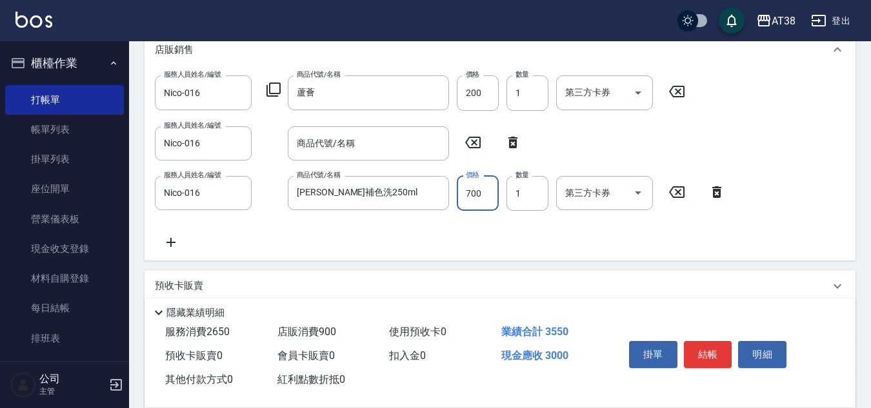
click at [516, 143] on icon at bounding box center [512, 143] width 9 height 12
type input "[PERSON_NAME]補色洗250ml"
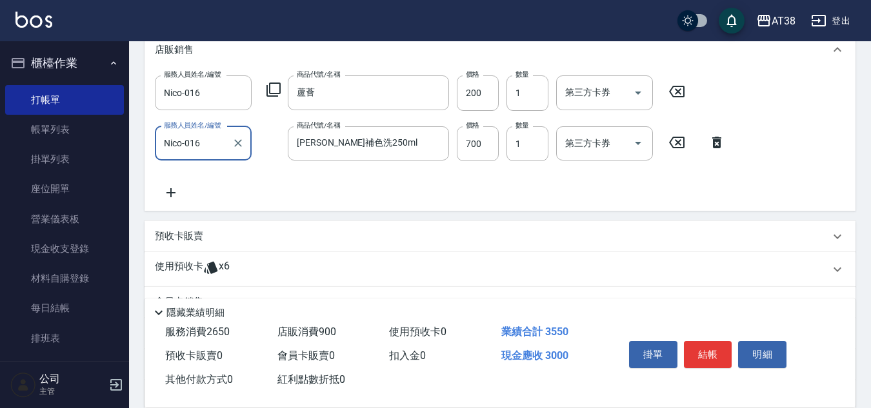
click at [171, 192] on icon at bounding box center [170, 192] width 9 height 9
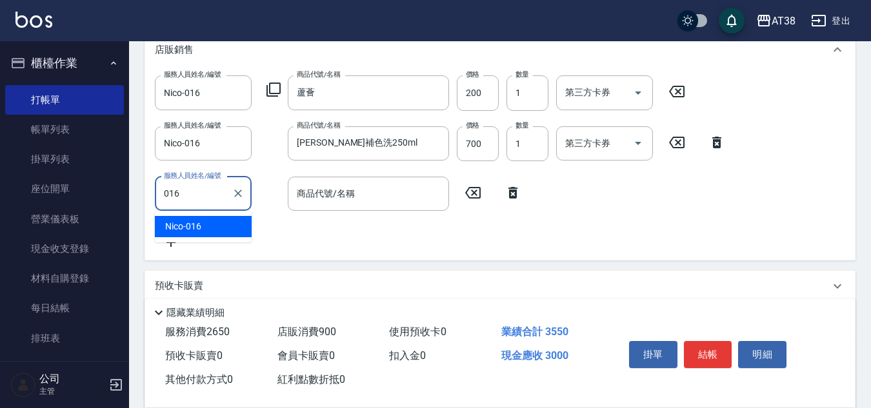
type input "016"
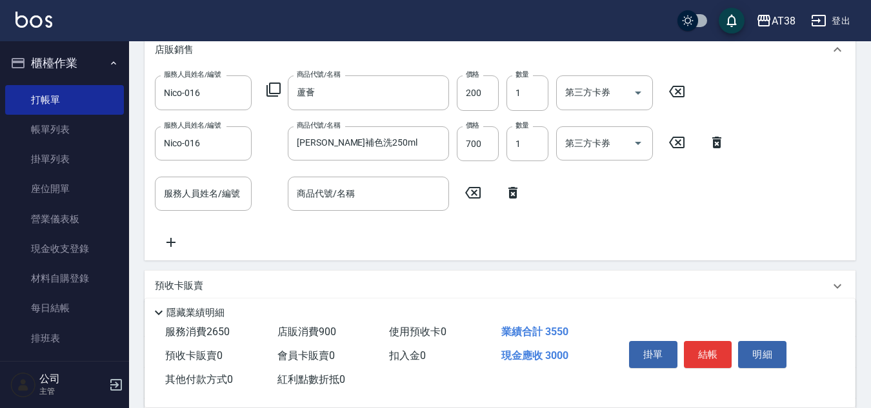
click at [513, 192] on icon at bounding box center [512, 193] width 9 height 12
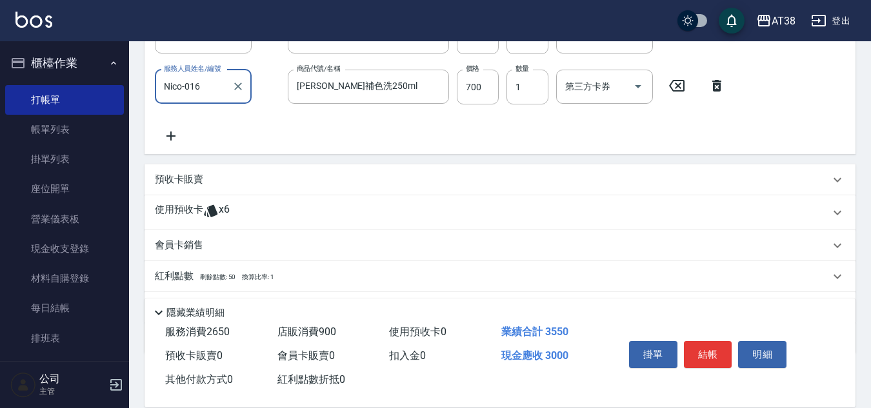
scroll to position [514, 0]
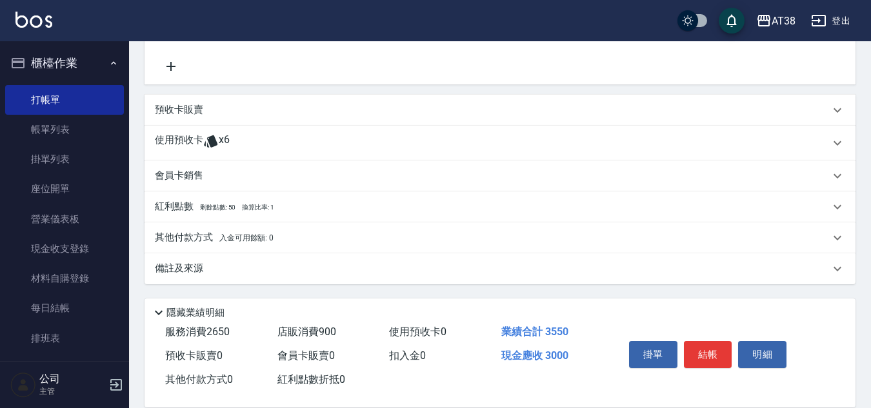
click at [162, 110] on p "預收卡販賣" at bounding box center [179, 110] width 48 height 14
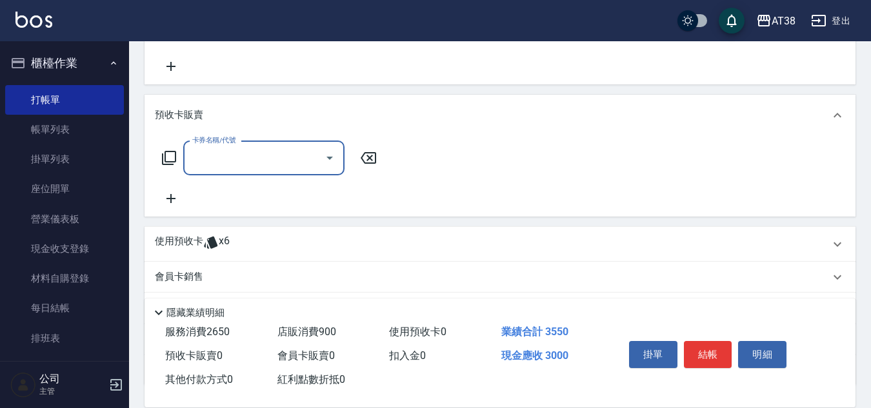
scroll to position [0, 0]
click at [168, 158] on icon at bounding box center [168, 157] width 15 height 15
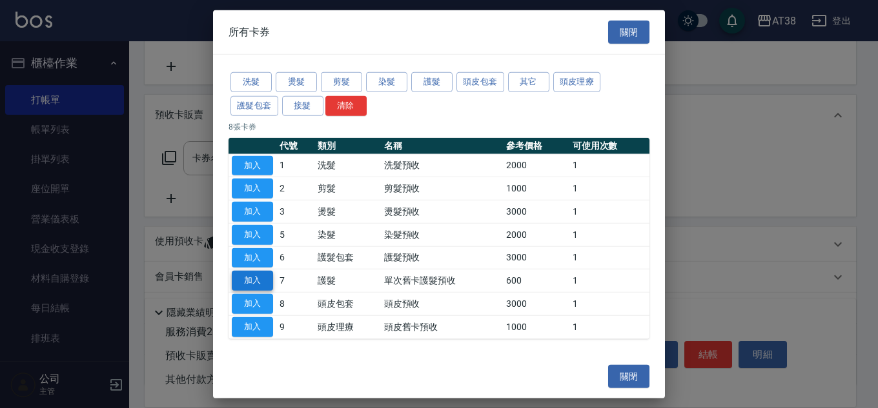
click at [252, 279] on button "加入" at bounding box center [252, 281] width 41 height 20
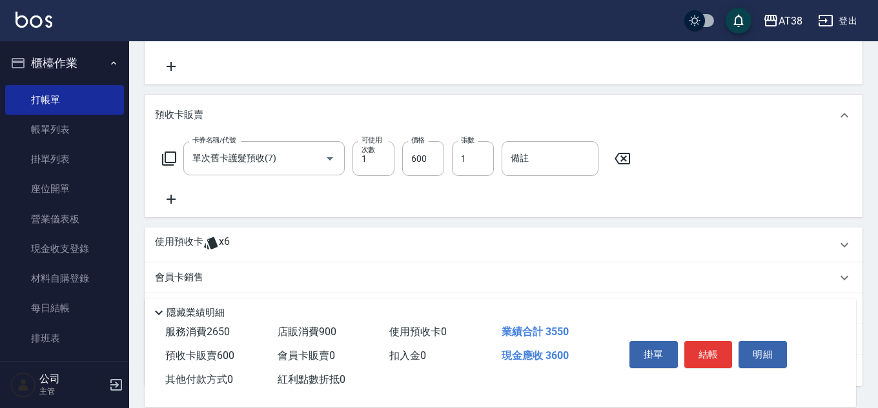
type input "單次舊卡護髮預收(7)"
type input "360"
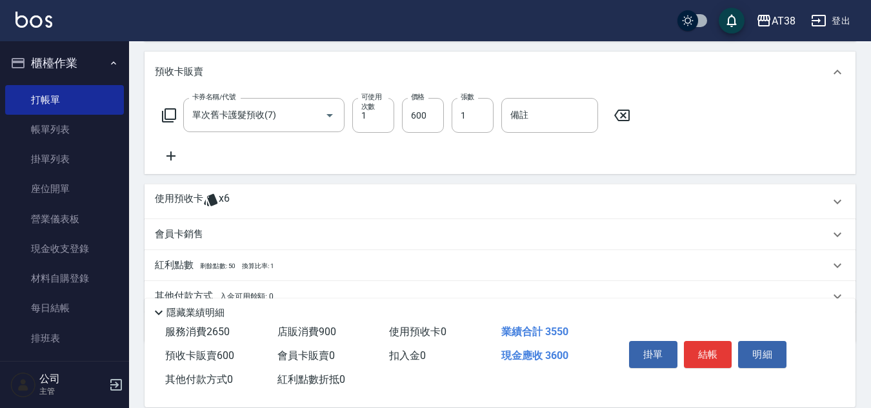
scroll to position [616, 0]
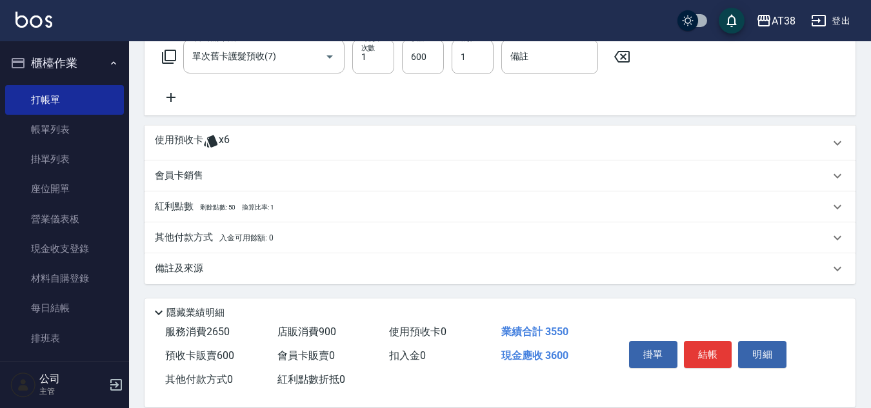
click at [181, 239] on p "其他付款方式 入金可用餘額: 0" at bounding box center [214, 238] width 119 height 14
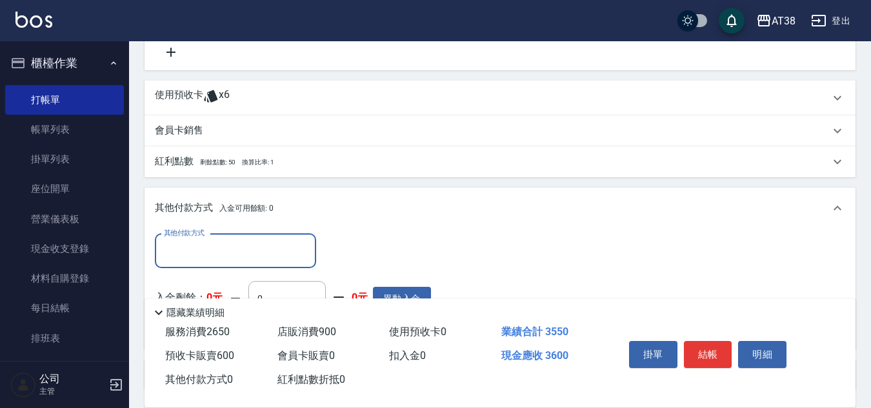
scroll to position [680, 0]
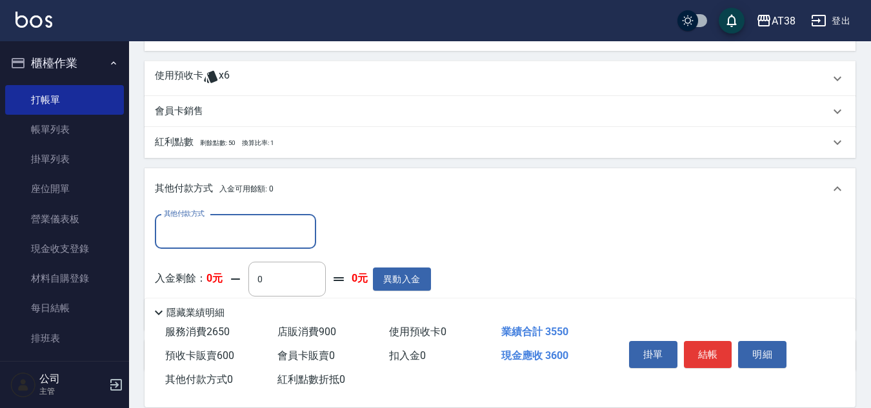
click at [182, 226] on input "其他付款方式" at bounding box center [236, 232] width 150 height 23
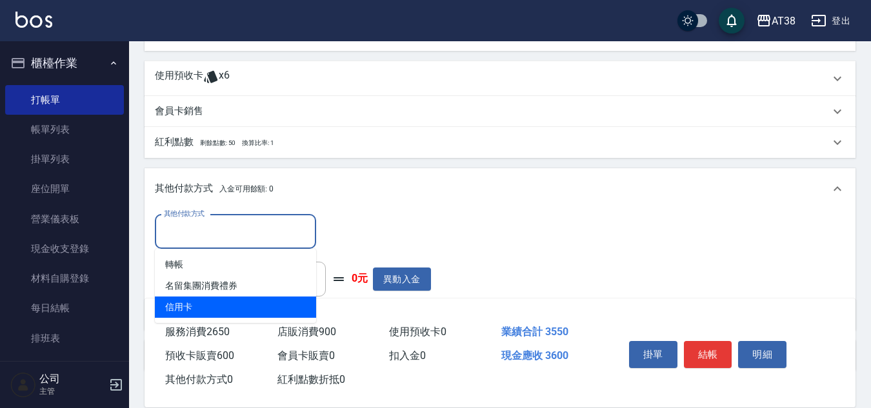
click at [195, 307] on span "信用卡" at bounding box center [235, 307] width 161 height 21
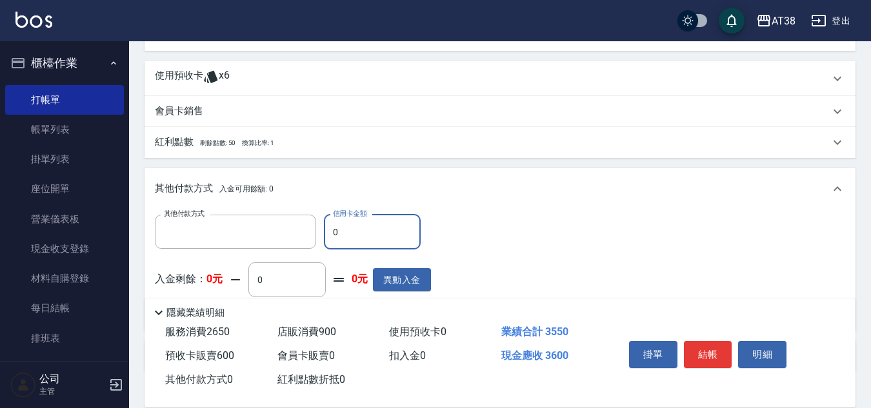
type input "信用卡"
type input "30"
type input "350"
type input "360"
type input "320"
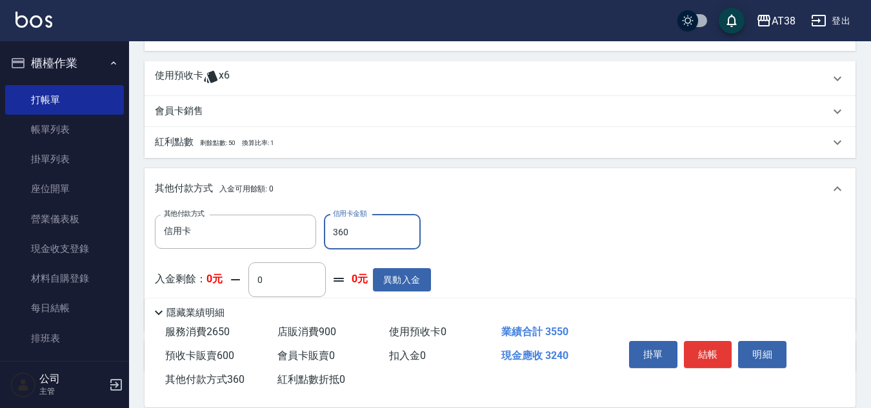
type input "3600"
type input "0"
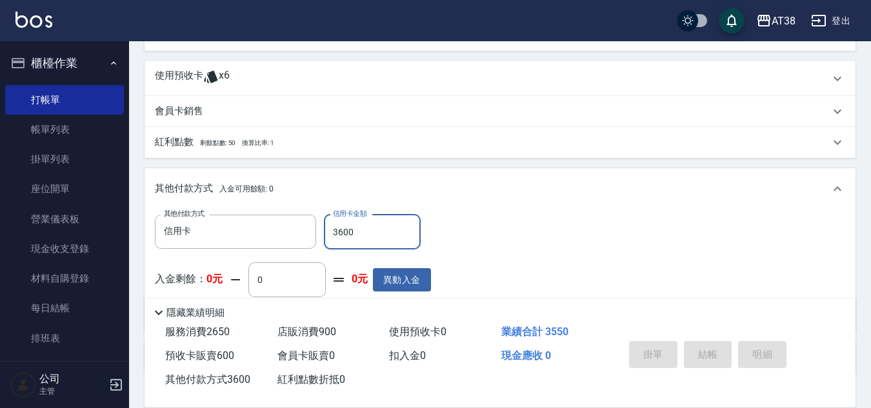
type input "[DATE] 18:44"
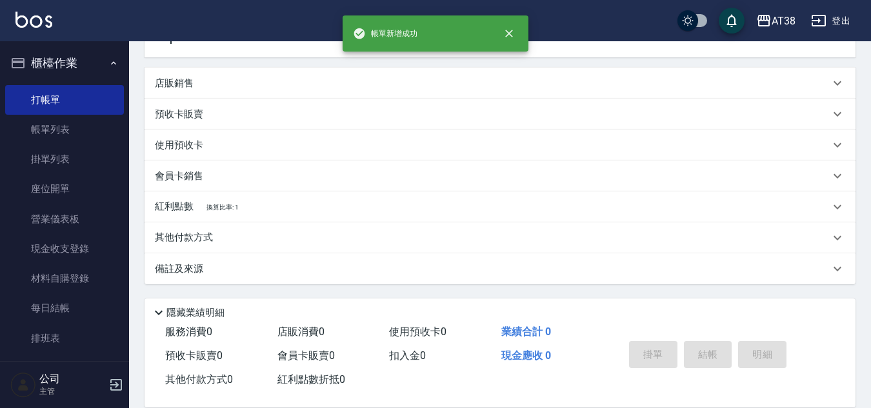
scroll to position [0, 0]
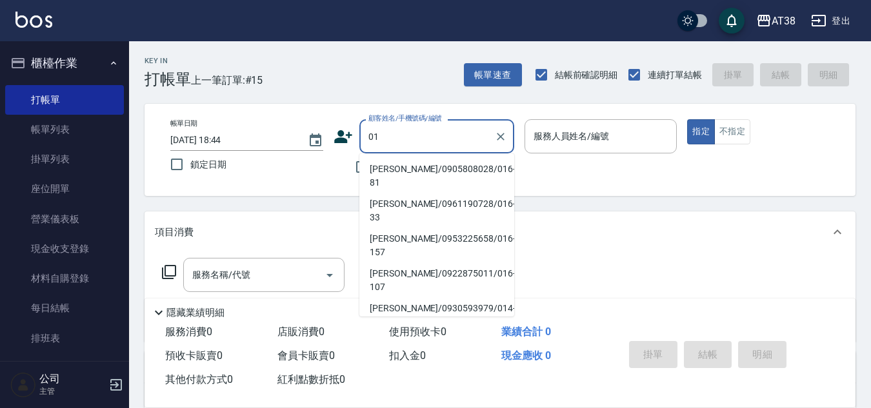
type input "0"
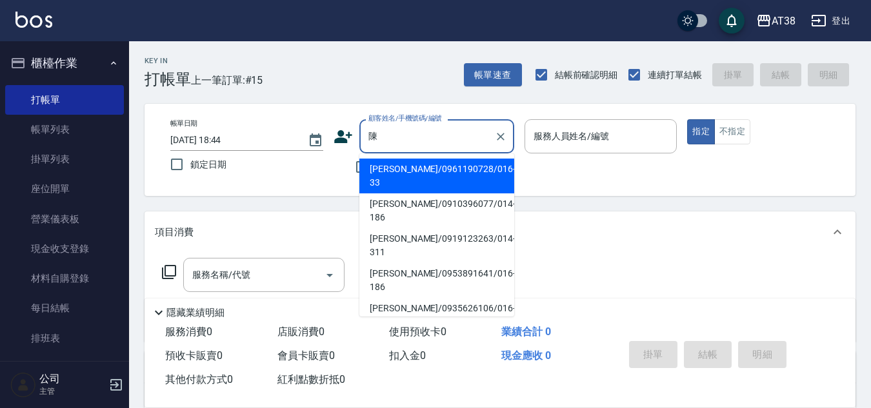
click at [405, 263] on li "[PERSON_NAME]/0953891641/016-186" at bounding box center [436, 280] width 155 height 35
type input "[PERSON_NAME]/0953891641/016-186"
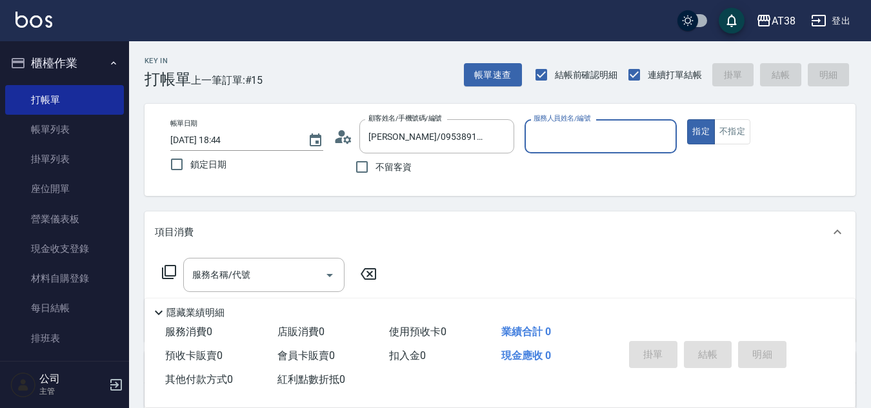
type input "Nico-016"
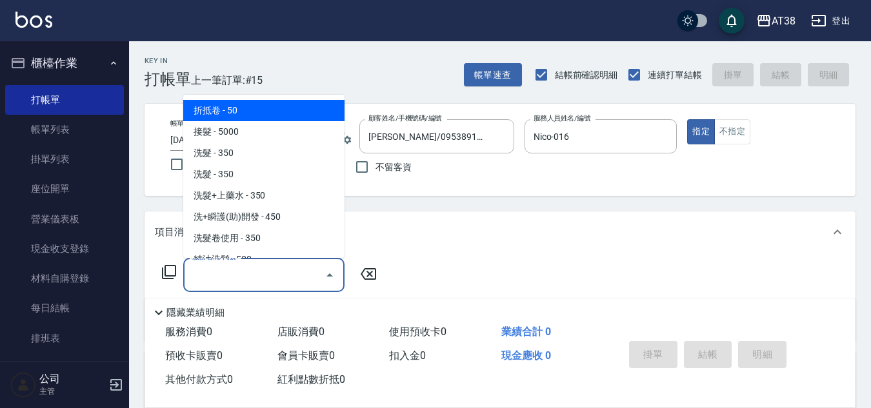
click at [281, 275] on input "服務名稱/代號" at bounding box center [254, 275] width 130 height 23
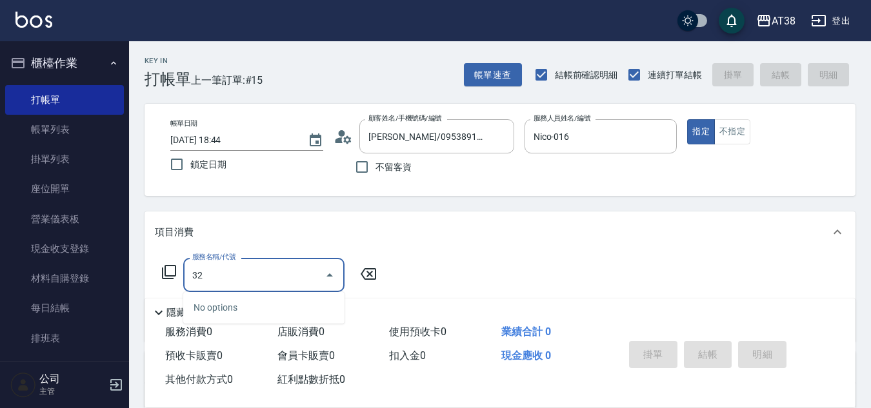
type input "327"
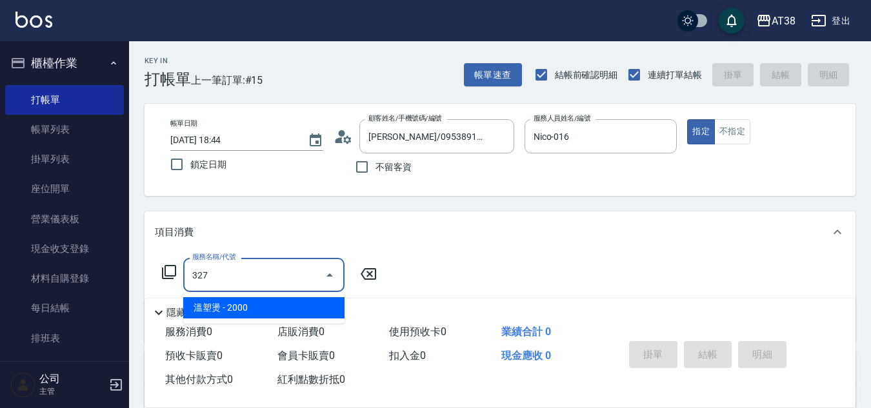
type input "200"
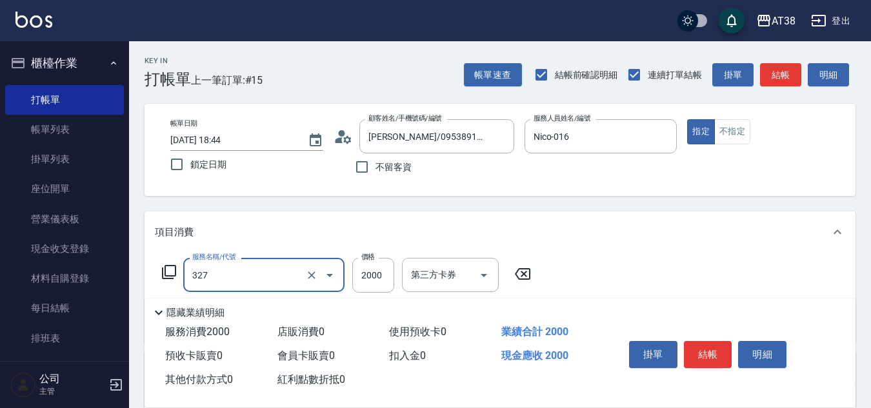
type input "溫塑燙(327)"
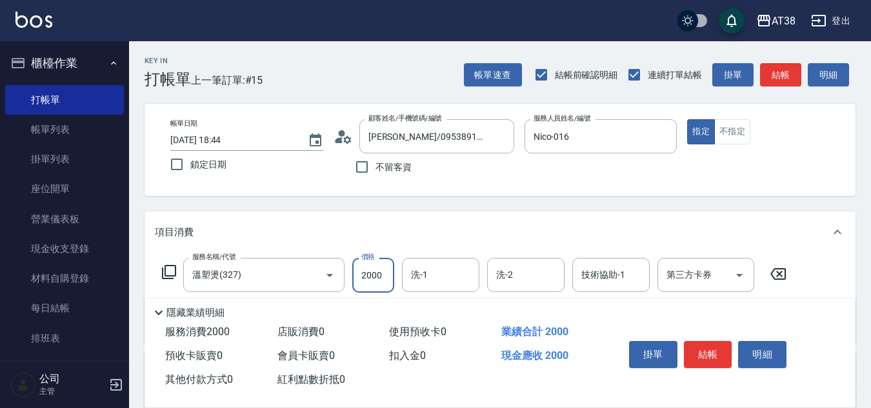
type input "2"
type input "0"
type input "250"
type input "20"
type input "2500"
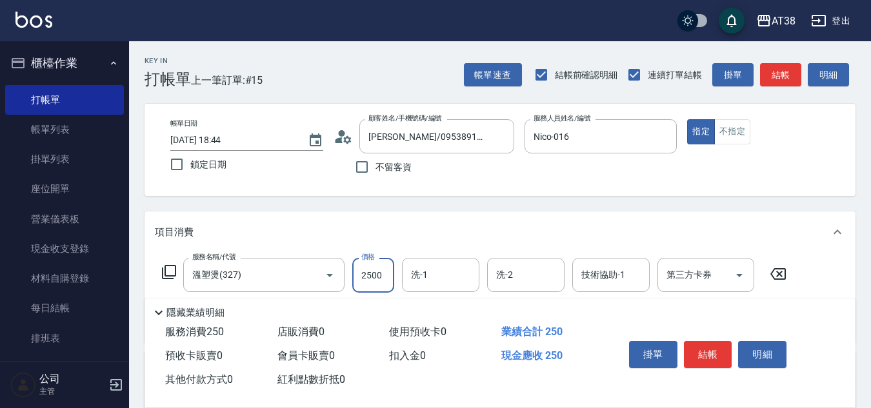
type input "250"
type input "2500"
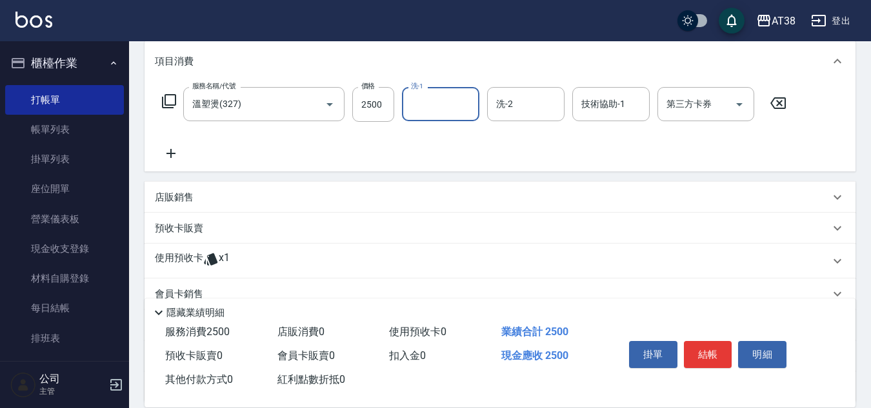
scroll to position [194, 0]
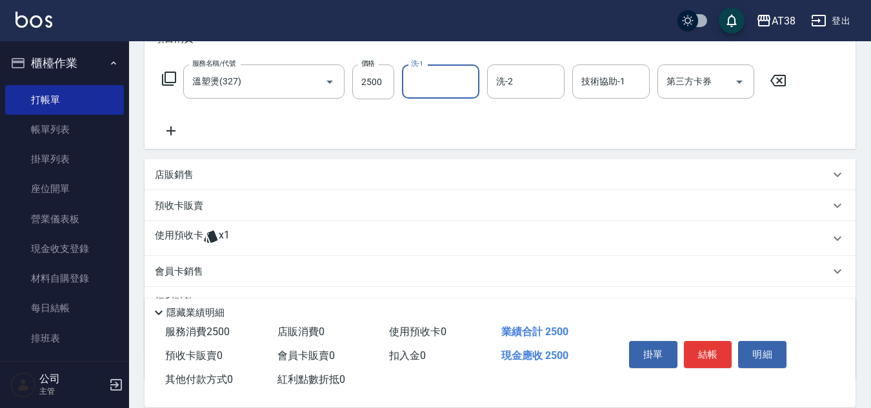
click at [176, 176] on p "店販銷售" at bounding box center [174, 175] width 39 height 14
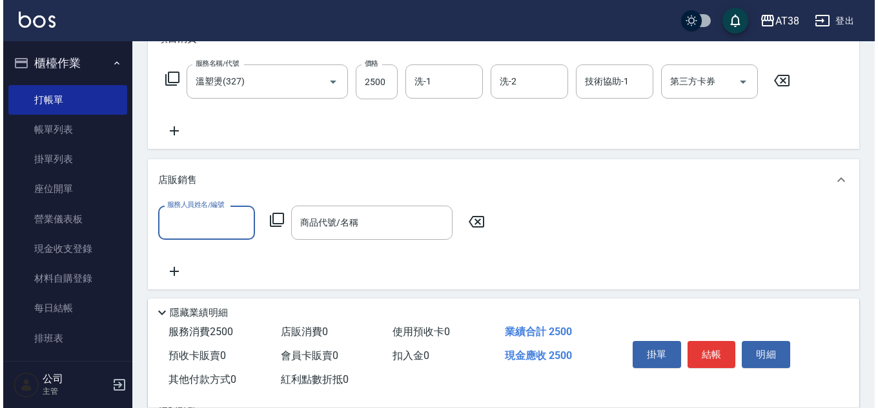
scroll to position [0, 0]
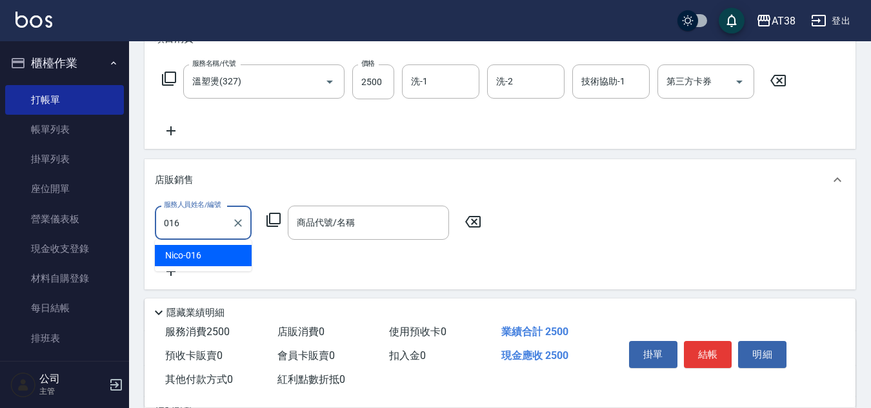
type input "Nico-016"
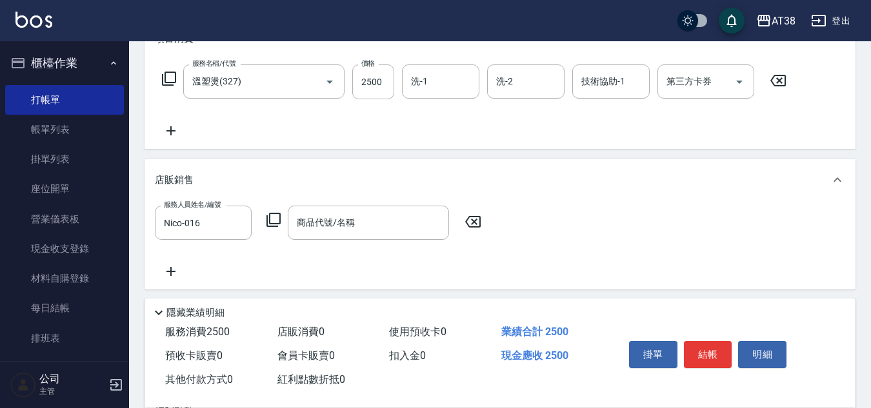
click at [274, 220] on icon at bounding box center [273, 219] width 15 height 15
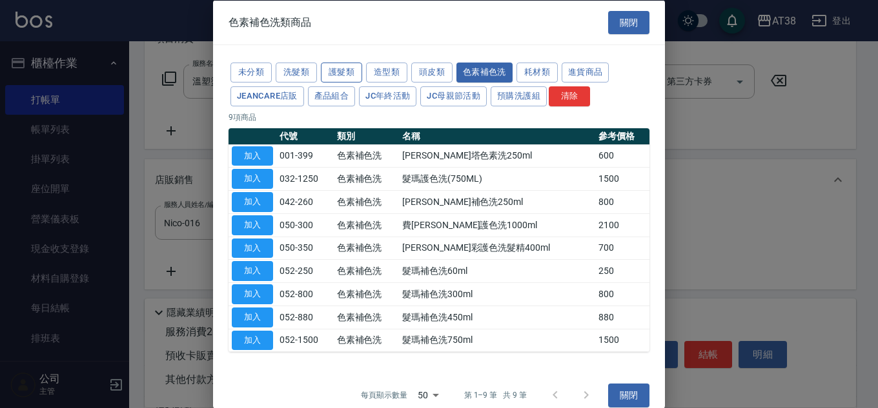
click at [336, 70] on button "護髮類" at bounding box center [341, 73] width 41 height 20
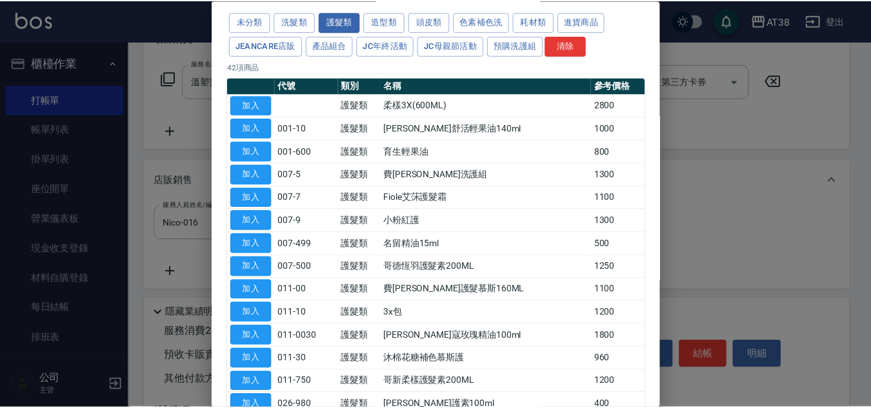
scroll to position [194, 0]
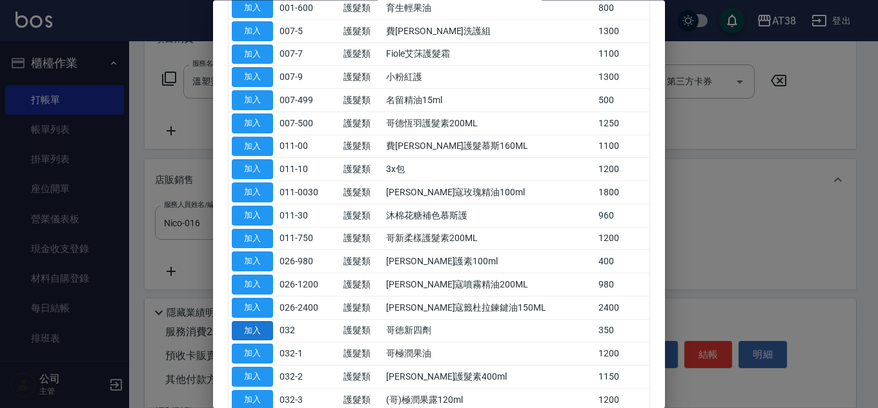
click at [250, 330] on button "加入" at bounding box center [252, 331] width 41 height 20
type input "哥徳新四劑"
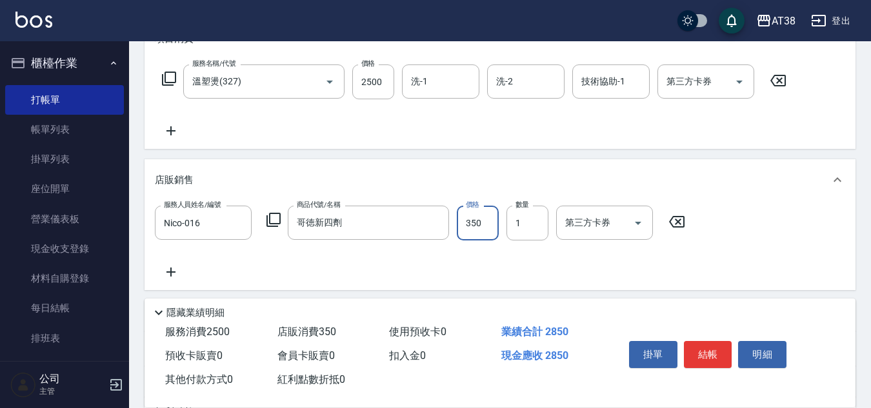
click at [489, 226] on input "350" at bounding box center [478, 223] width 42 height 35
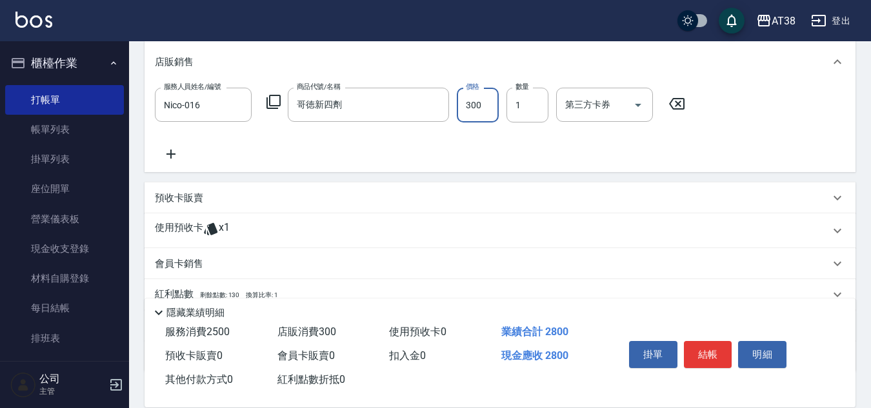
scroll to position [323, 0]
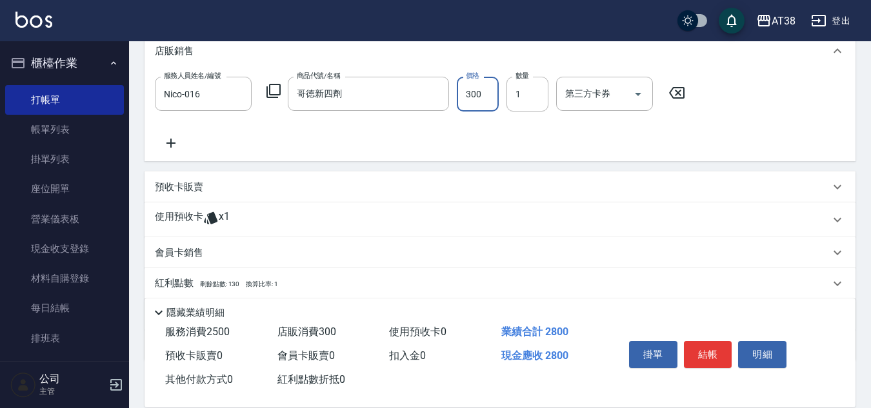
click at [180, 185] on p "預收卡販賣" at bounding box center [179, 188] width 48 height 14
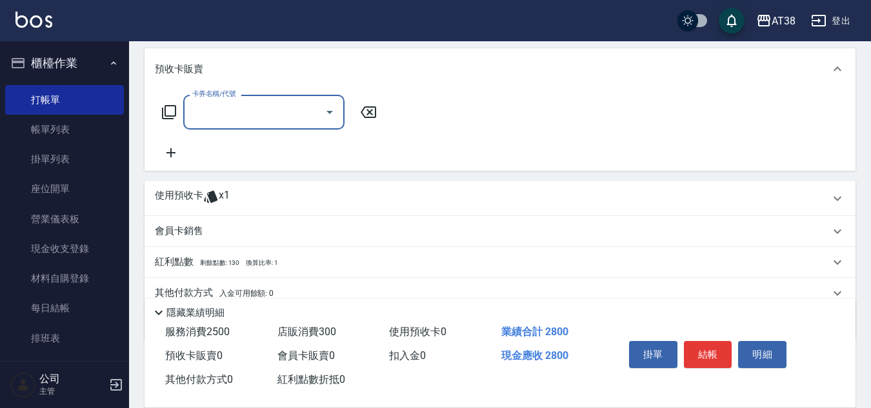
scroll to position [452, 0]
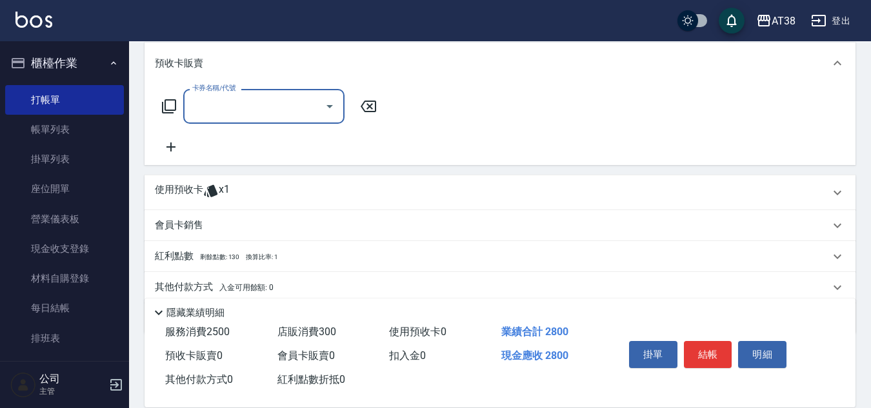
click at [219, 116] on input "卡券名稱/代號" at bounding box center [254, 106] width 130 height 23
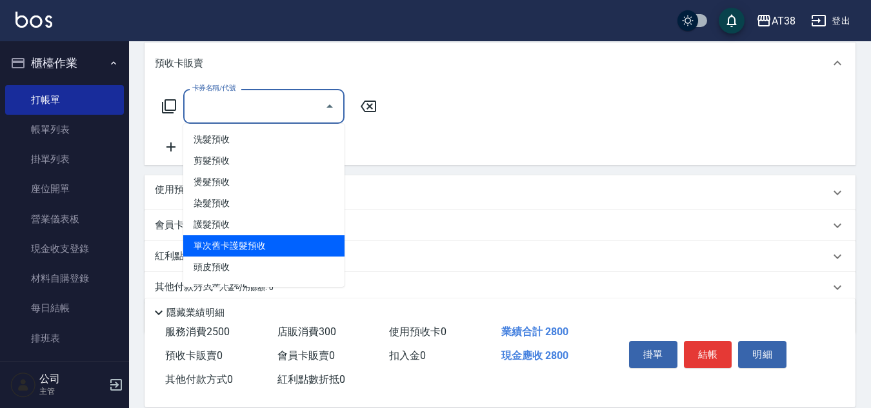
click at [243, 243] on span "單次舊卡護髮預收" at bounding box center [263, 246] width 161 height 21
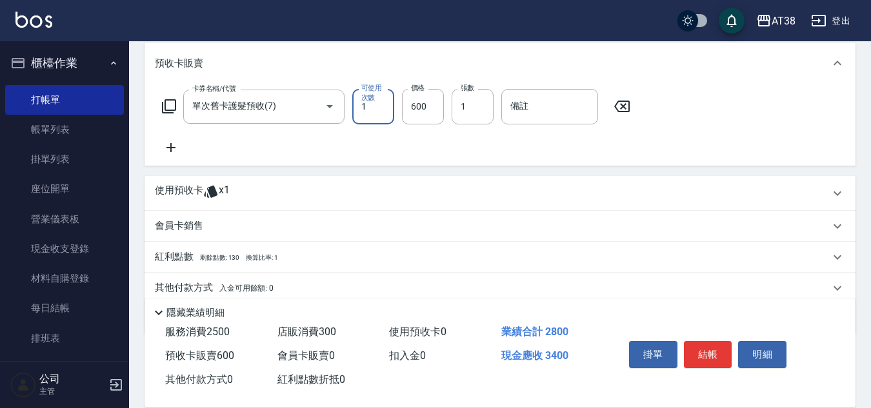
scroll to position [502, 0]
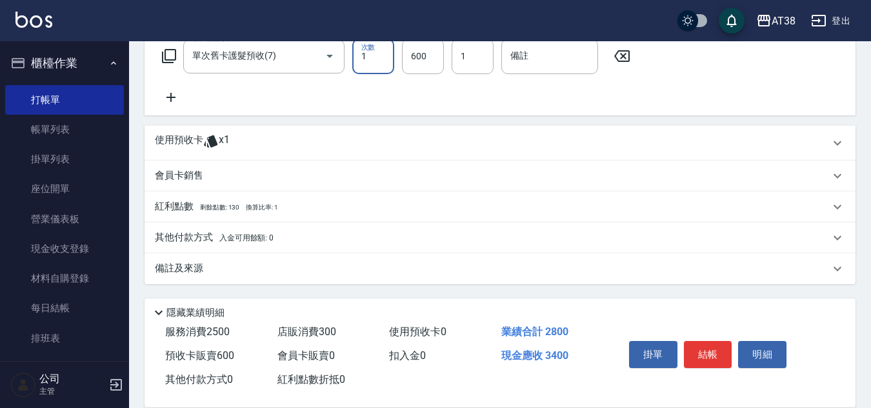
click at [179, 237] on p "其他付款方式 入金可用餘額: 0" at bounding box center [214, 238] width 119 height 14
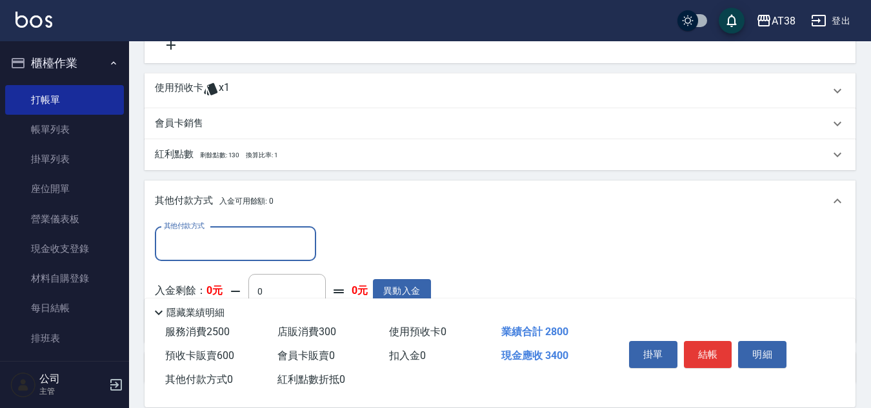
scroll to position [631, 0]
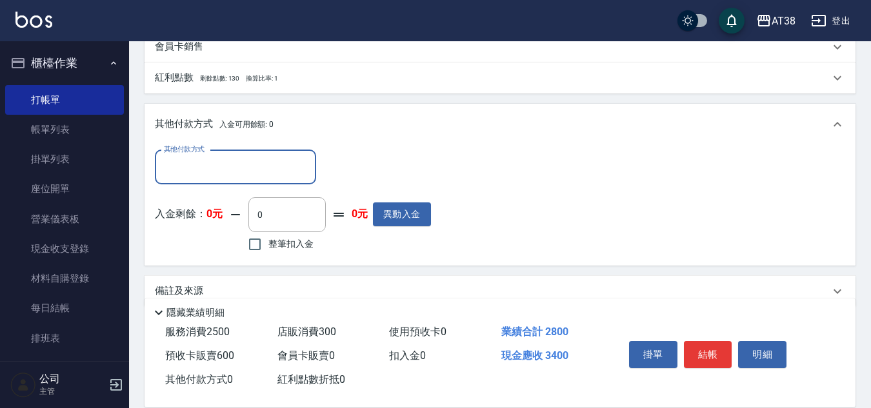
click at [192, 172] on input "其他付款方式" at bounding box center [236, 167] width 150 height 23
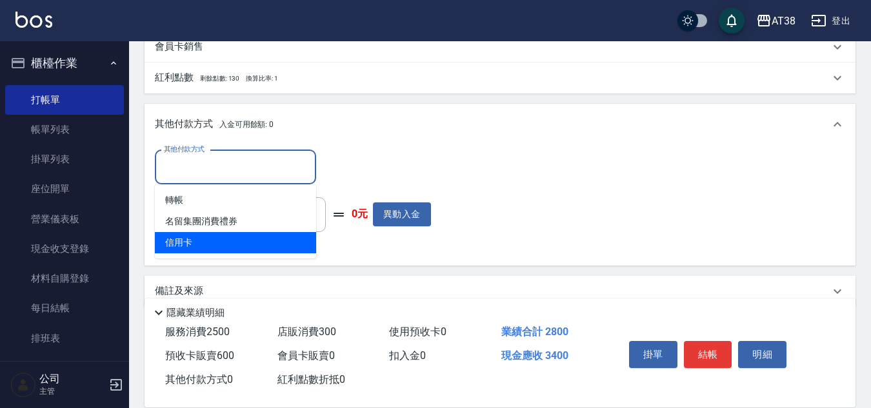
click at [180, 245] on span "信用卡" at bounding box center [235, 242] width 161 height 21
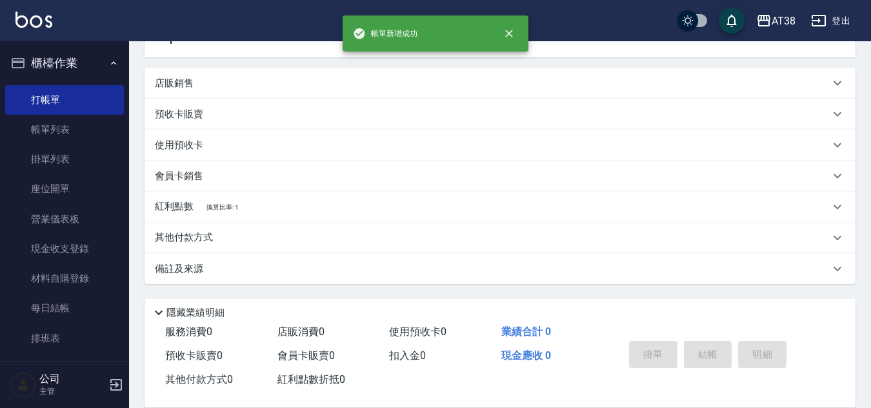
scroll to position [0, 0]
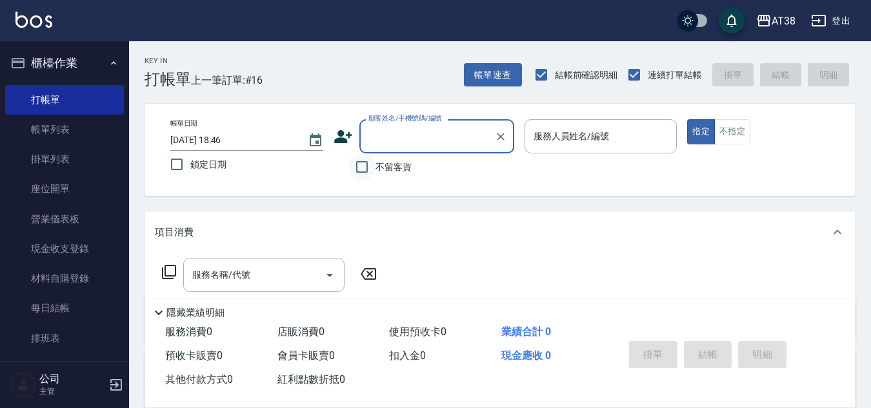
click at [362, 168] on input "不留客資" at bounding box center [361, 167] width 27 height 27
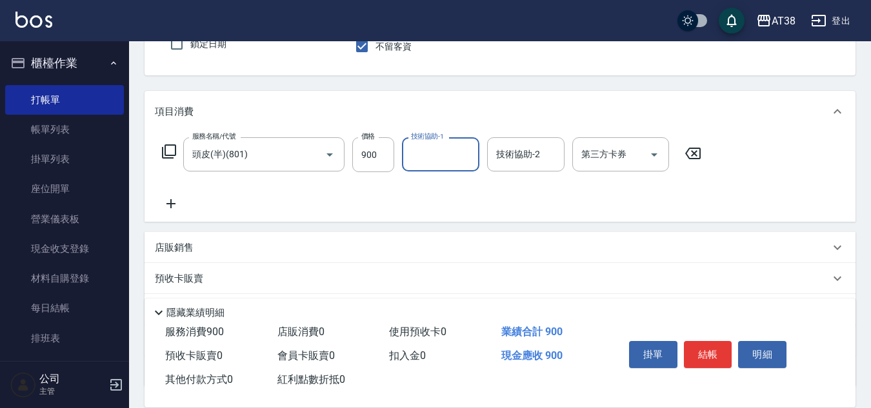
scroll to position [223, 0]
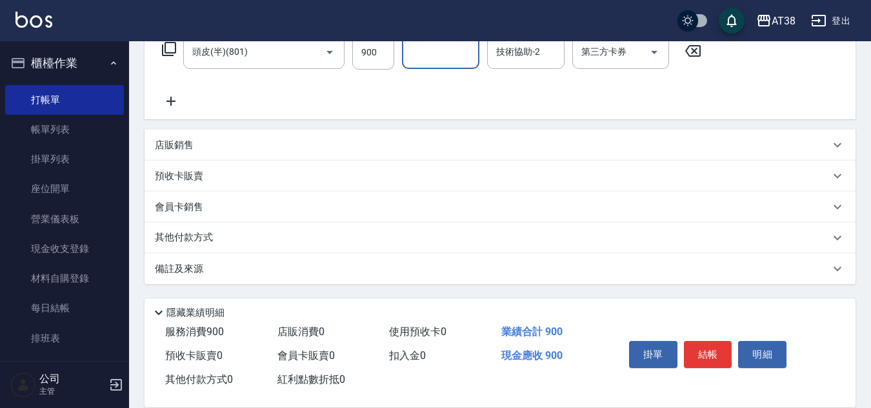
click at [165, 142] on p "店販銷售" at bounding box center [174, 146] width 39 height 14
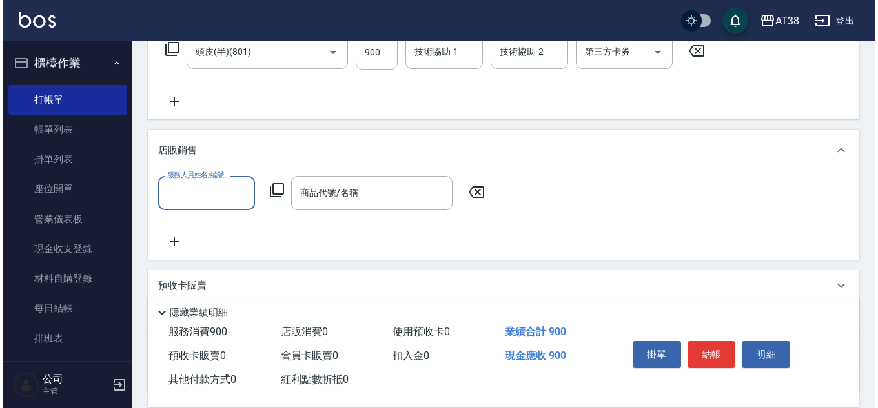
scroll to position [0, 0]
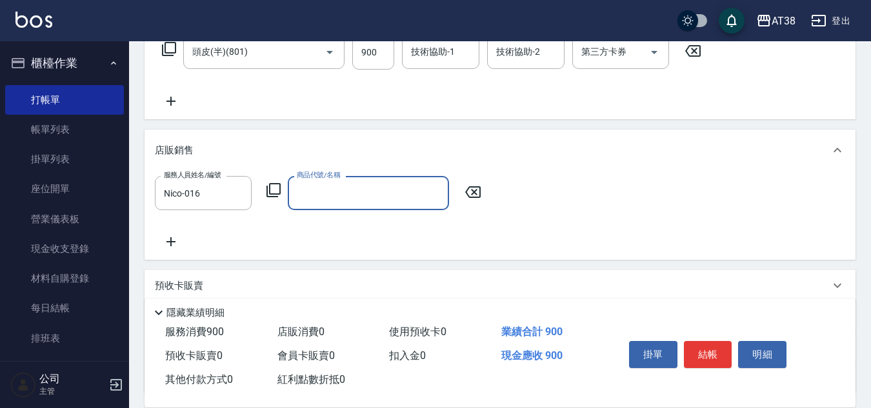
click at [273, 192] on icon at bounding box center [273, 190] width 15 height 15
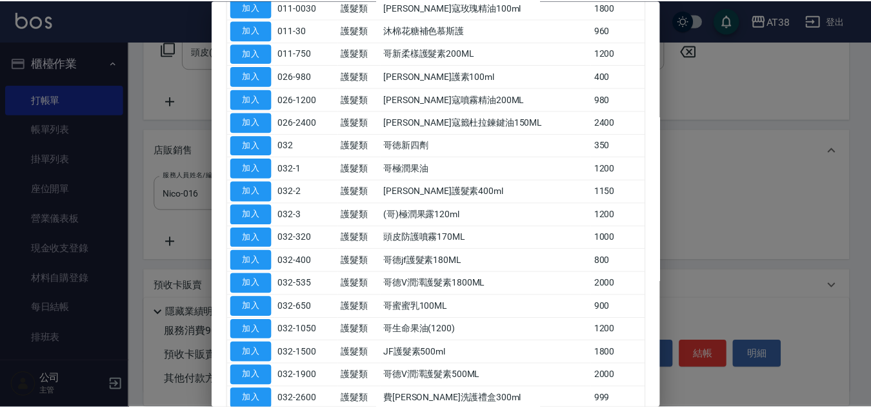
scroll to position [387, 0]
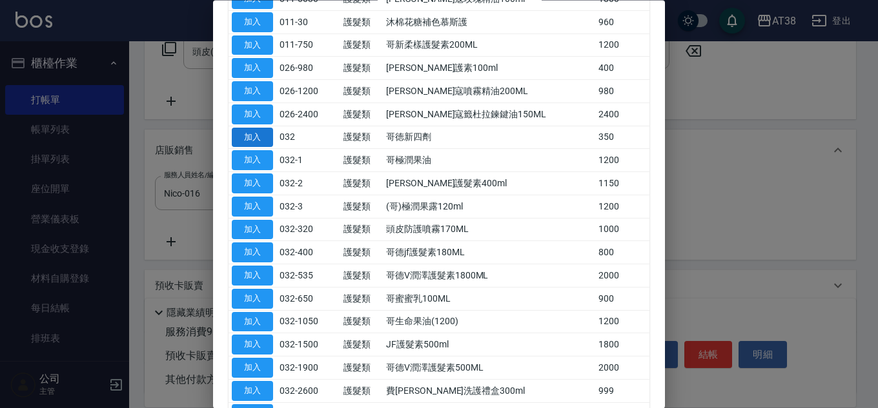
click at [256, 139] on button "加入" at bounding box center [252, 138] width 41 height 20
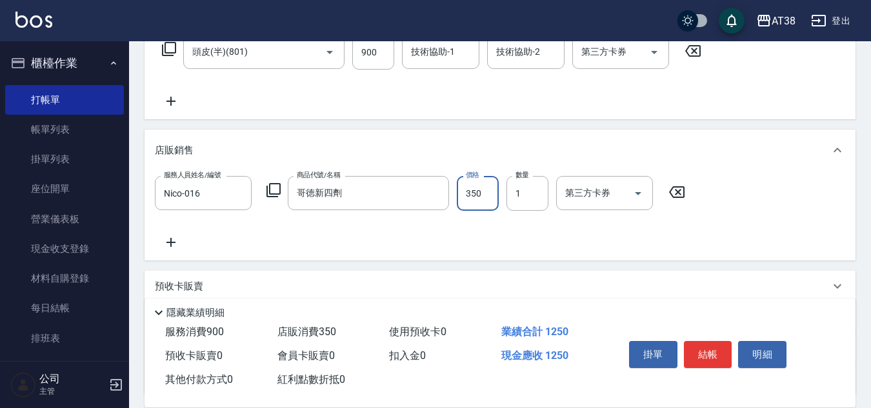
click at [477, 199] on input "350" at bounding box center [478, 193] width 42 height 35
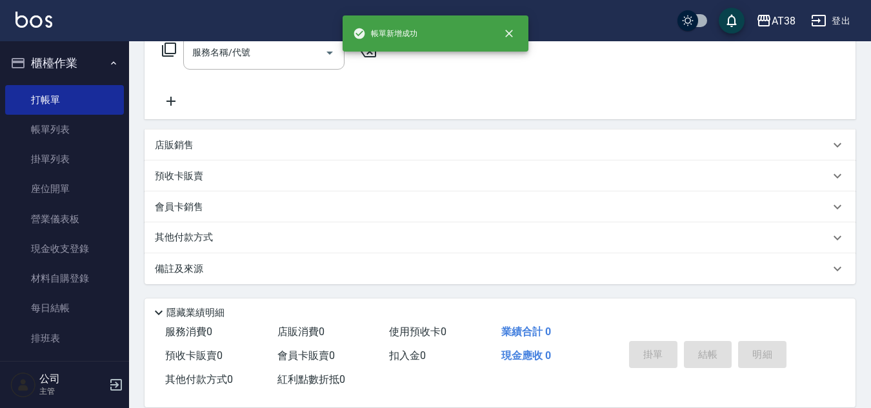
scroll to position [0, 0]
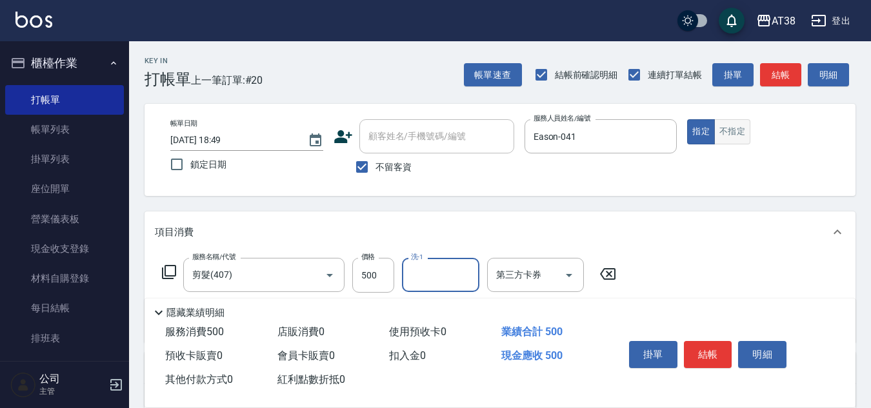
click at [727, 134] on button "不指定" at bounding box center [732, 131] width 36 height 25
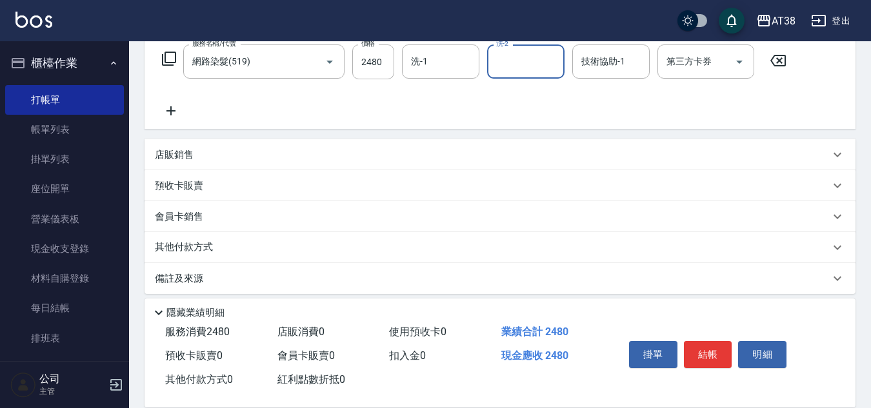
scroll to position [223, 0]
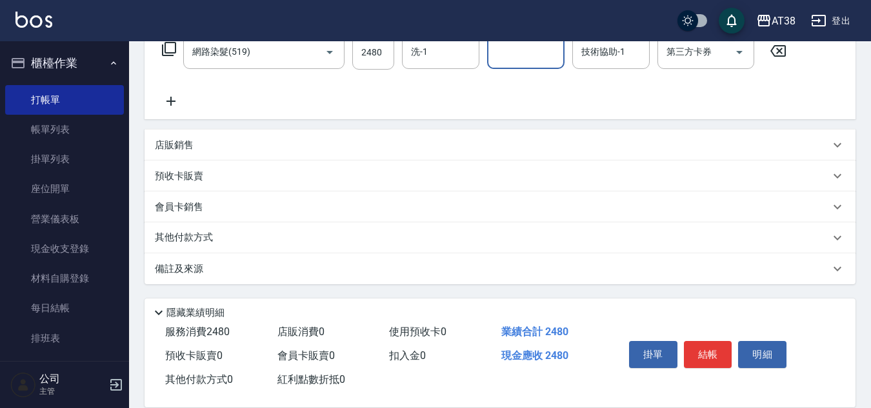
click at [181, 236] on p "其他付款方式" at bounding box center [187, 238] width 65 height 14
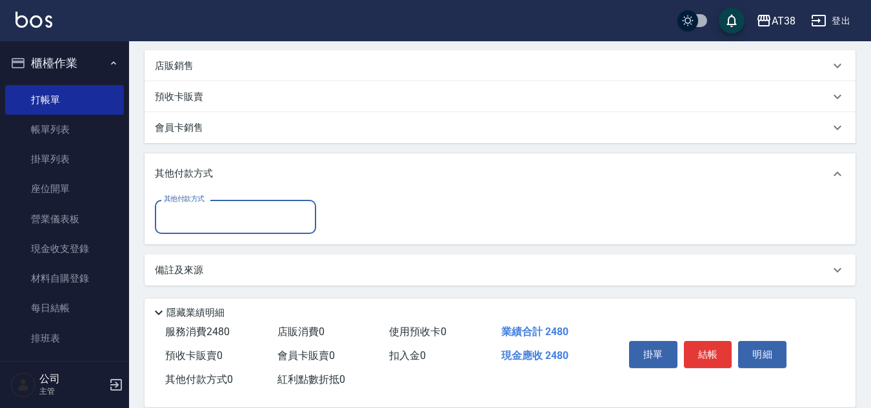
scroll to position [304, 0]
click at [190, 217] on input "其他付款方式" at bounding box center [236, 216] width 150 height 23
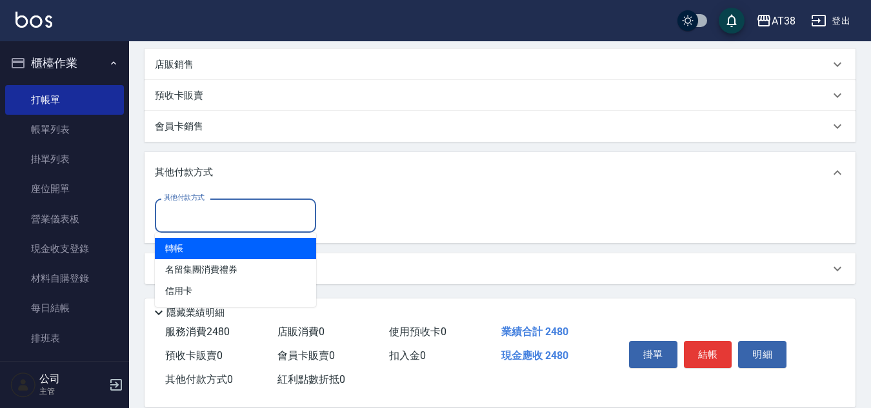
click at [176, 248] on span "轉帳" at bounding box center [235, 248] width 161 height 21
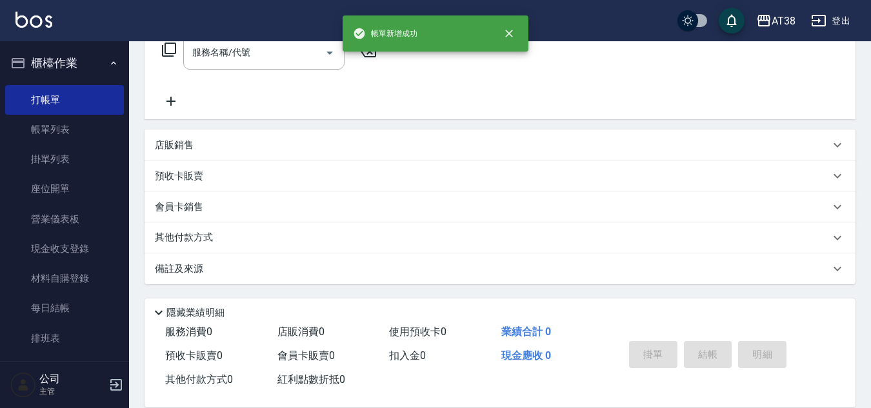
scroll to position [0, 0]
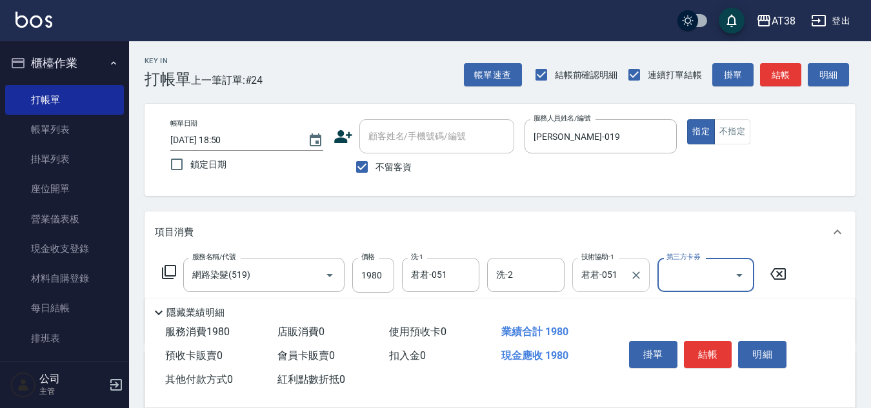
click at [611, 272] on input "君君-051" at bounding box center [601, 275] width 46 height 23
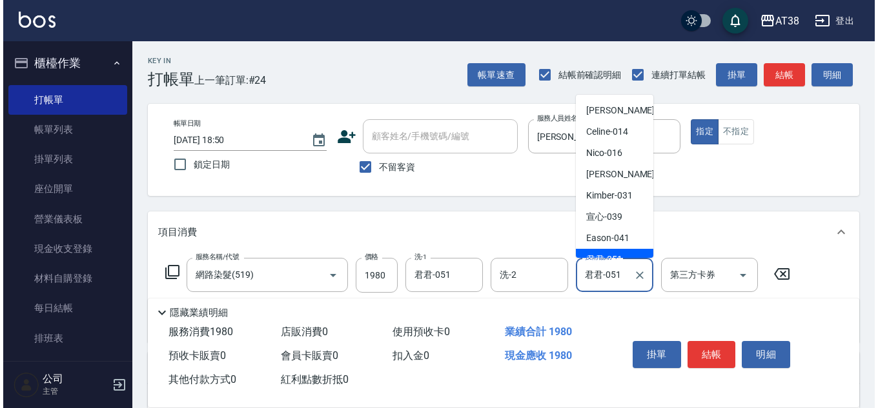
scroll to position [12, 0]
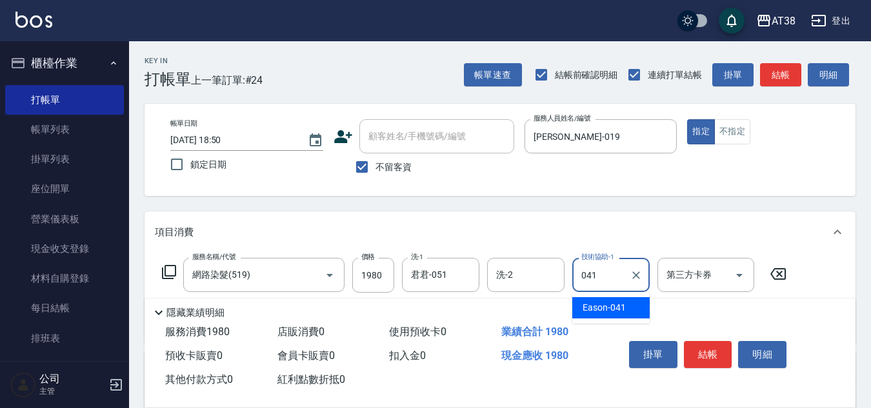
click at [616, 308] on span "Eason -041" at bounding box center [604, 308] width 43 height 14
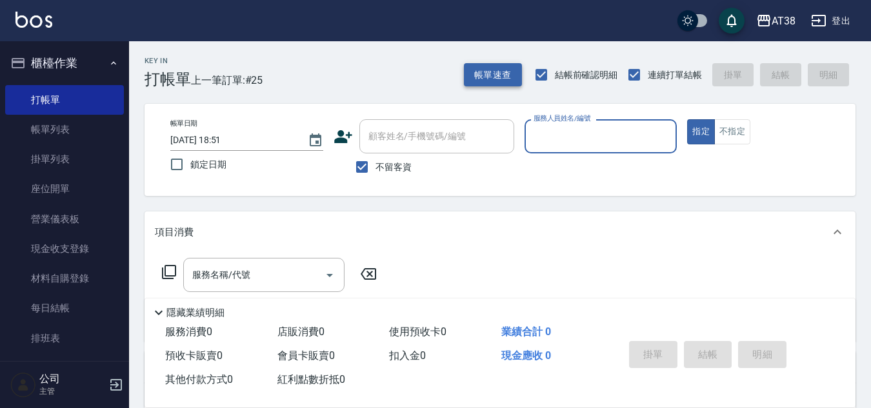
click at [490, 70] on button "帳單速查" at bounding box center [493, 75] width 58 height 24
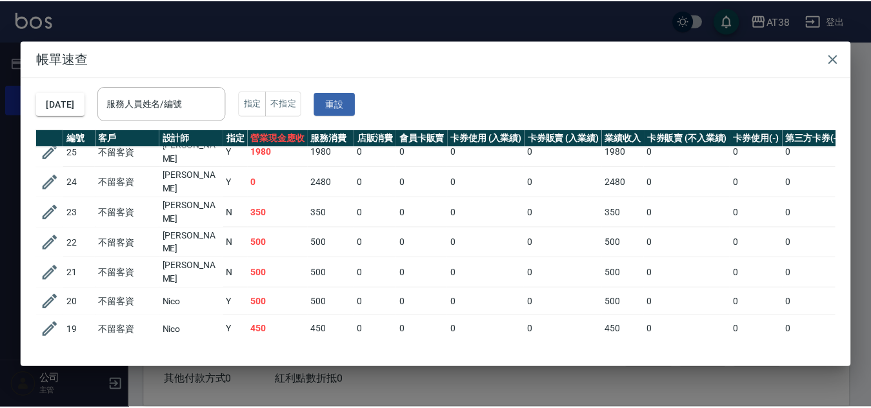
scroll to position [0, 0]
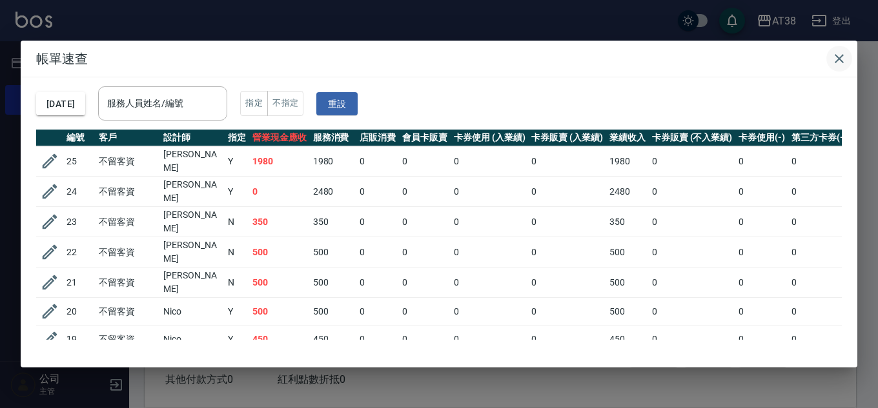
click at [838, 61] on icon "button" at bounding box center [838, 58] width 15 height 15
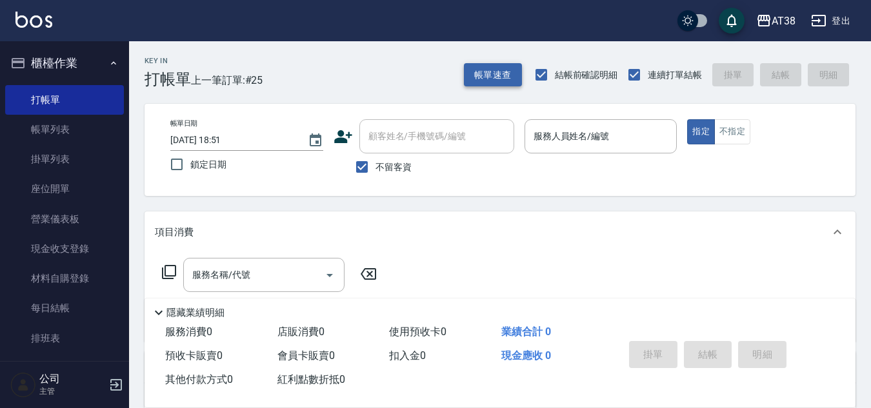
click at [481, 74] on button "帳單速查" at bounding box center [493, 75] width 58 height 24
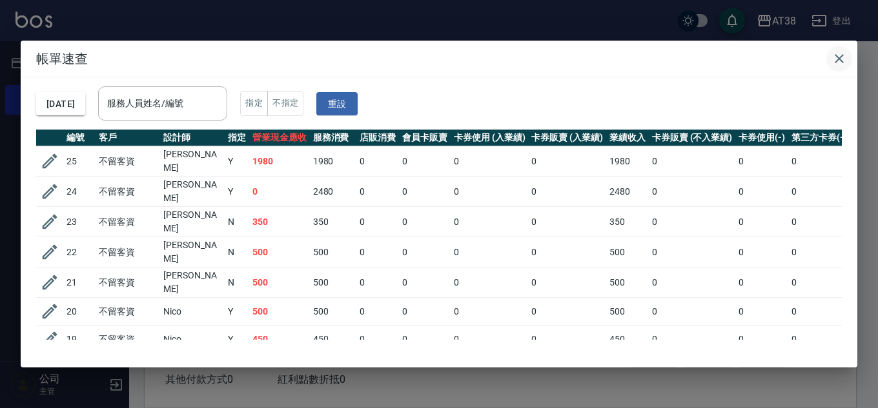
click at [838, 59] on icon "button" at bounding box center [838, 58] width 9 height 9
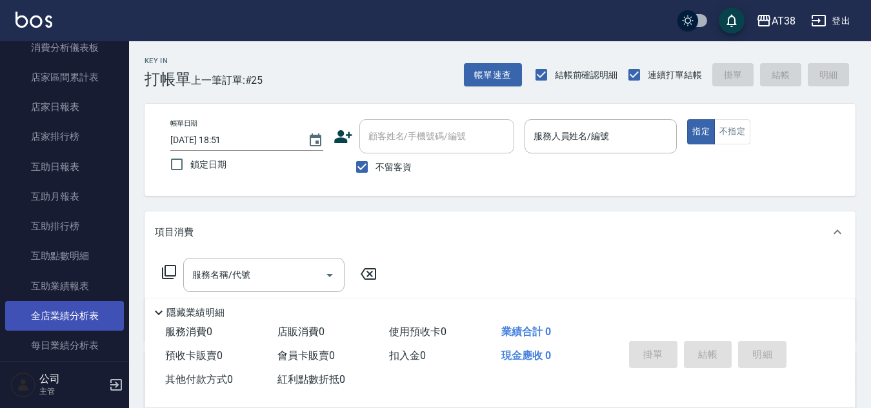
scroll to position [516, 0]
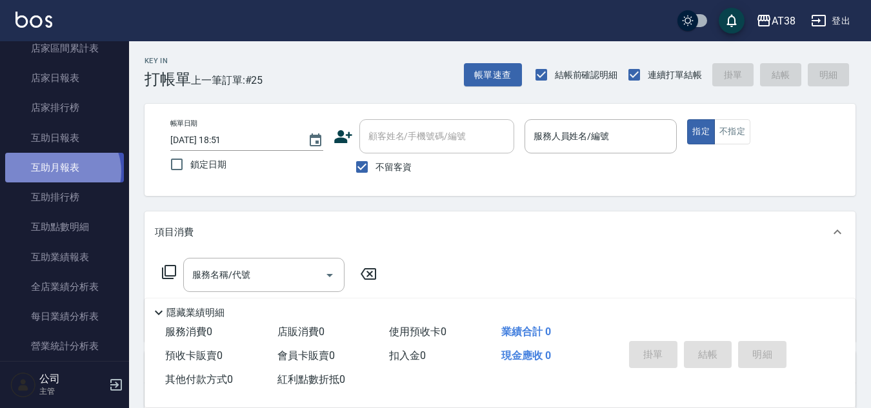
click at [61, 172] on link "互助月報表" at bounding box center [64, 168] width 119 height 30
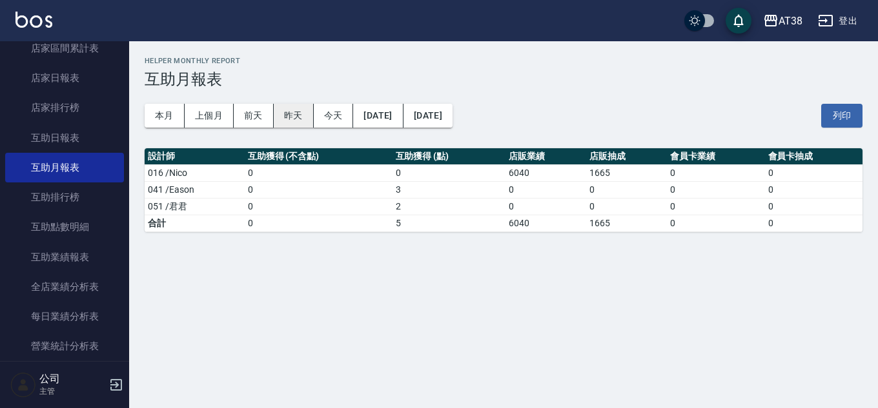
click at [289, 112] on button "昨天" at bounding box center [294, 116] width 40 height 24
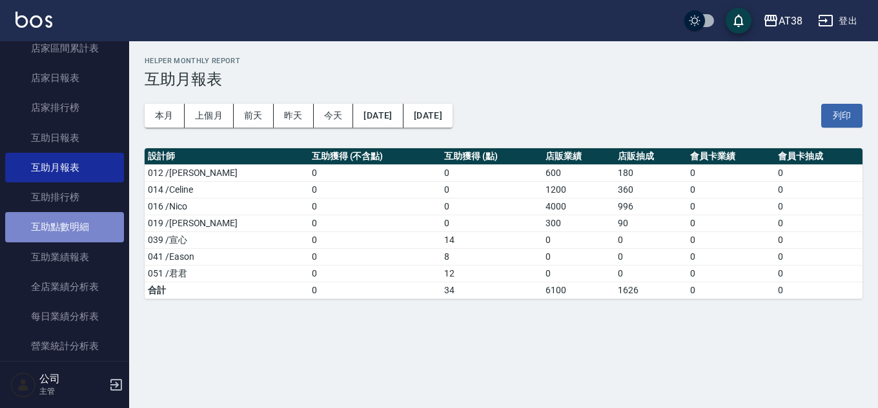
click at [72, 228] on link "互助點數明細" at bounding box center [64, 227] width 119 height 30
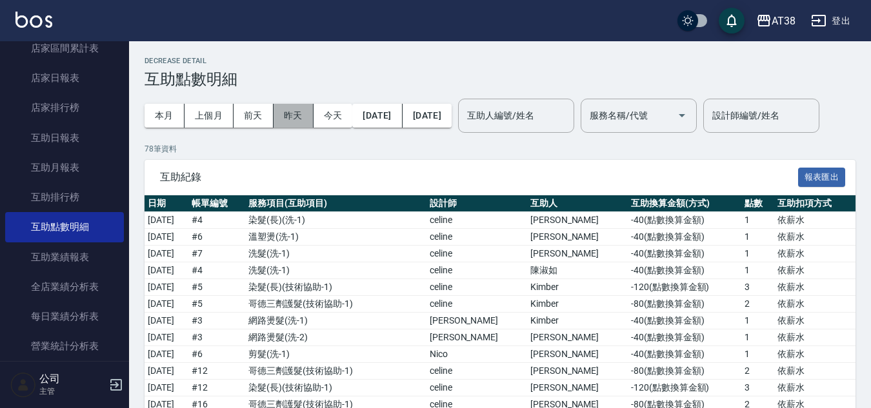
click at [290, 119] on button "昨天" at bounding box center [294, 116] width 40 height 24
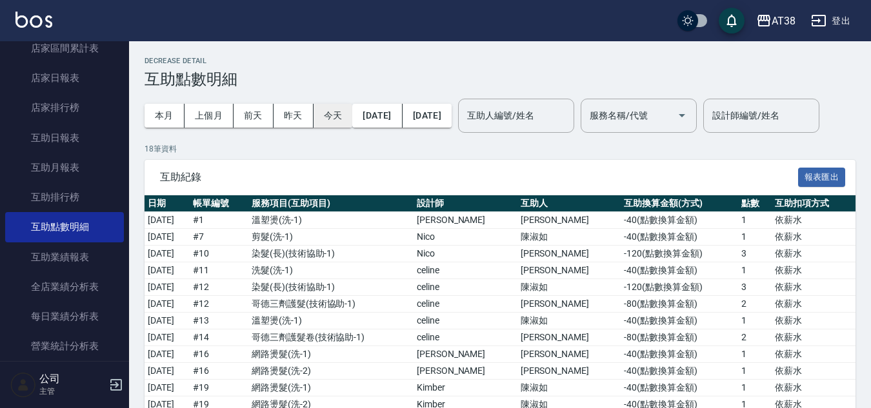
click at [336, 114] on button "今天" at bounding box center [333, 116] width 39 height 24
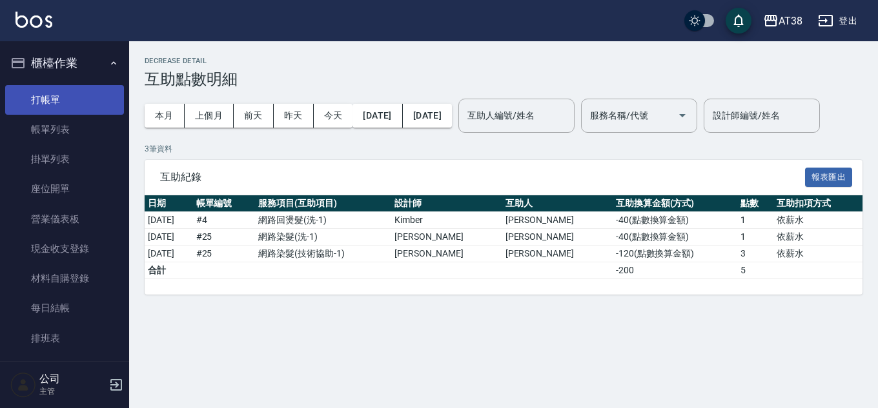
click at [54, 94] on link "打帳單" at bounding box center [64, 100] width 119 height 30
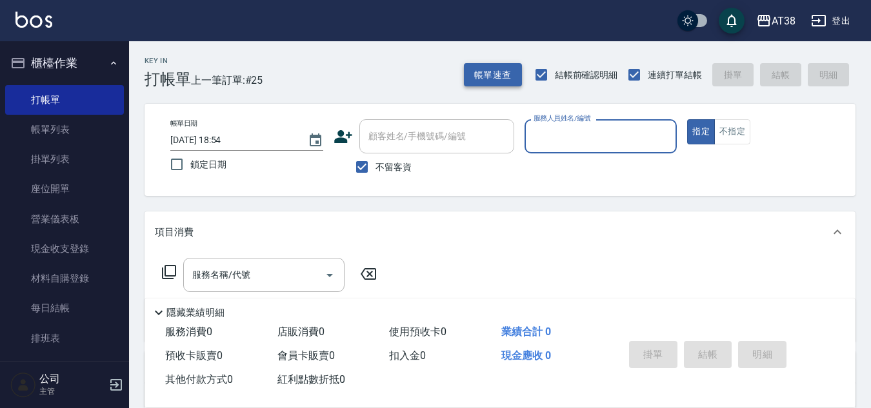
click at [487, 69] on button "帳單速查" at bounding box center [493, 75] width 58 height 24
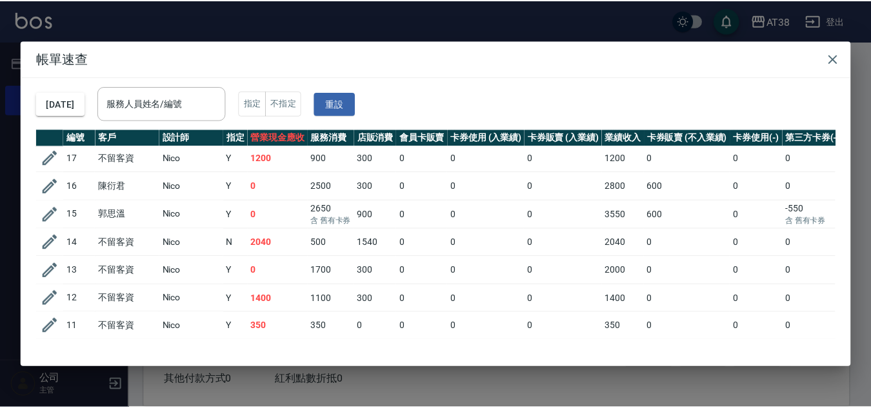
scroll to position [258, 0]
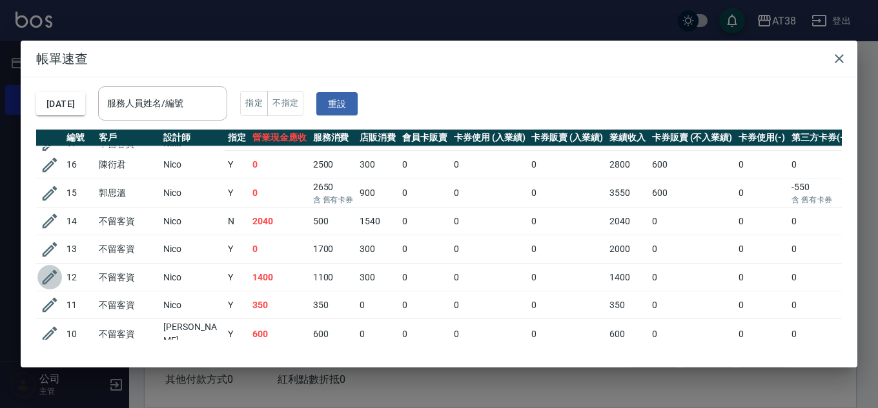
click at [52, 270] on icon "button" at bounding box center [50, 277] width 15 height 15
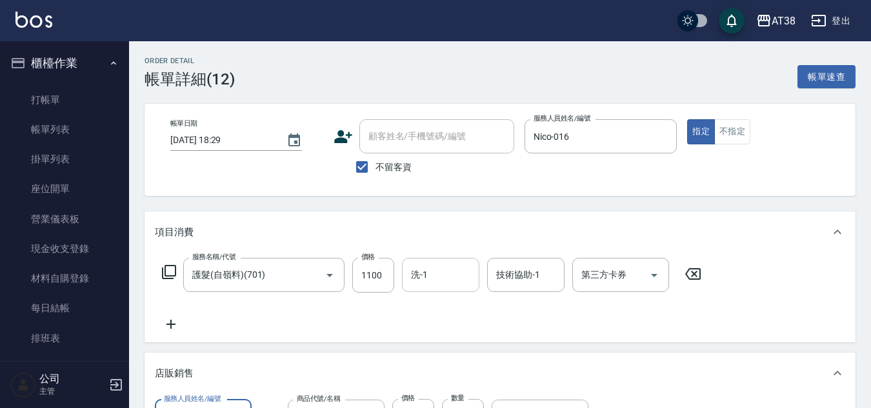
click at [439, 275] on input "洗-1" at bounding box center [441, 275] width 66 height 23
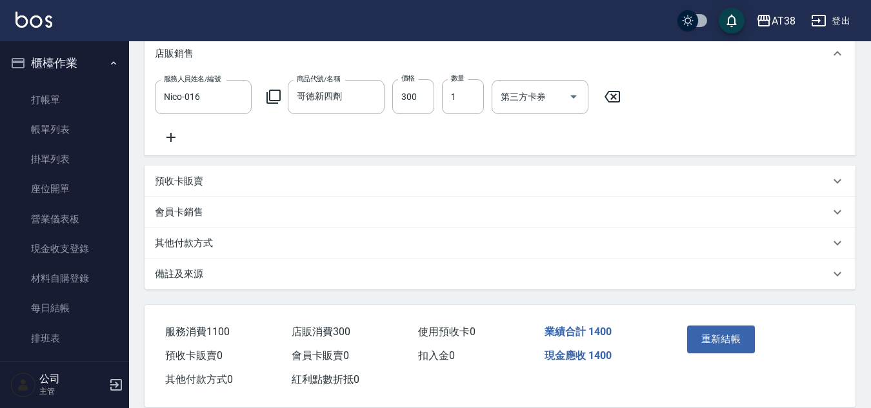
scroll to position [323, 0]
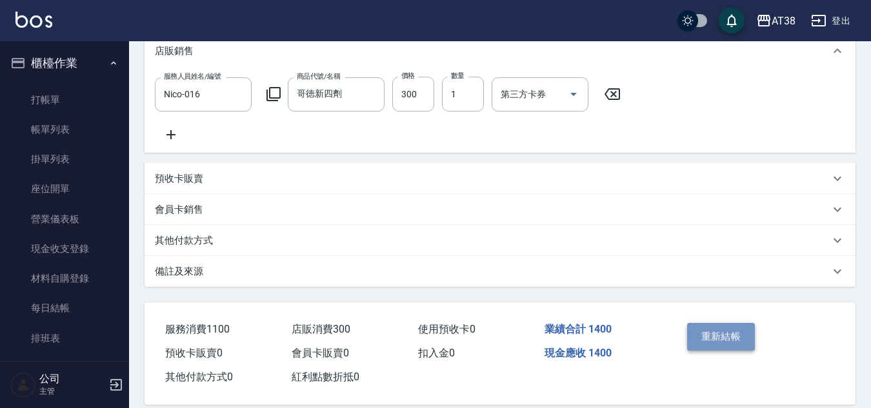
click at [708, 350] on button "重新結帳" at bounding box center [721, 336] width 68 height 27
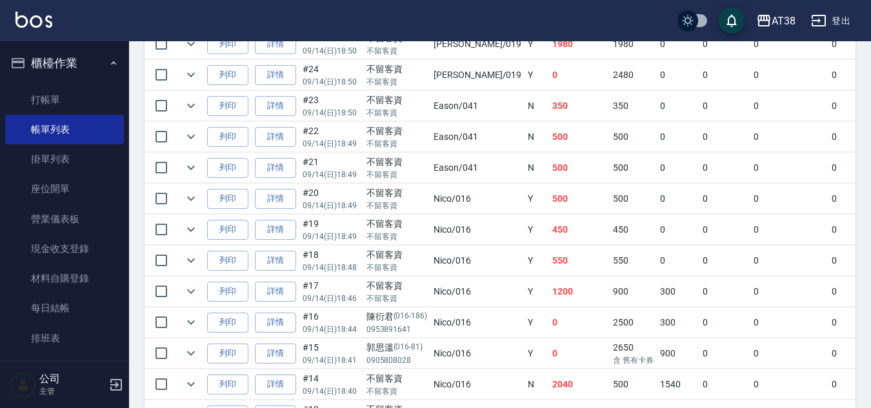
scroll to position [218, 0]
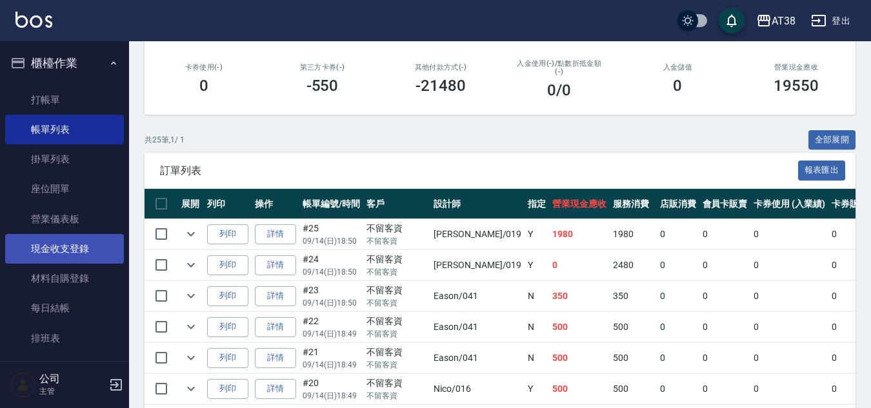
click at [63, 250] on link "現金收支登錄" at bounding box center [64, 249] width 119 height 30
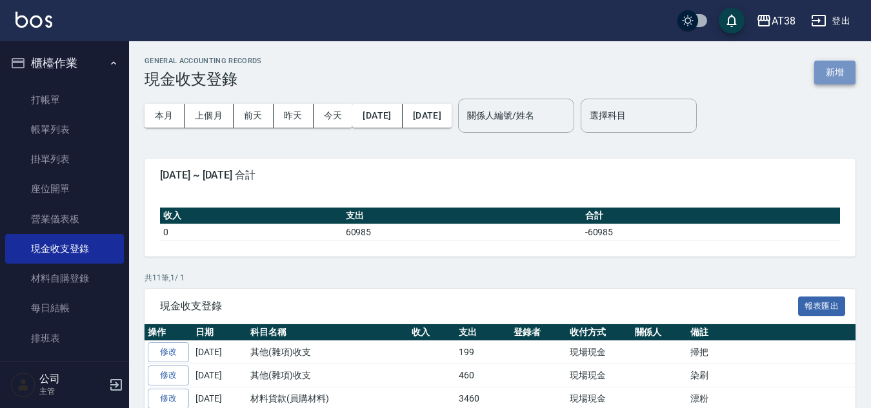
click at [834, 70] on button "新增" at bounding box center [834, 73] width 41 height 24
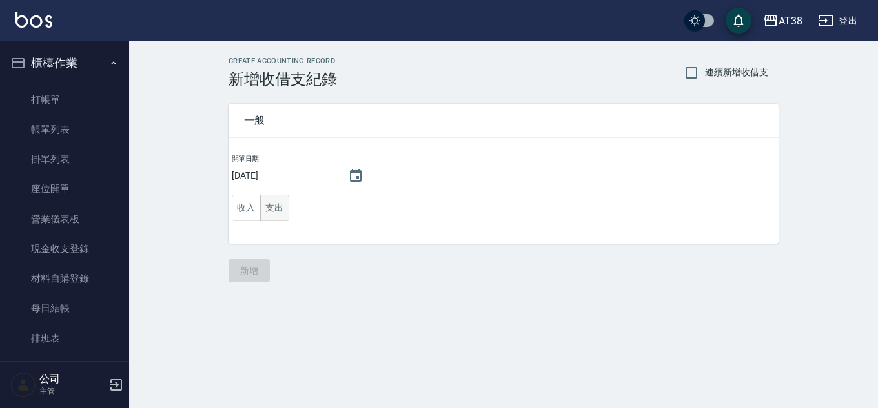
click at [278, 210] on button "支出" at bounding box center [274, 208] width 29 height 26
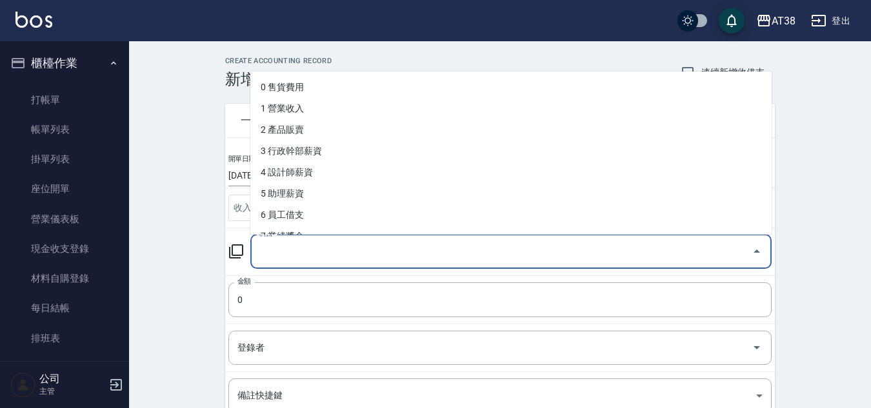
click at [287, 253] on input "科目" at bounding box center [501, 252] width 490 height 23
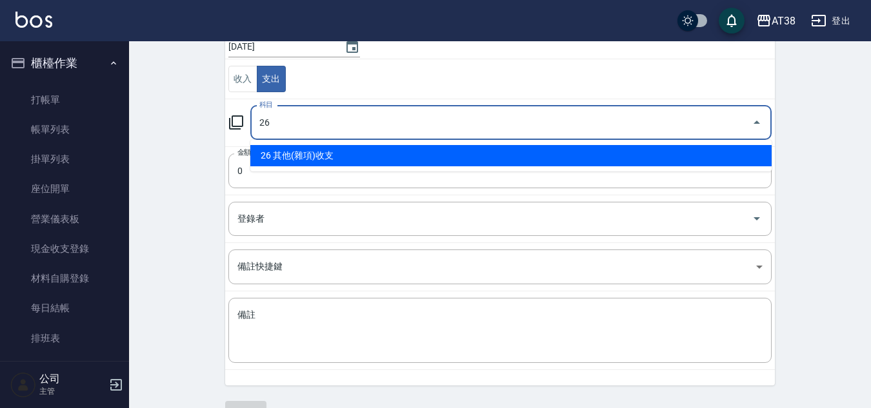
click at [328, 160] on li "26 其他(雜項)收支" at bounding box center [510, 155] width 521 height 21
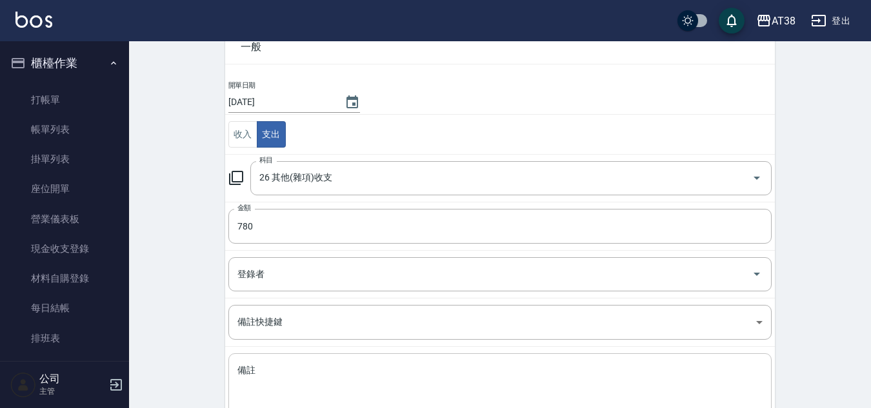
scroll to position [161, 0]
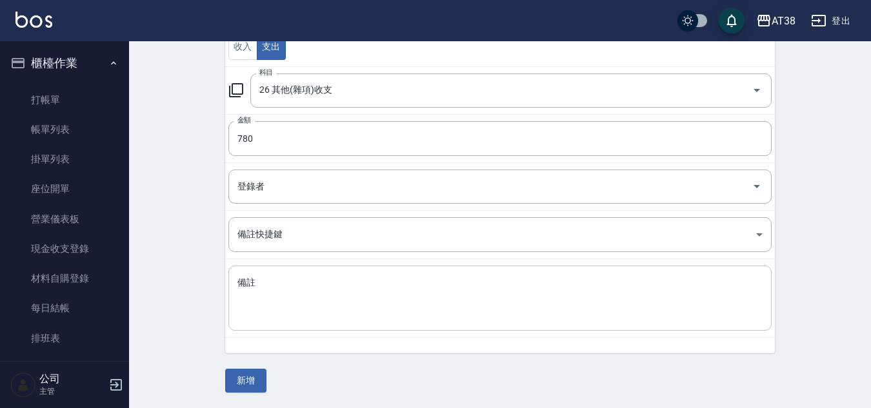
click at [338, 306] on textarea "備註" at bounding box center [499, 299] width 525 height 44
click at [252, 380] on button "新增" at bounding box center [245, 381] width 41 height 24
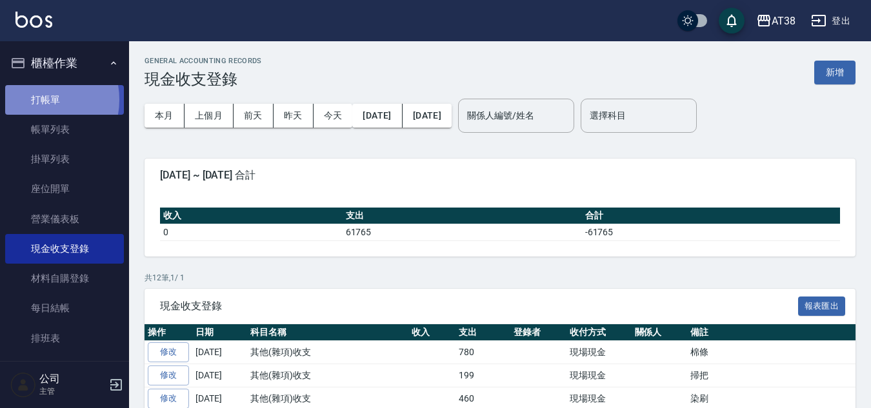
click at [35, 99] on link "打帳單" at bounding box center [64, 100] width 119 height 30
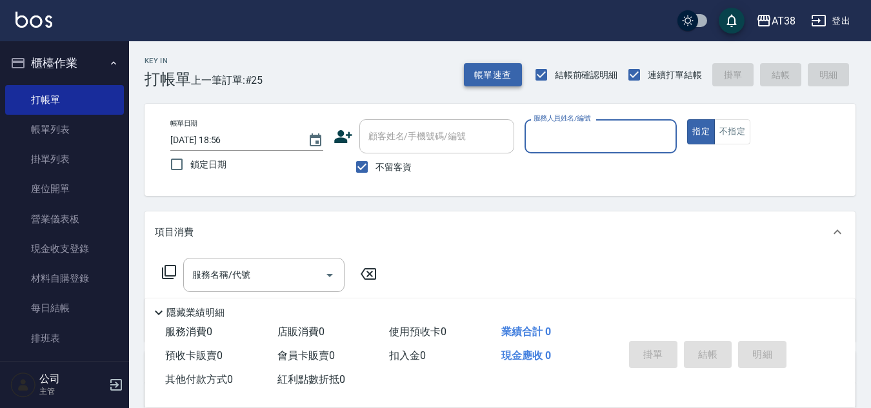
click at [503, 73] on button "帳單速查" at bounding box center [493, 75] width 58 height 24
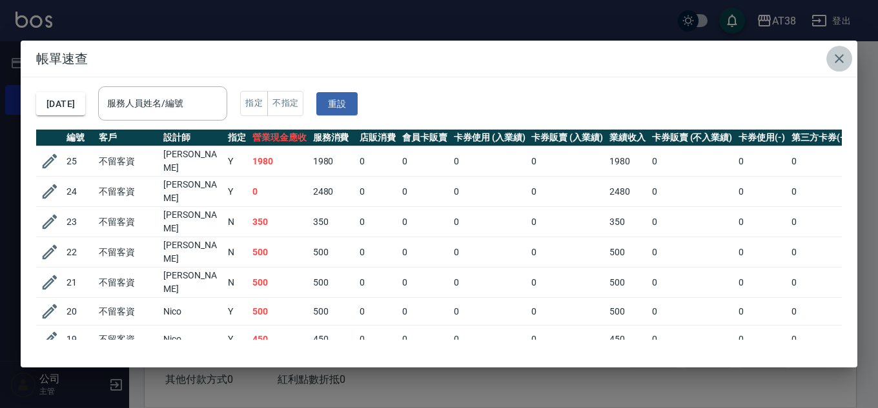
click at [841, 52] on icon "button" at bounding box center [838, 58] width 15 height 15
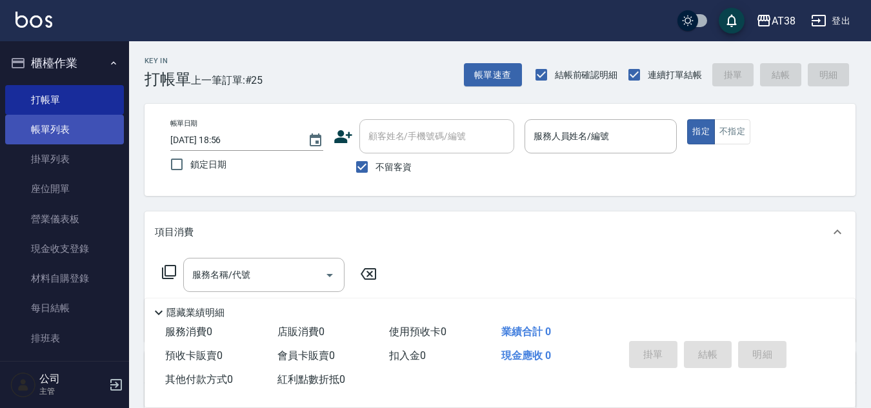
click at [53, 126] on link "帳單列表" at bounding box center [64, 130] width 119 height 30
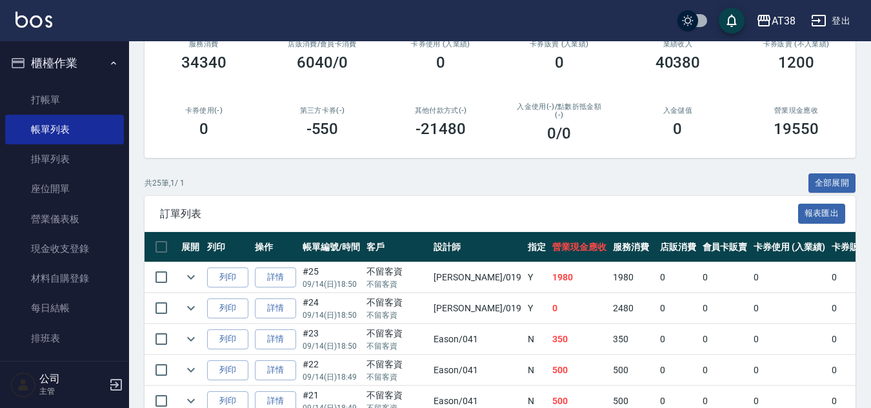
scroll to position [194, 0]
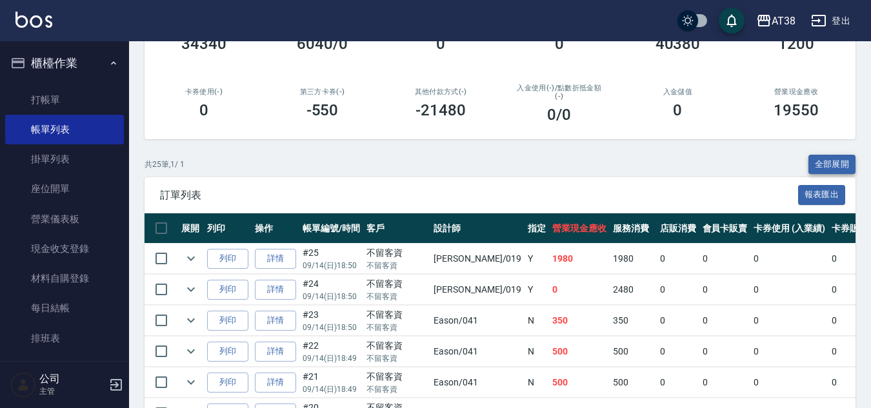
click at [829, 161] on button "全部展開" at bounding box center [833, 165] width 48 height 20
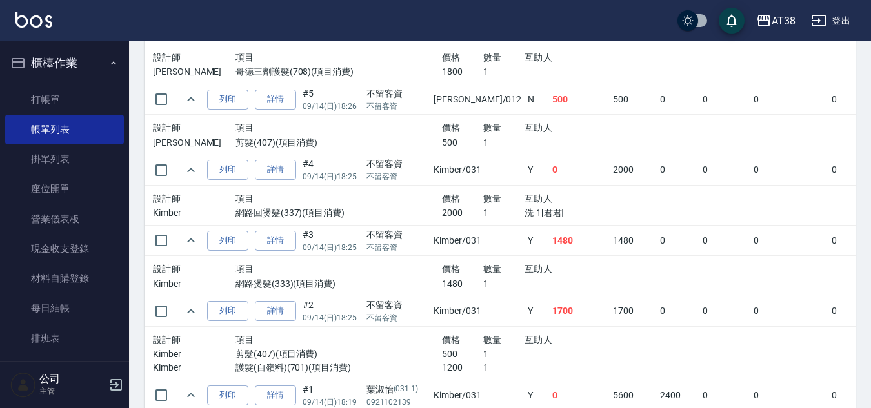
scroll to position [2059, 0]
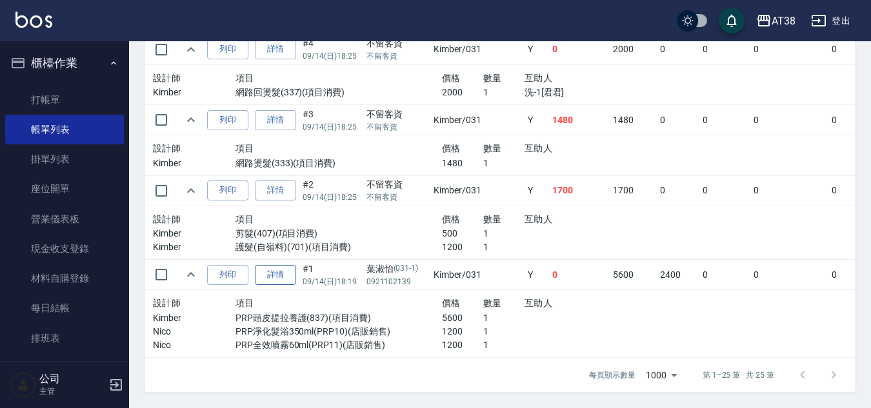
click at [274, 268] on link "詳情" at bounding box center [275, 275] width 41 height 20
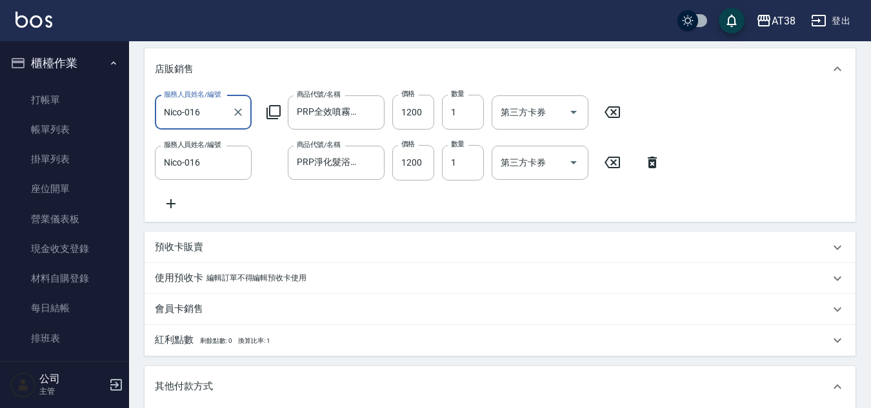
scroll to position [323, 0]
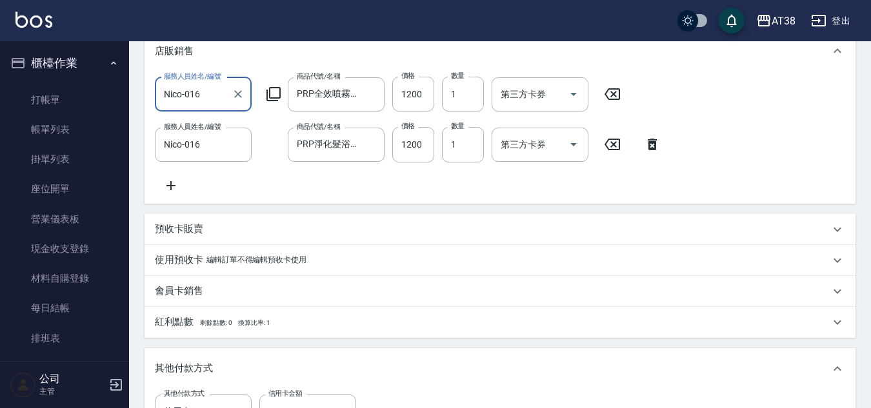
click at [213, 93] on input "Nico-016" at bounding box center [194, 94] width 66 height 23
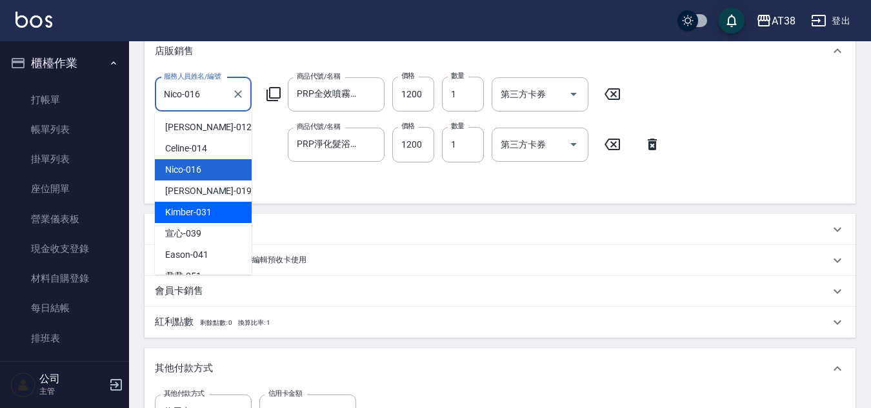
click at [182, 215] on span "Kimber -031" at bounding box center [188, 213] width 46 height 14
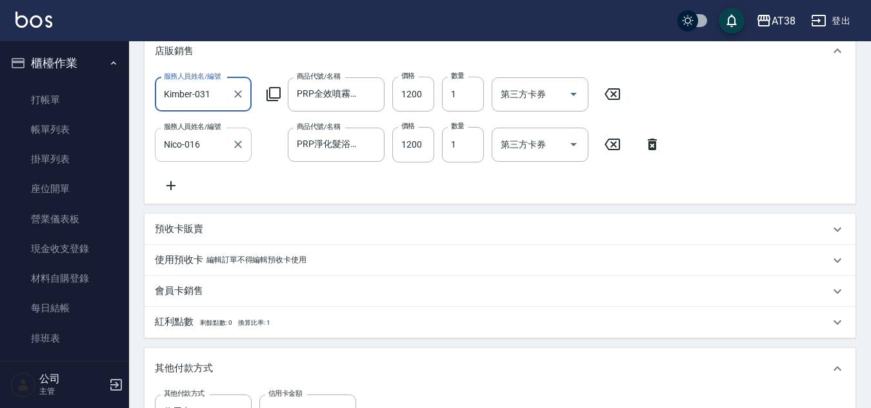
click at [212, 148] on input "Nico-016" at bounding box center [194, 145] width 66 height 23
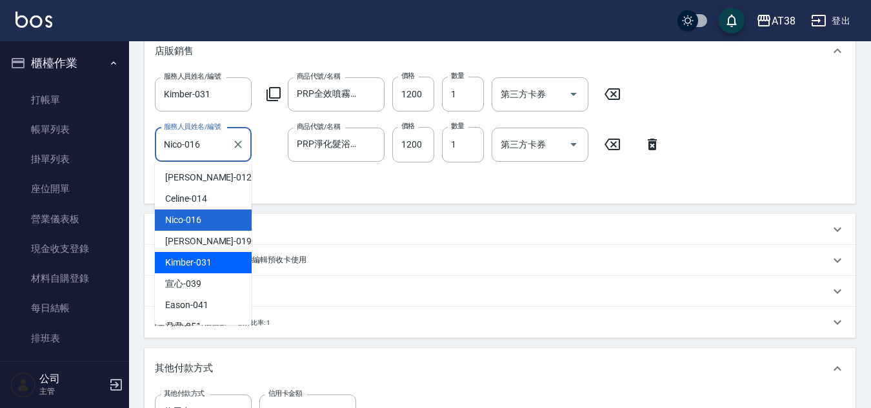
click at [174, 264] on span "Kimber -031" at bounding box center [188, 263] width 46 height 14
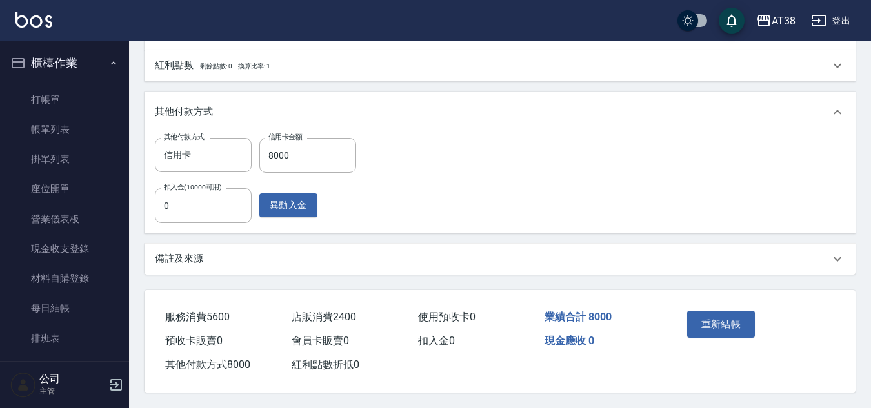
scroll to position [595, 0]
click at [716, 321] on button "重新結帳" at bounding box center [721, 324] width 68 height 27
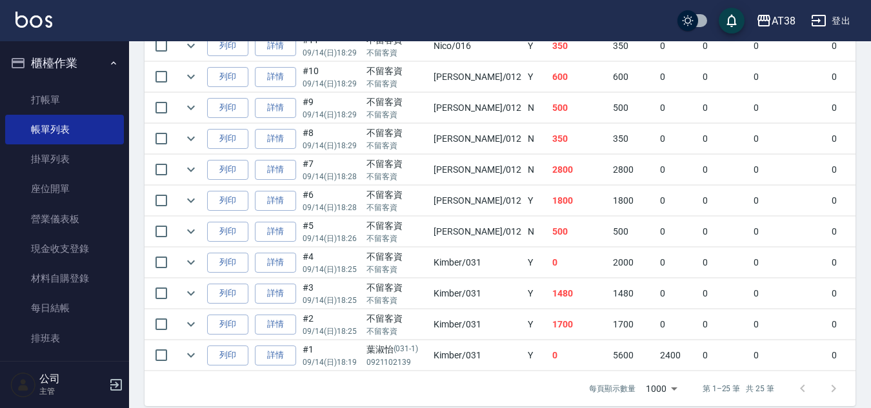
scroll to position [863, 0]
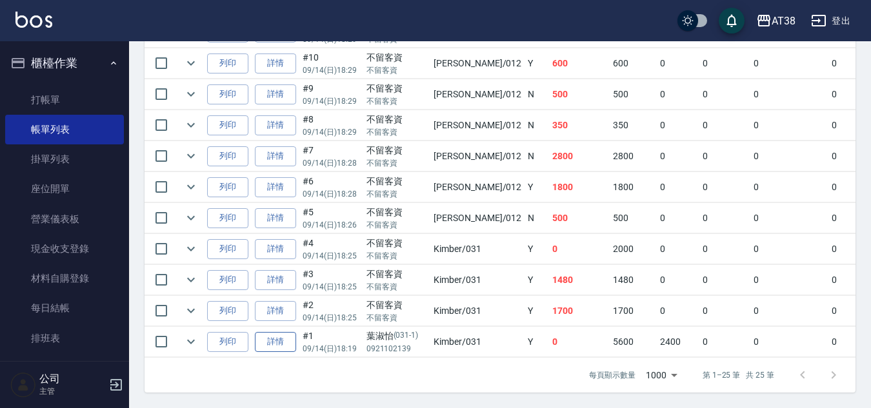
click at [269, 332] on link "詳情" at bounding box center [275, 342] width 41 height 20
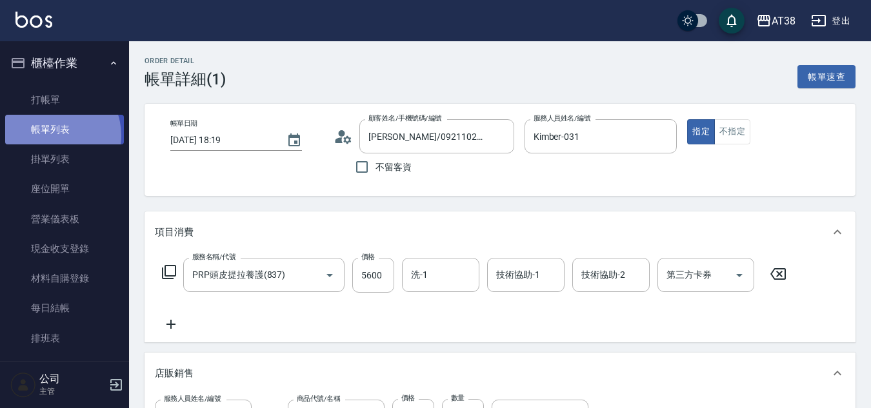
click at [52, 136] on link "帳單列表" at bounding box center [64, 130] width 119 height 30
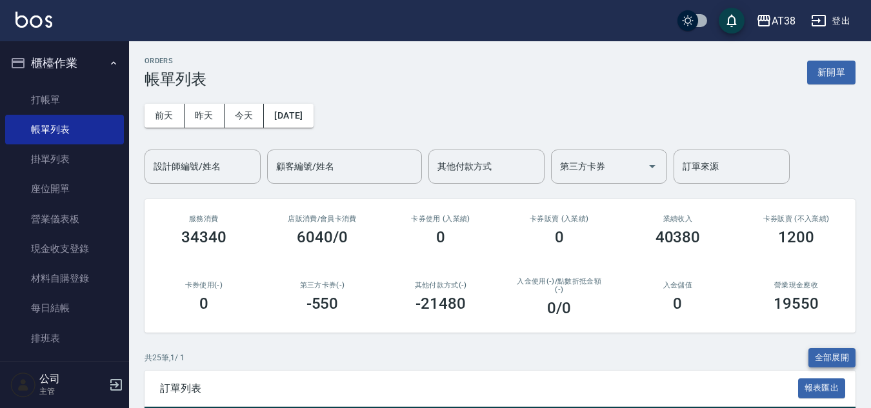
click at [823, 354] on button "全部展開" at bounding box center [833, 358] width 48 height 20
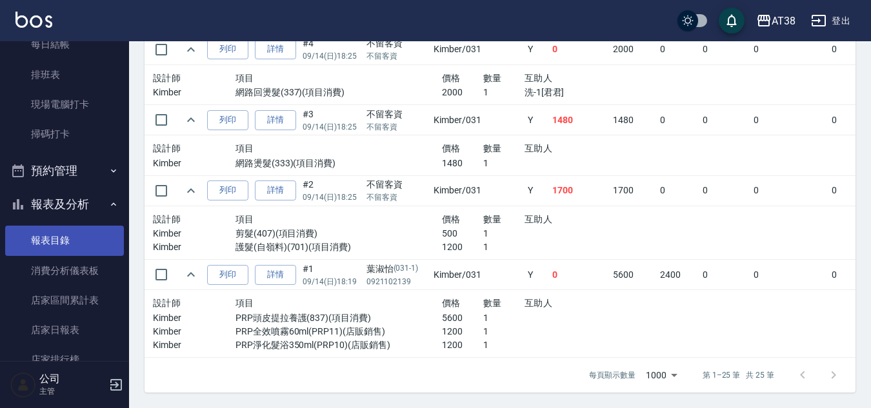
scroll to position [387, 0]
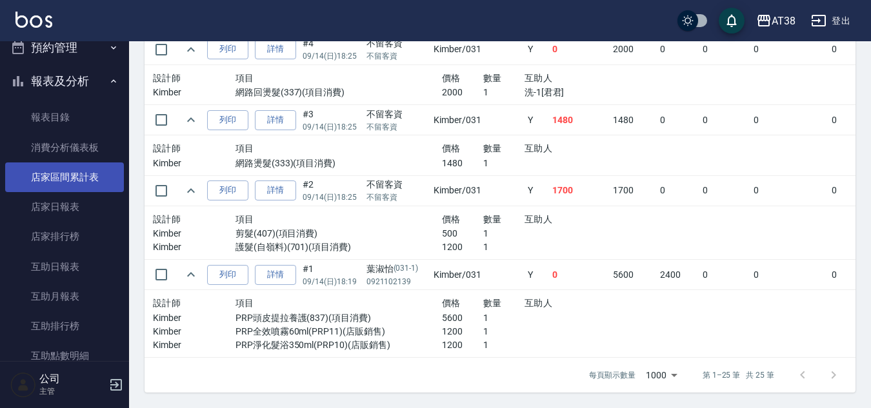
click at [63, 183] on link "店家區間累計表" at bounding box center [64, 178] width 119 height 30
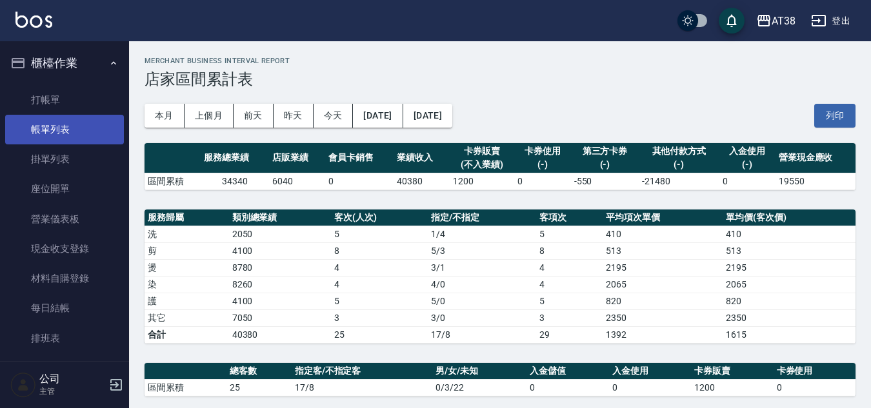
click at [57, 132] on link "帳單列表" at bounding box center [64, 130] width 119 height 30
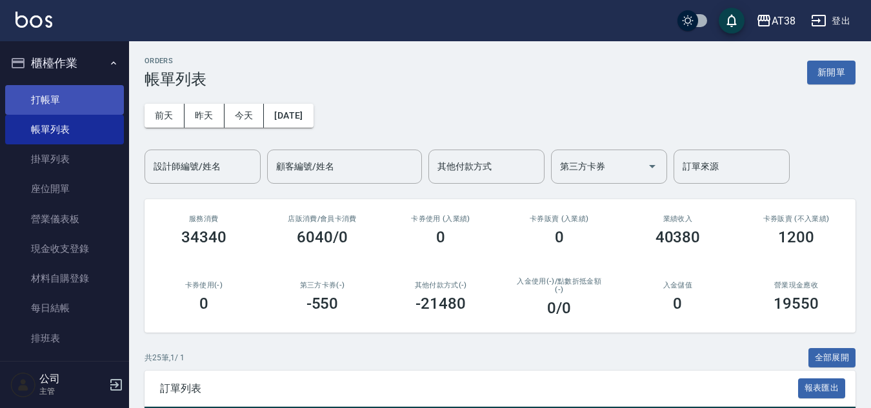
click at [44, 101] on link "打帳單" at bounding box center [64, 100] width 119 height 30
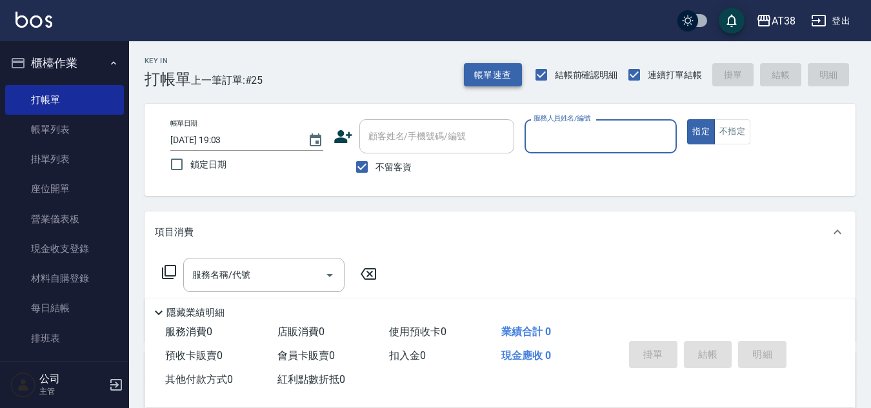
click at [476, 77] on button "帳單速查" at bounding box center [493, 75] width 58 height 24
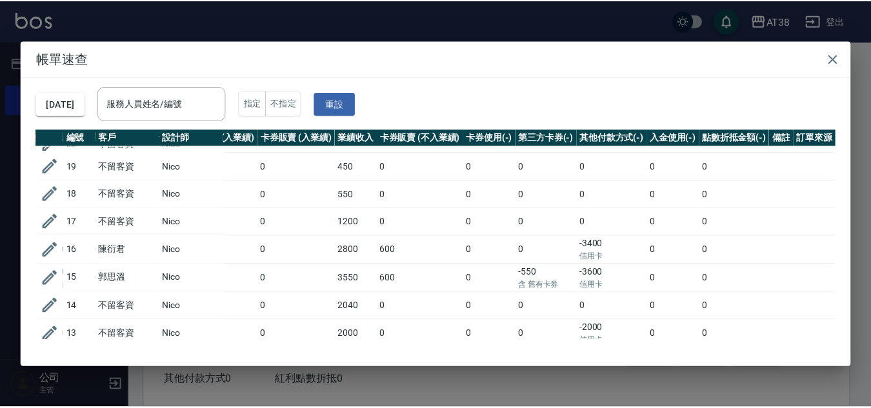
scroll to position [194, 274]
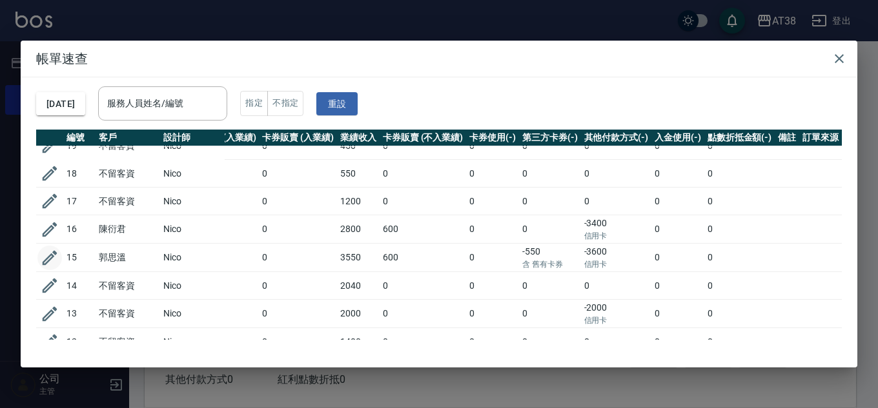
click at [48, 248] on icon "button" at bounding box center [49, 257] width 19 height 19
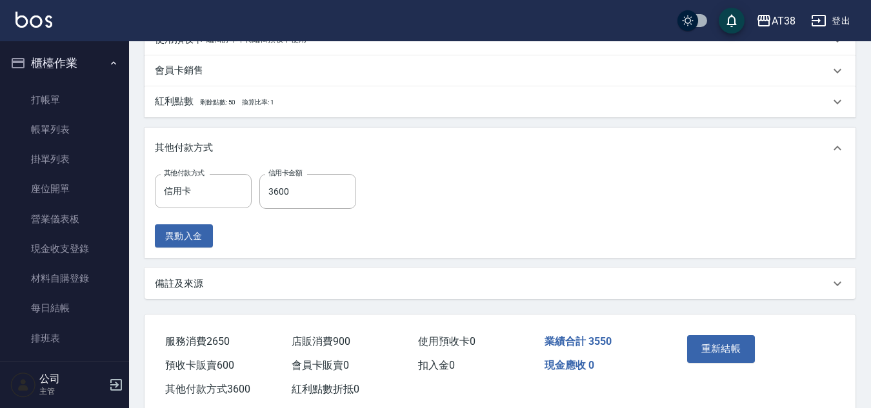
scroll to position [722, 0]
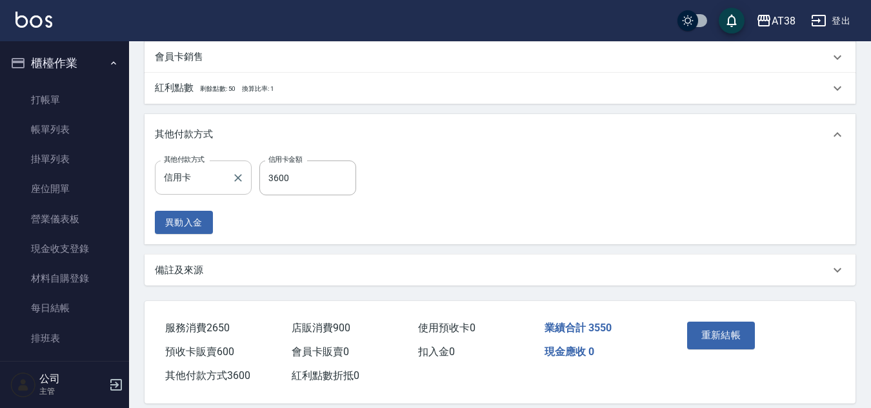
click at [221, 189] on input "信用卡" at bounding box center [194, 177] width 66 height 23
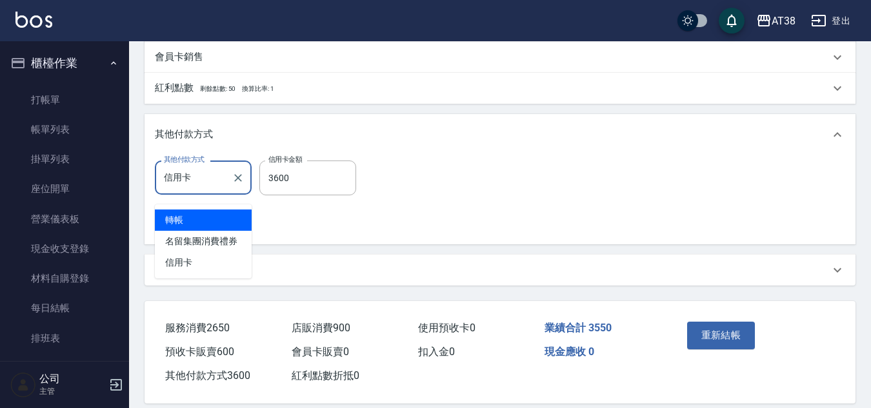
click at [179, 223] on span "轉帳" at bounding box center [203, 220] width 97 height 21
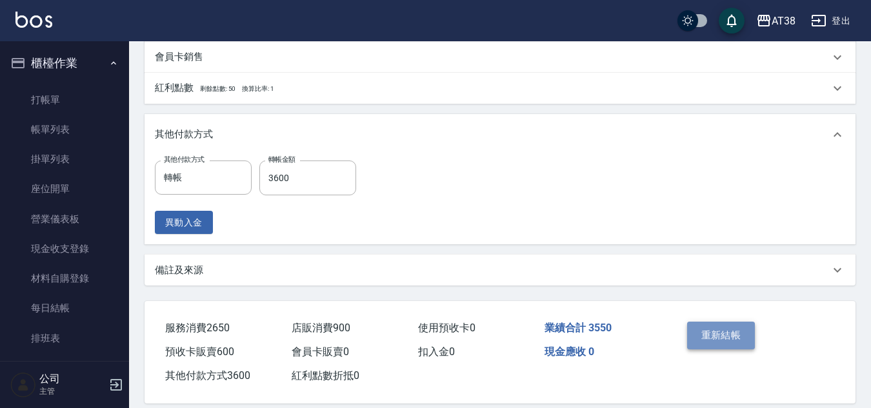
click at [718, 343] on button "重新結帳" at bounding box center [721, 335] width 68 height 27
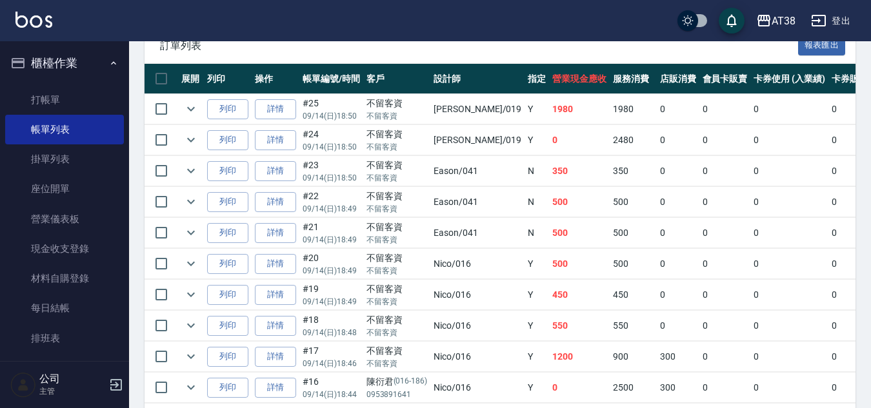
scroll to position [323, 0]
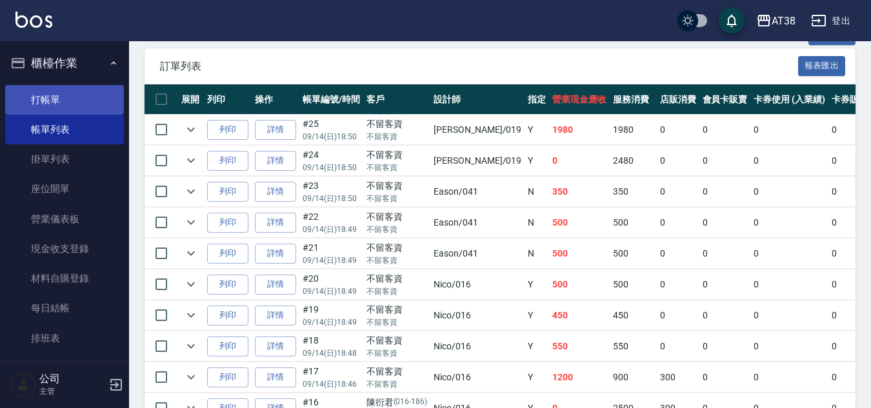
click at [44, 98] on link "打帳單" at bounding box center [64, 100] width 119 height 30
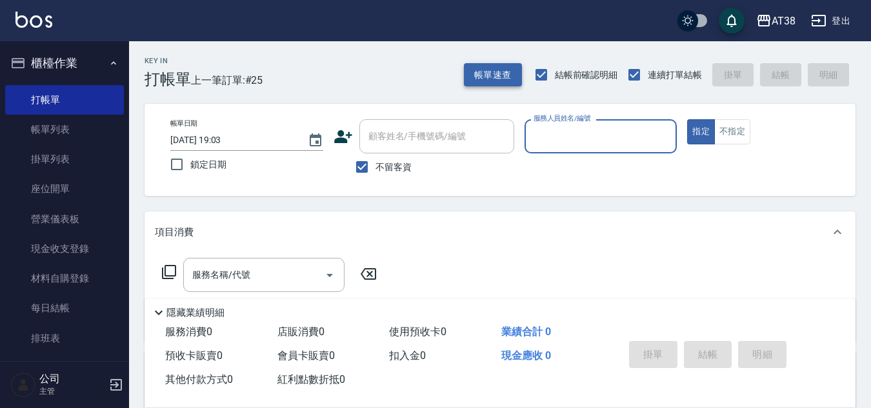
click at [487, 72] on button "帳單速查" at bounding box center [493, 75] width 58 height 24
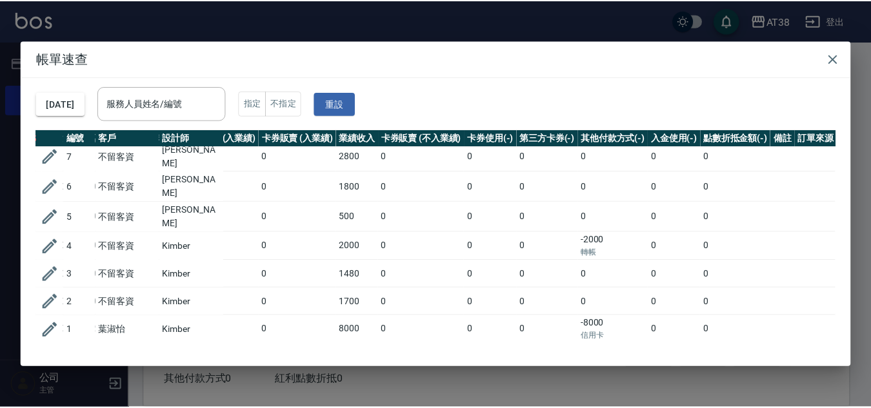
scroll to position [530, 268]
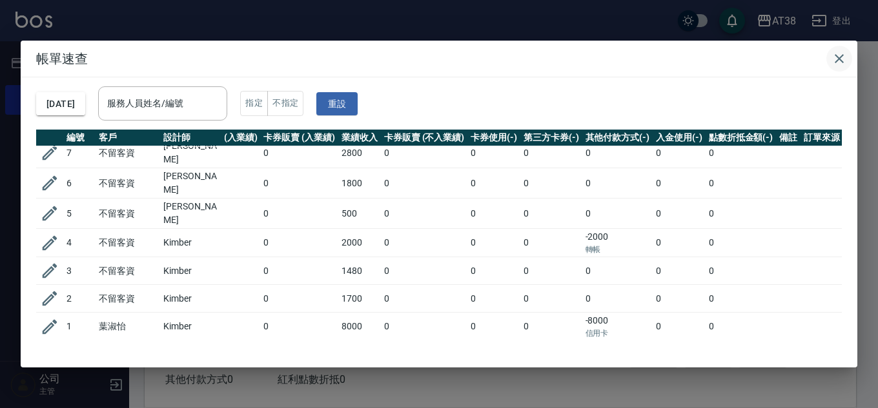
click at [836, 59] on icon "button" at bounding box center [838, 58] width 15 height 15
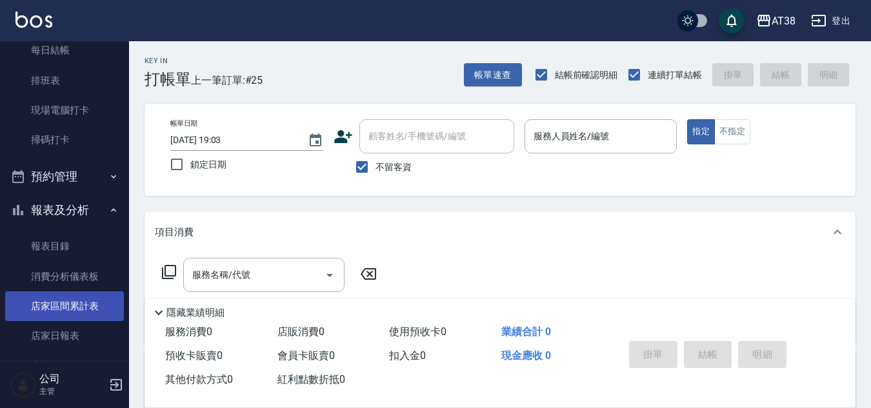
scroll to position [323, 0]
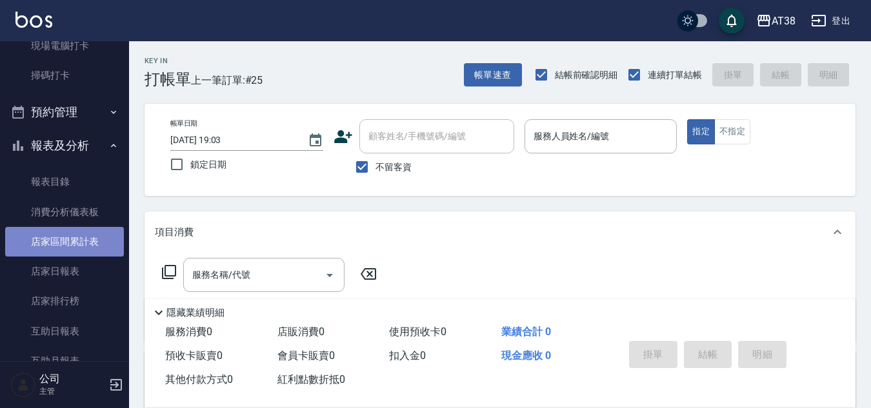
click at [70, 245] on link "店家區間累計表" at bounding box center [64, 242] width 119 height 30
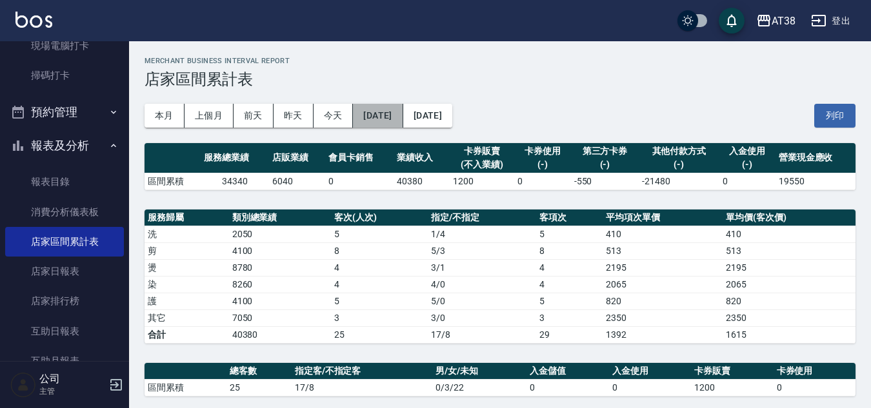
click at [392, 117] on button "[DATE]" at bounding box center [378, 116] width 50 height 24
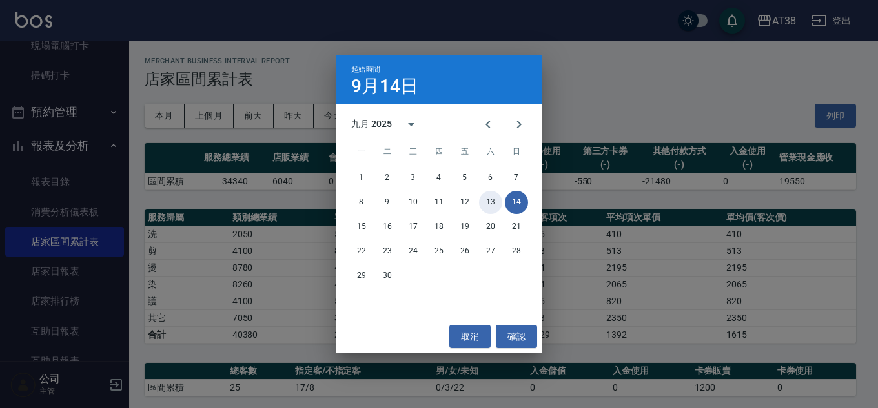
click at [483, 201] on button "13" at bounding box center [490, 202] width 23 height 23
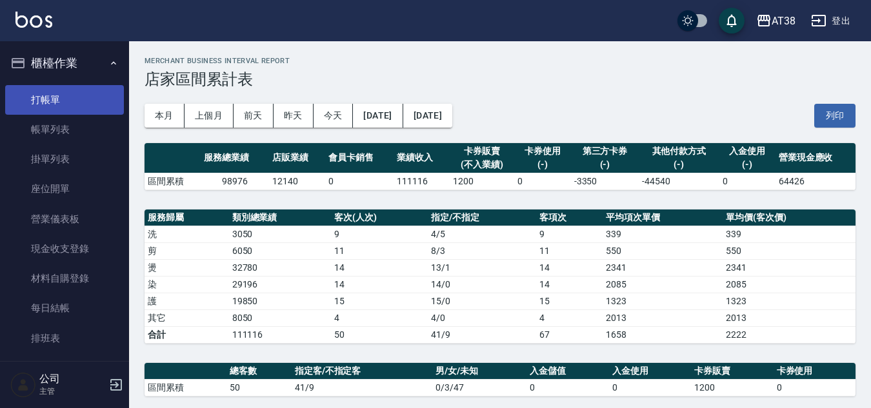
click at [37, 102] on link "打帳單" at bounding box center [64, 100] width 119 height 30
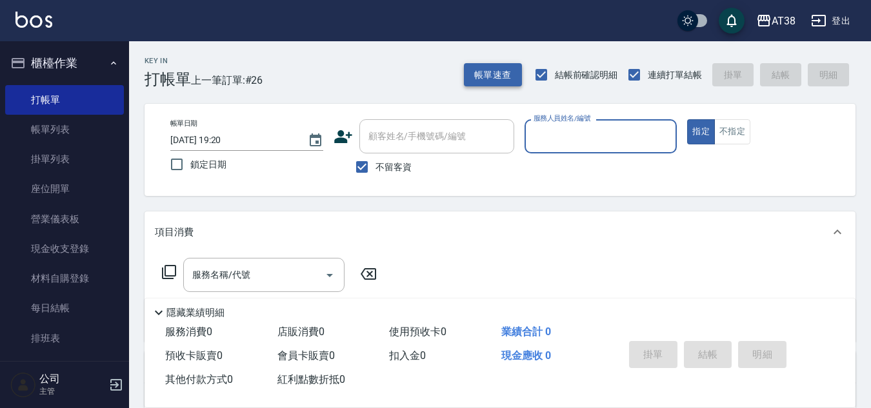
click at [490, 78] on button "帳單速查" at bounding box center [493, 75] width 58 height 24
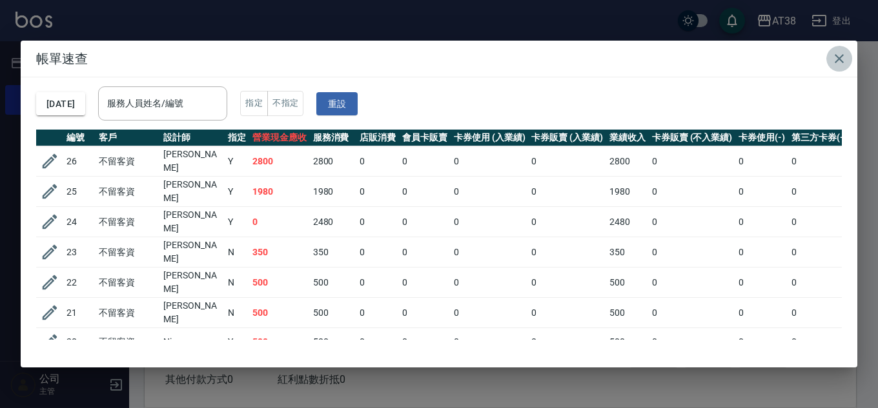
click at [839, 61] on icon "button" at bounding box center [838, 58] width 15 height 15
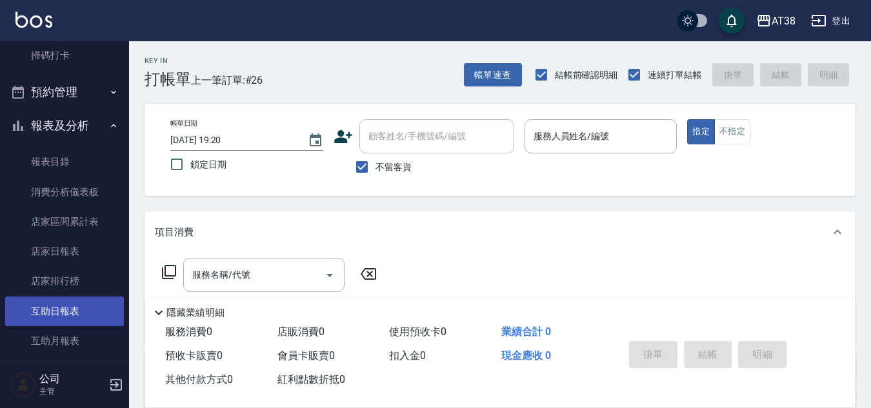
scroll to position [323, 0]
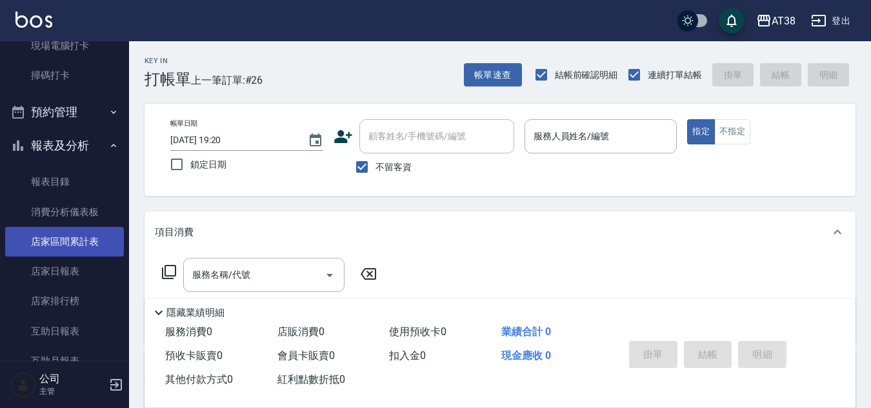
click at [65, 244] on link "店家區間累計表" at bounding box center [64, 242] width 119 height 30
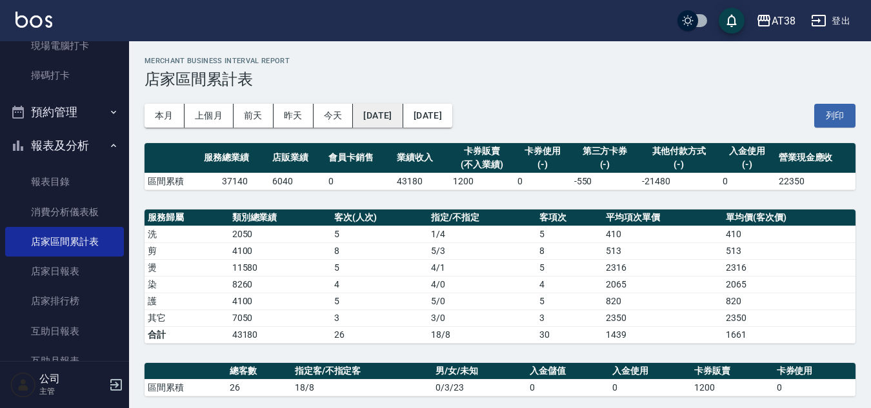
click at [403, 119] on button "[DATE]" at bounding box center [378, 116] width 50 height 24
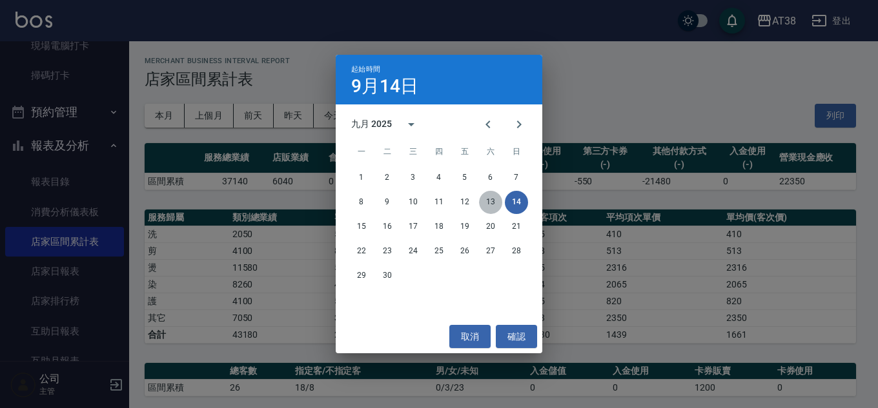
click at [492, 201] on button "13" at bounding box center [490, 202] width 23 height 23
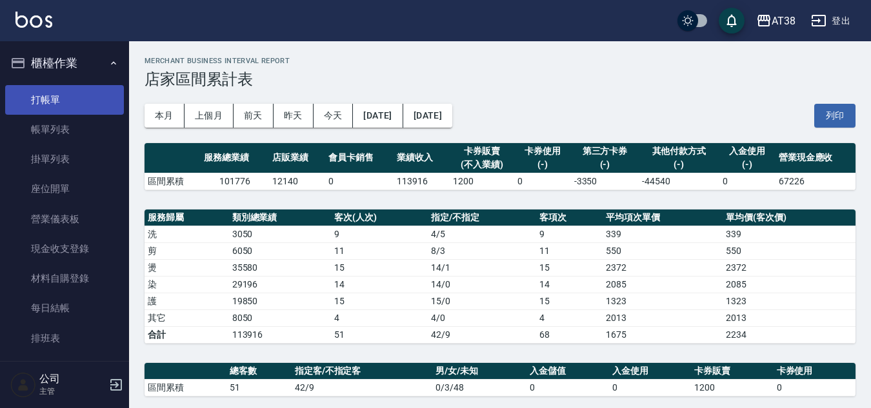
click at [41, 97] on link "打帳單" at bounding box center [64, 100] width 119 height 30
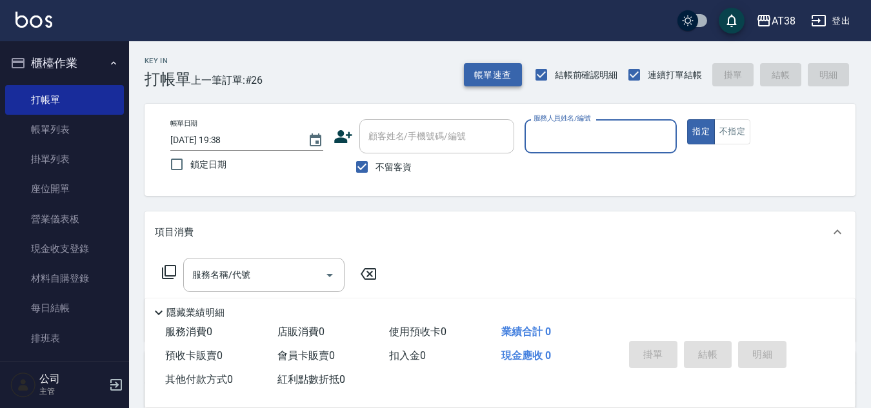
click at [486, 82] on button "帳單速查" at bounding box center [493, 75] width 58 height 24
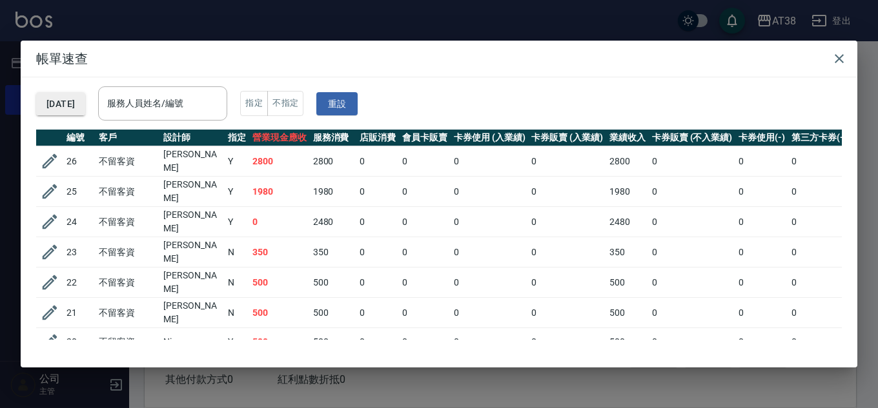
click at [81, 103] on button "[DATE]" at bounding box center [60, 104] width 49 height 24
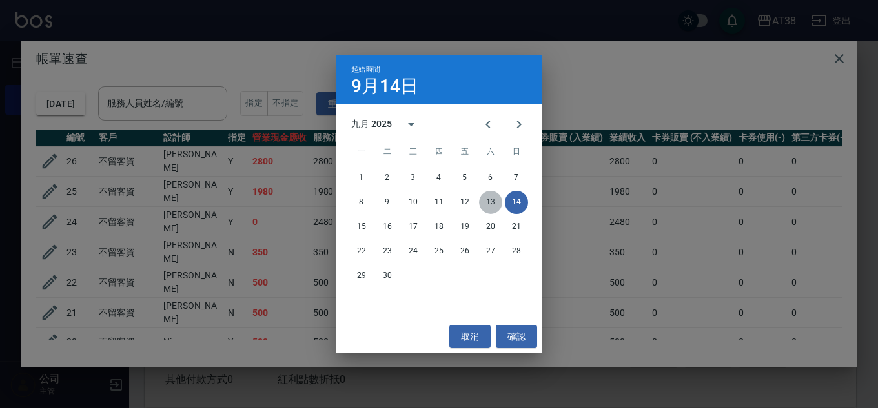
click at [490, 198] on button "13" at bounding box center [490, 202] width 23 height 23
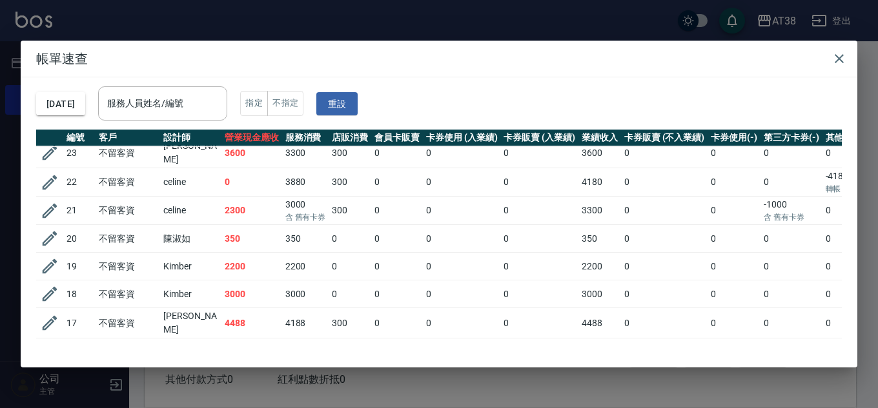
scroll to position [65, 5]
